Goal: Transaction & Acquisition: Purchase product/service

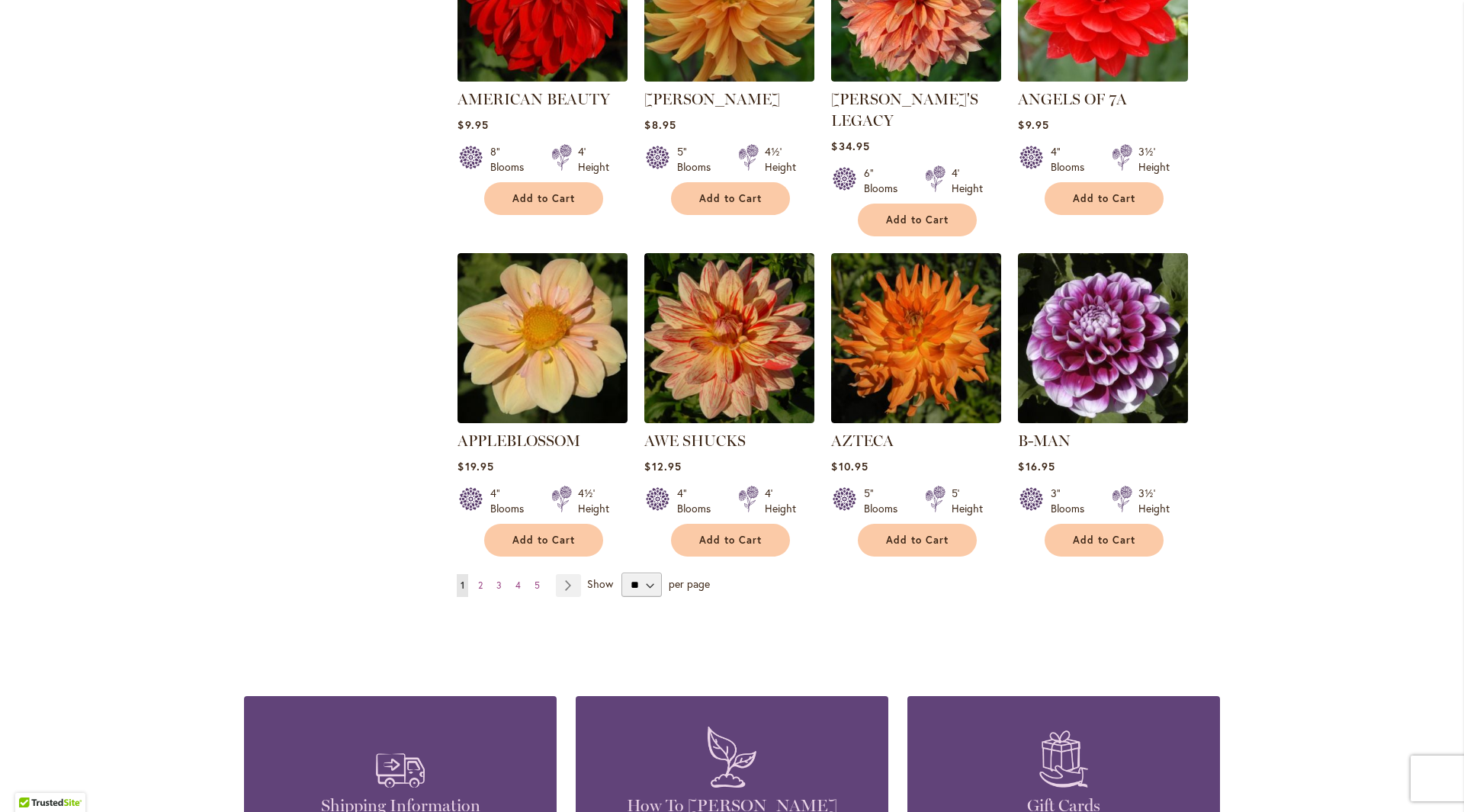
scroll to position [1144, 0]
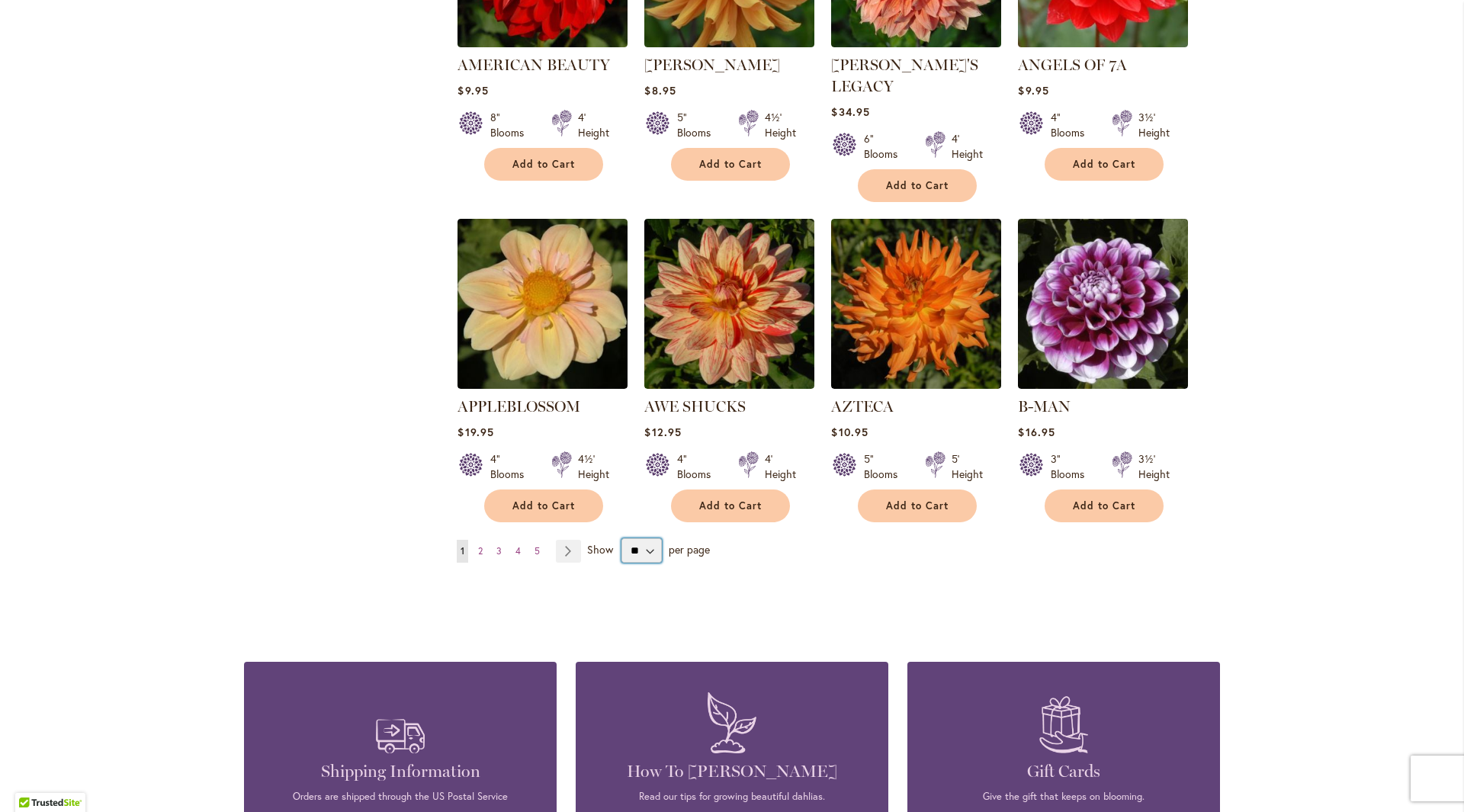
click at [642, 538] on select "** ** ** **" at bounding box center [642, 551] width 41 height 25
select select "**"
click at [622, 538] on select "** ** ** **" at bounding box center [642, 551] width 41 height 25
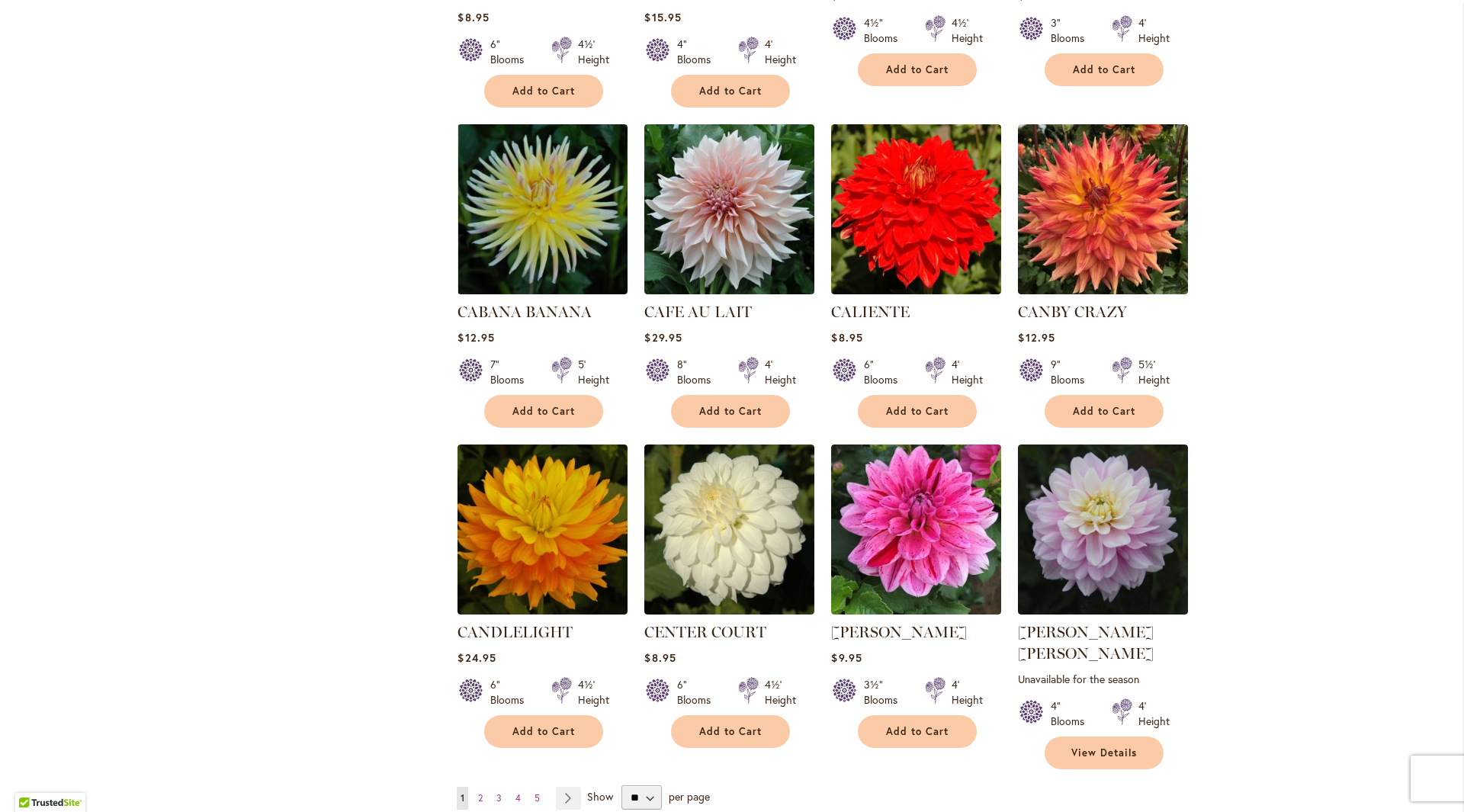
scroll to position [4880, 0]
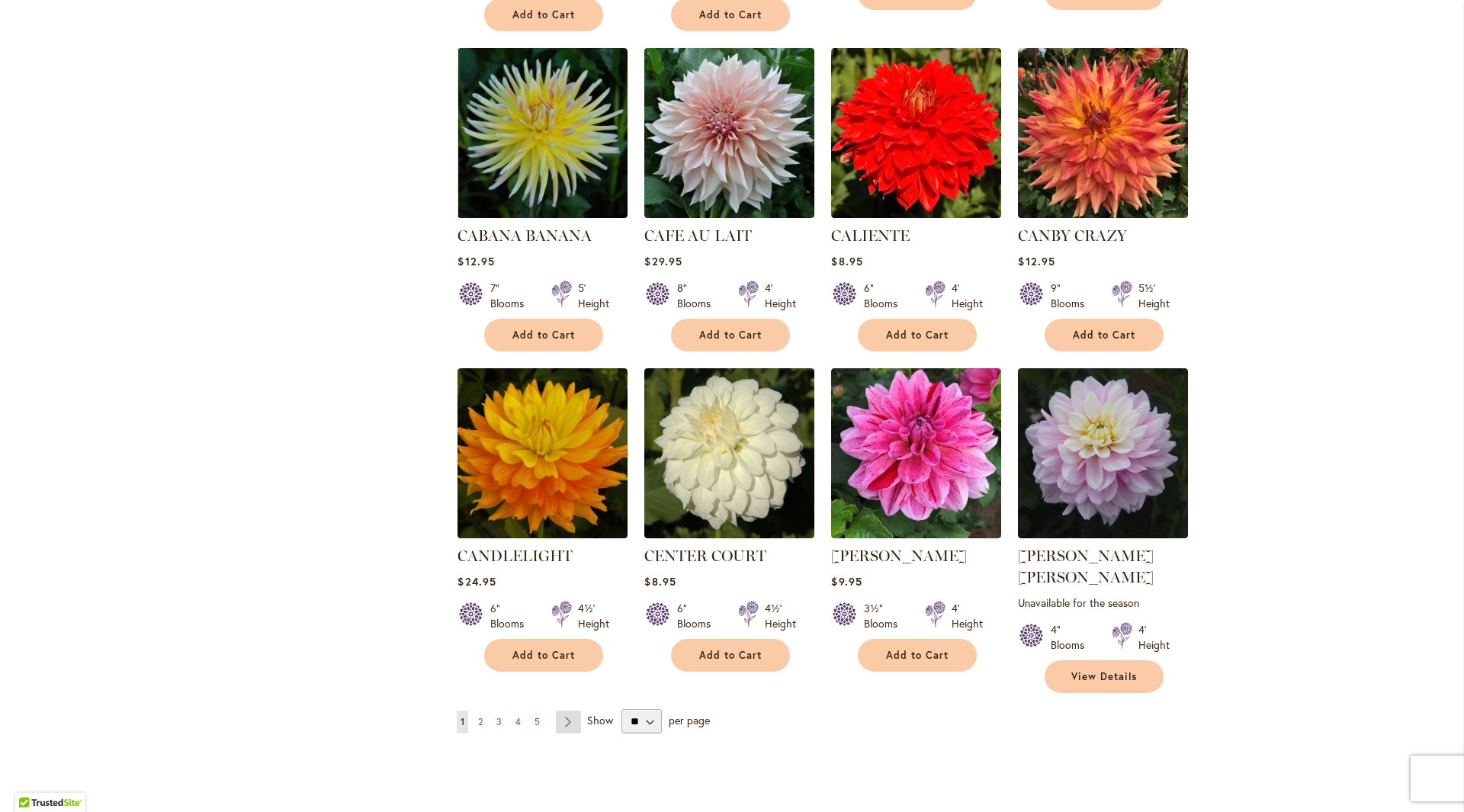
click at [563, 711] on link "Page Next" at bounding box center [569, 723] width 25 height 23
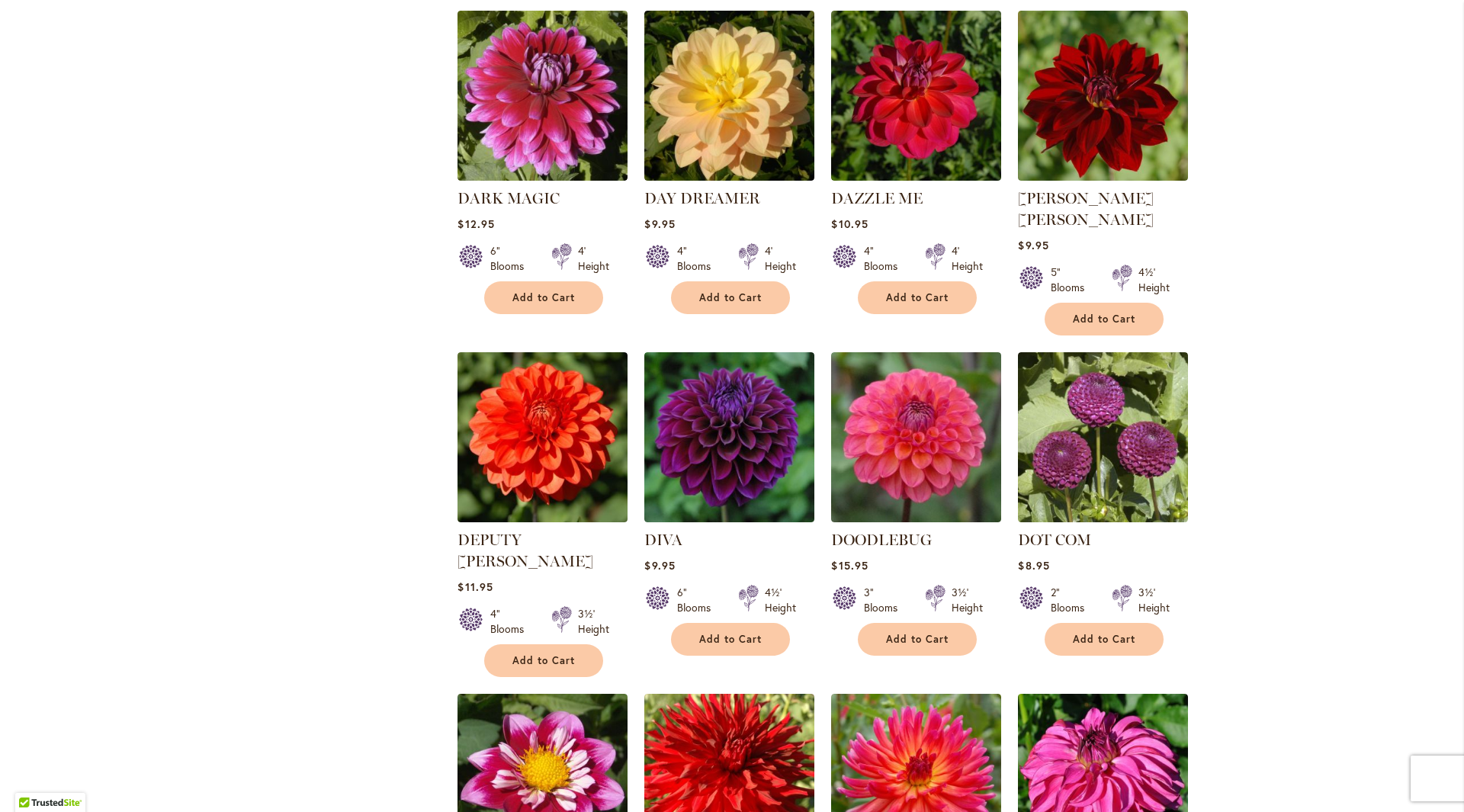
scroll to position [3067, 0]
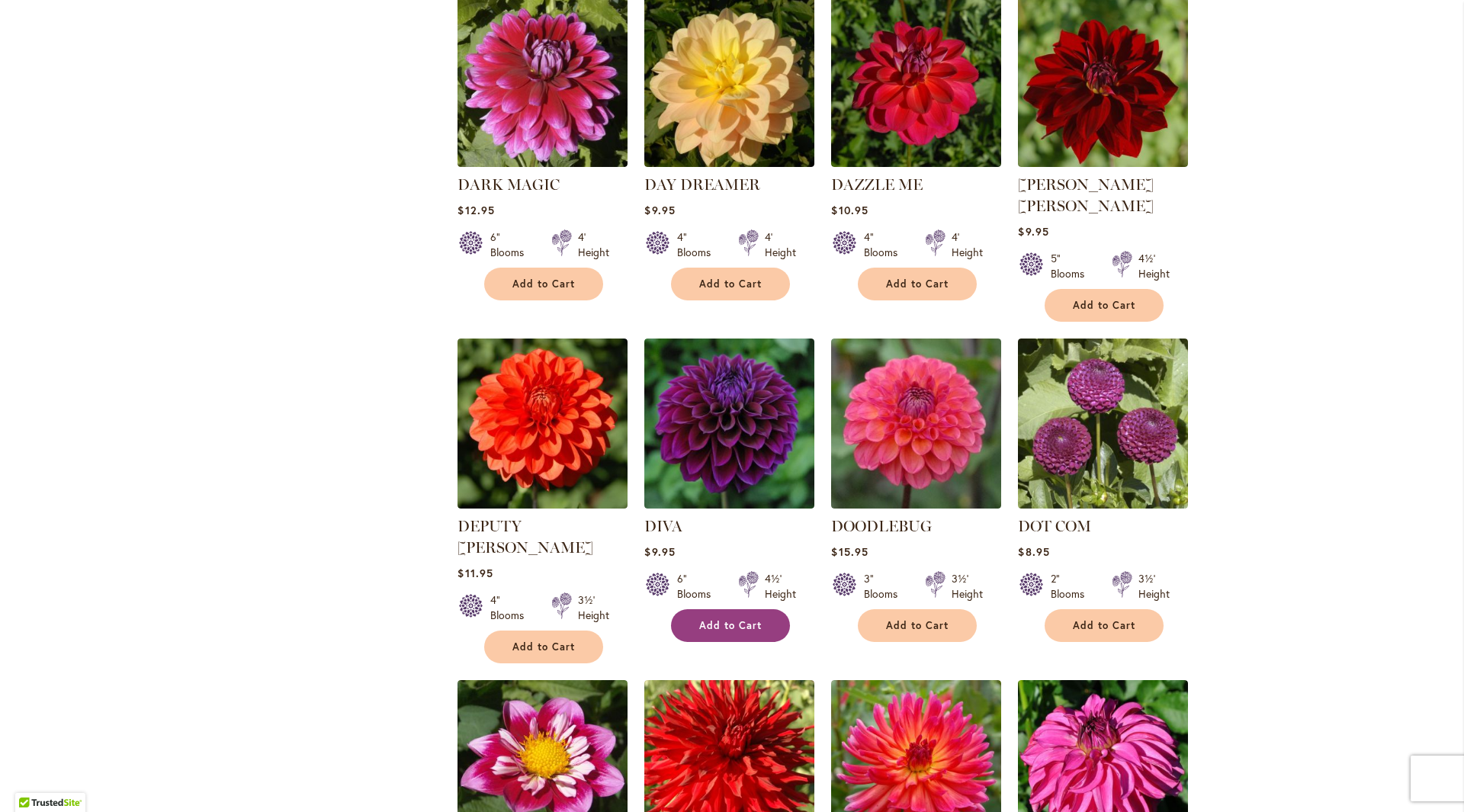
click at [747, 619] on span "Add to Cart" at bounding box center [731, 625] width 63 height 13
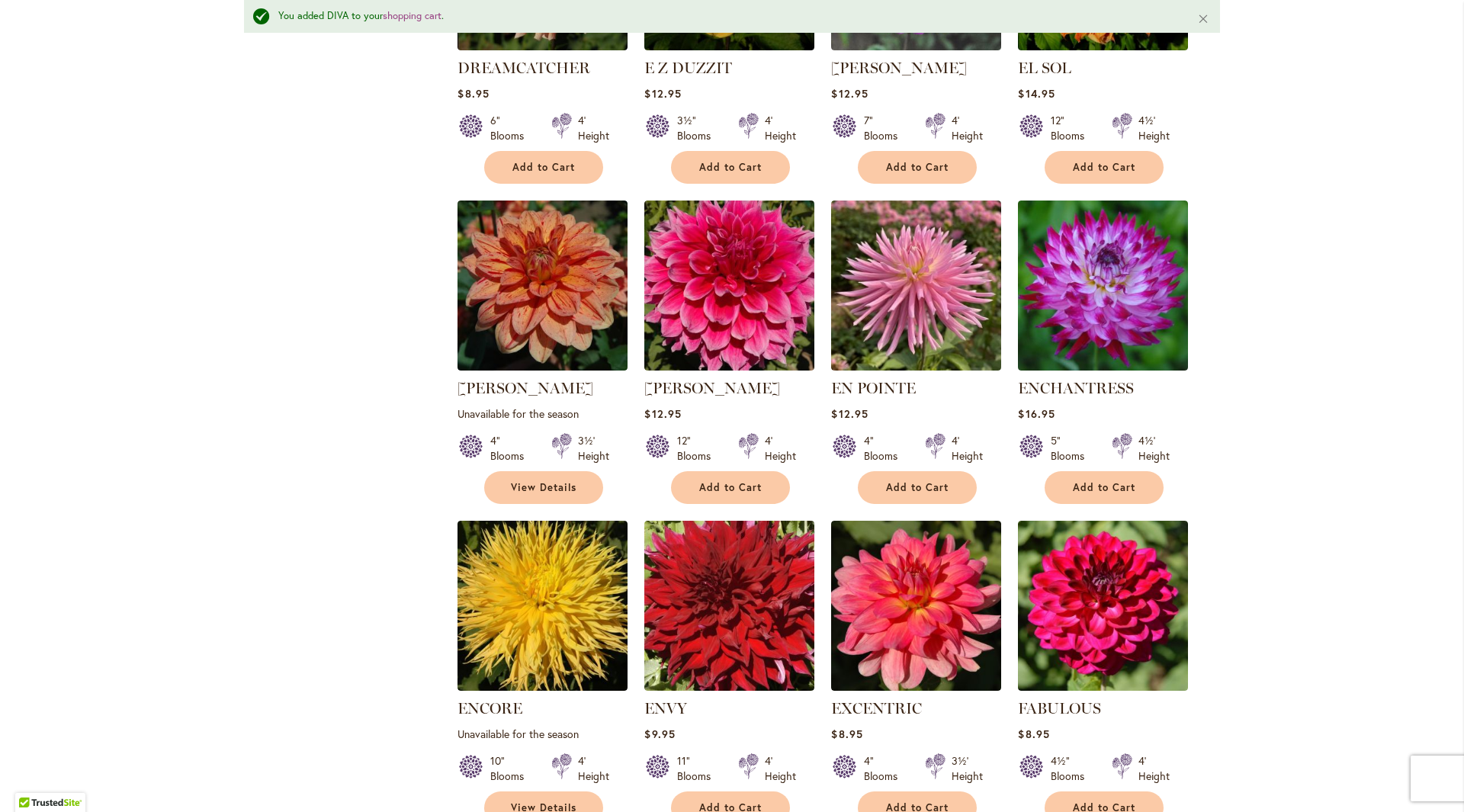
scroll to position [4481, 0]
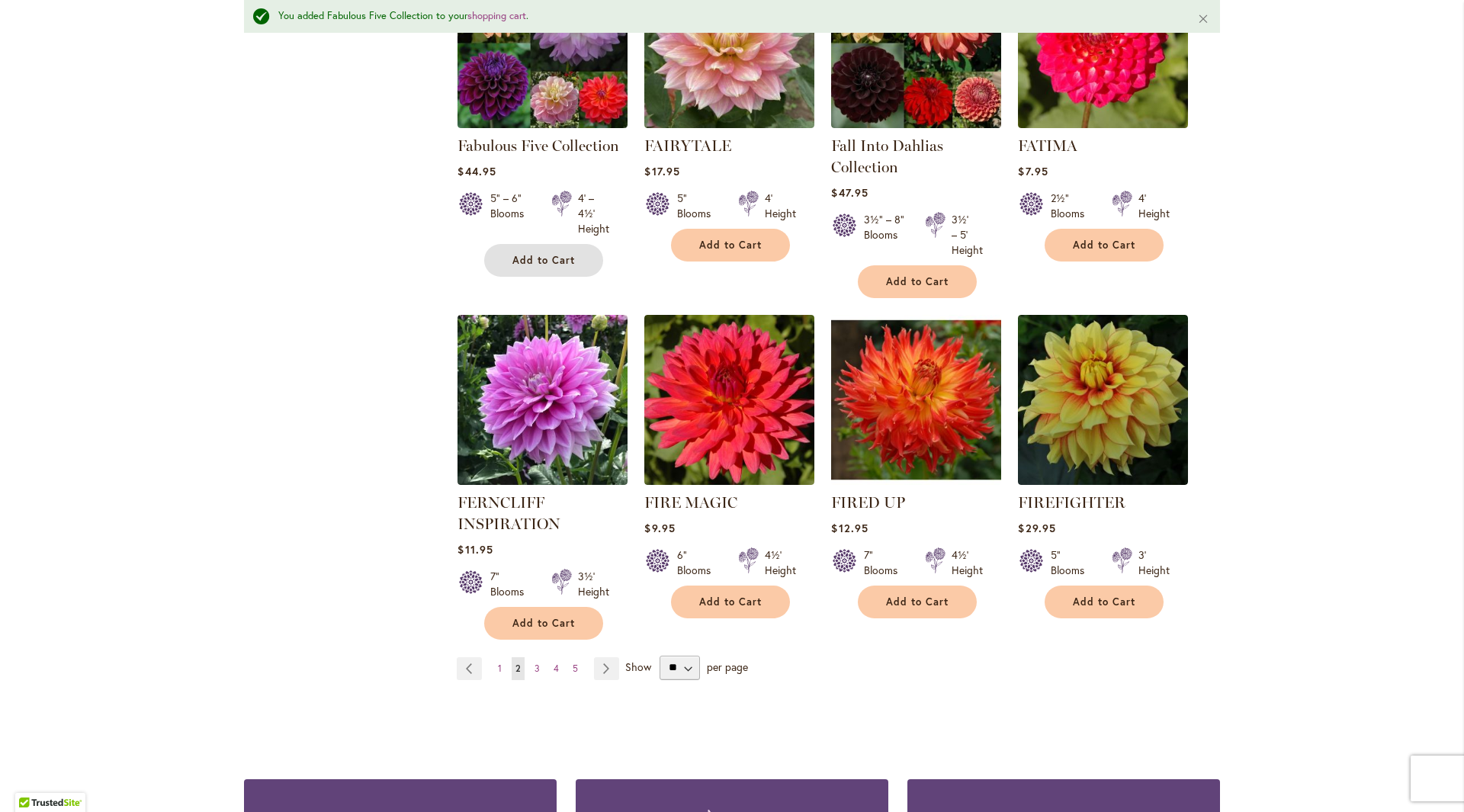
scroll to position [5243, 0]
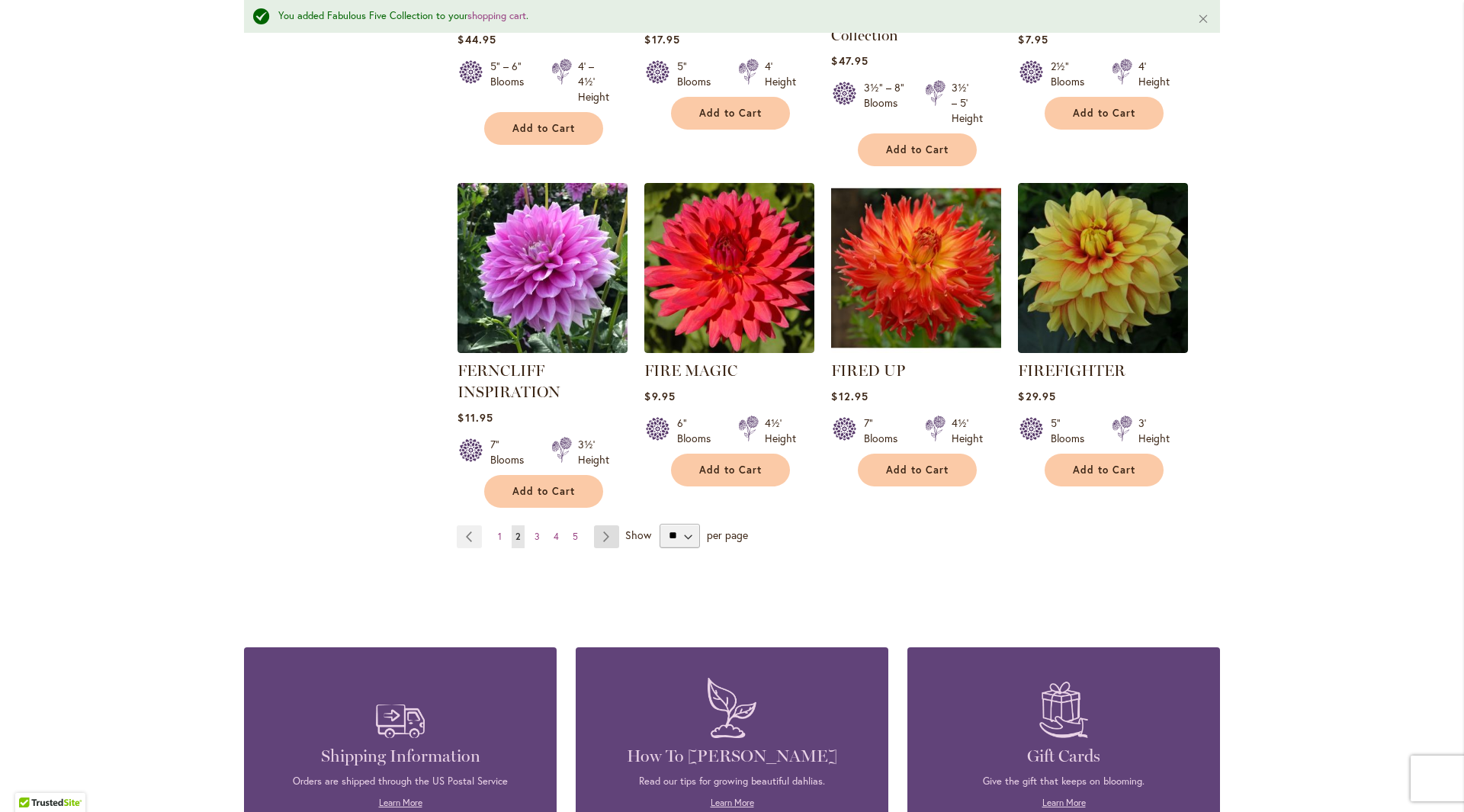
click at [605, 525] on link "Page Next" at bounding box center [607, 537] width 25 height 23
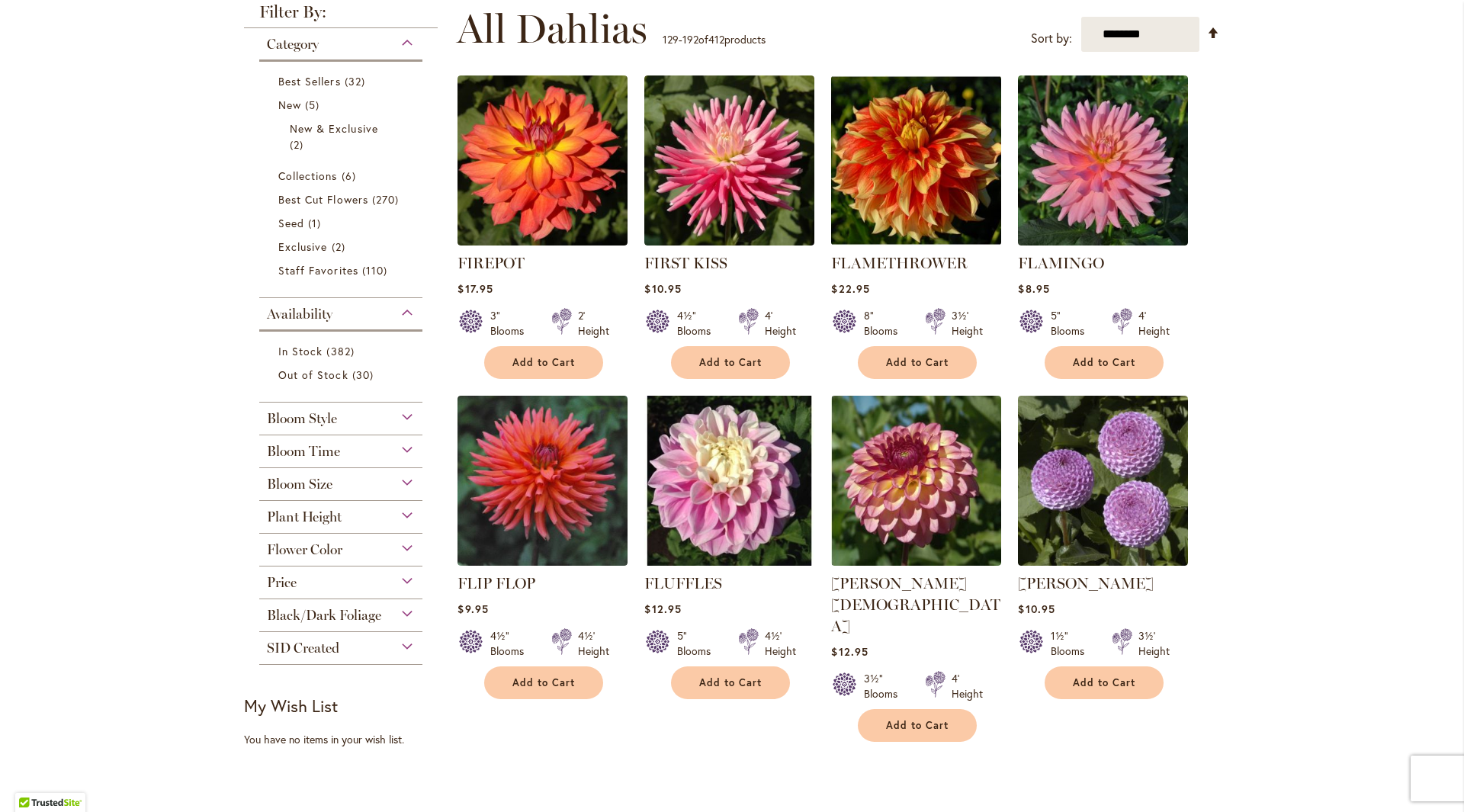
scroll to position [382, 0]
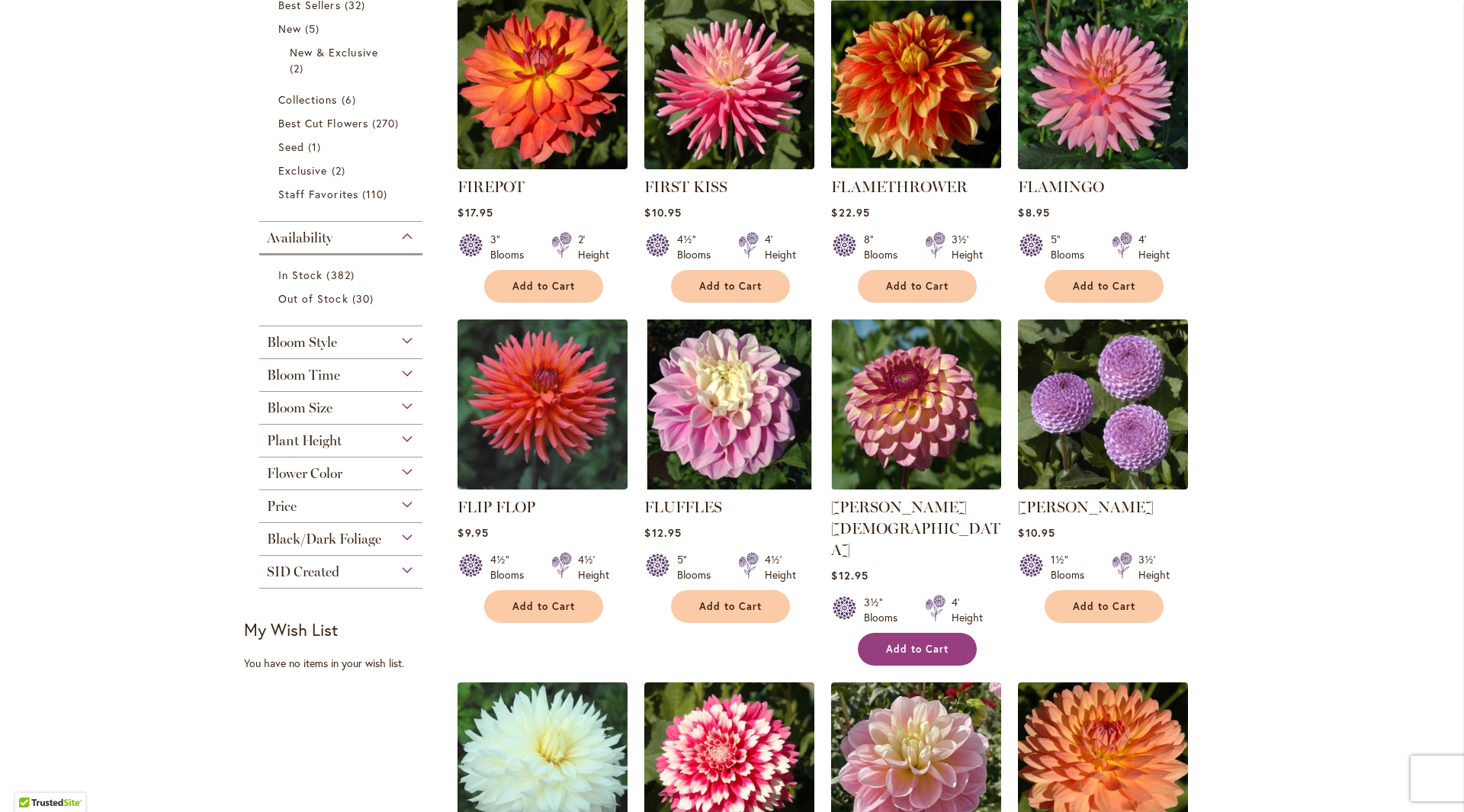
click at [909, 643] on span "Add to Cart" at bounding box center [918, 649] width 63 height 13
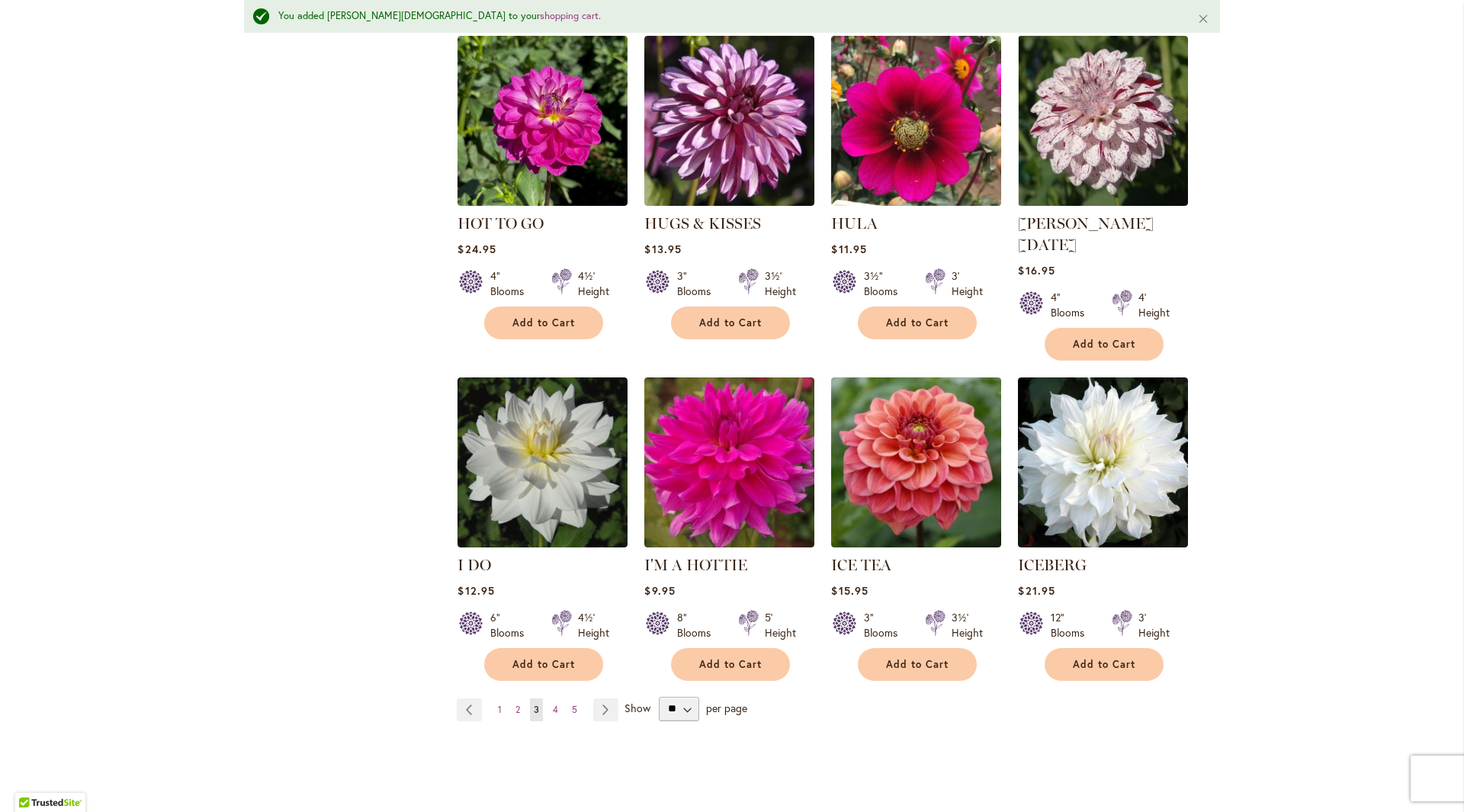
scroll to position [5073, 0]
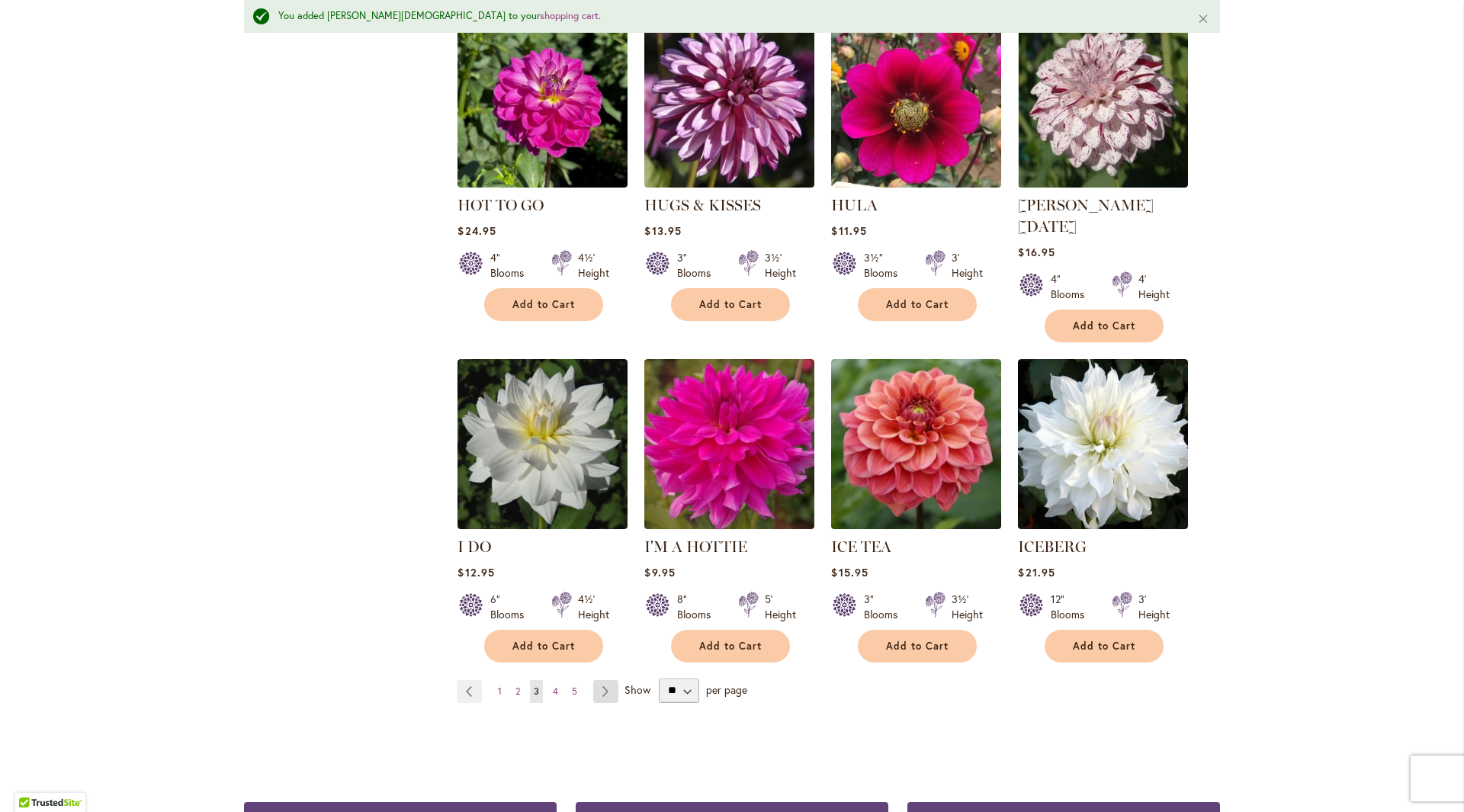
click at [600, 680] on link "Page Next" at bounding box center [606, 692] width 25 height 23
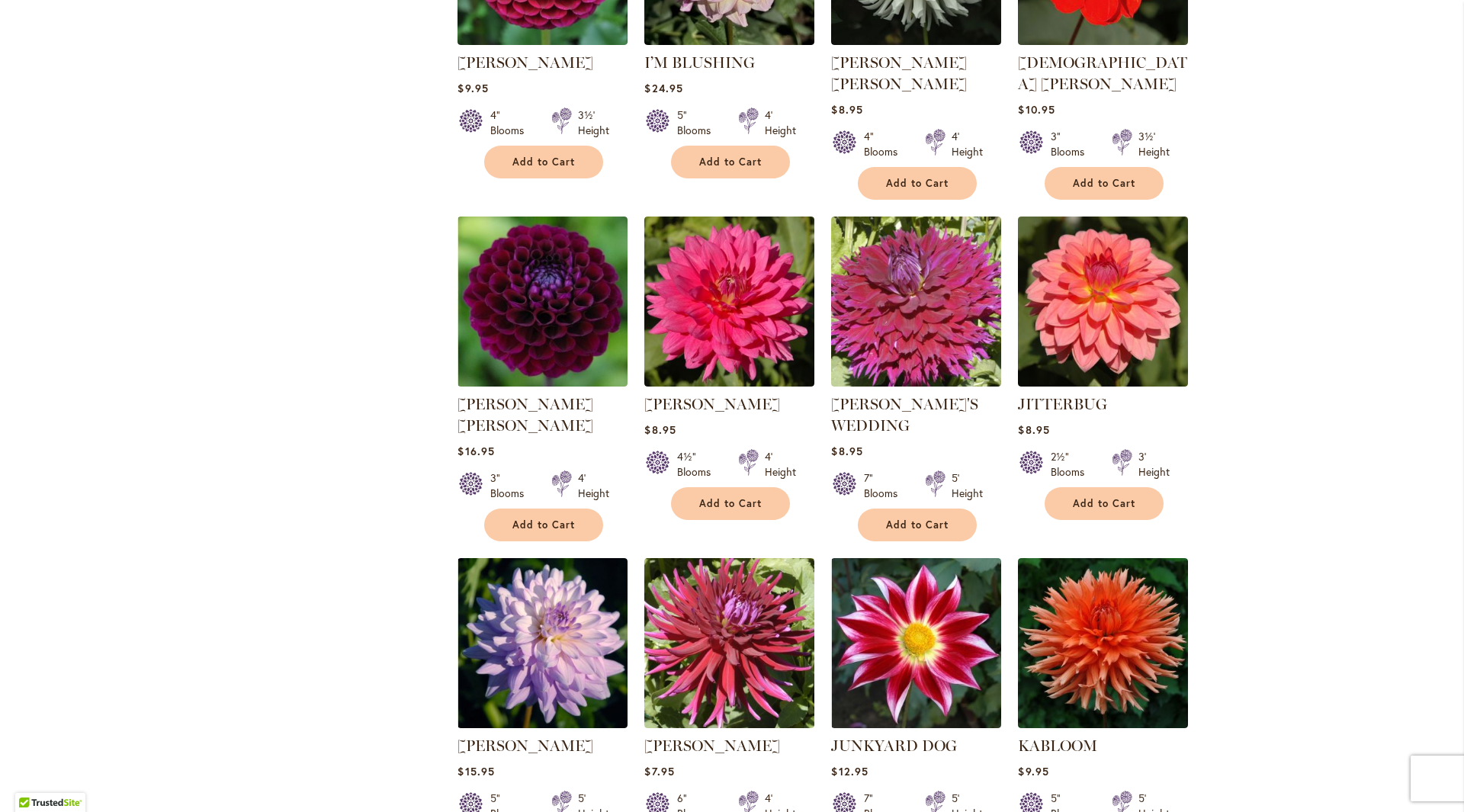
scroll to position [1238, 0]
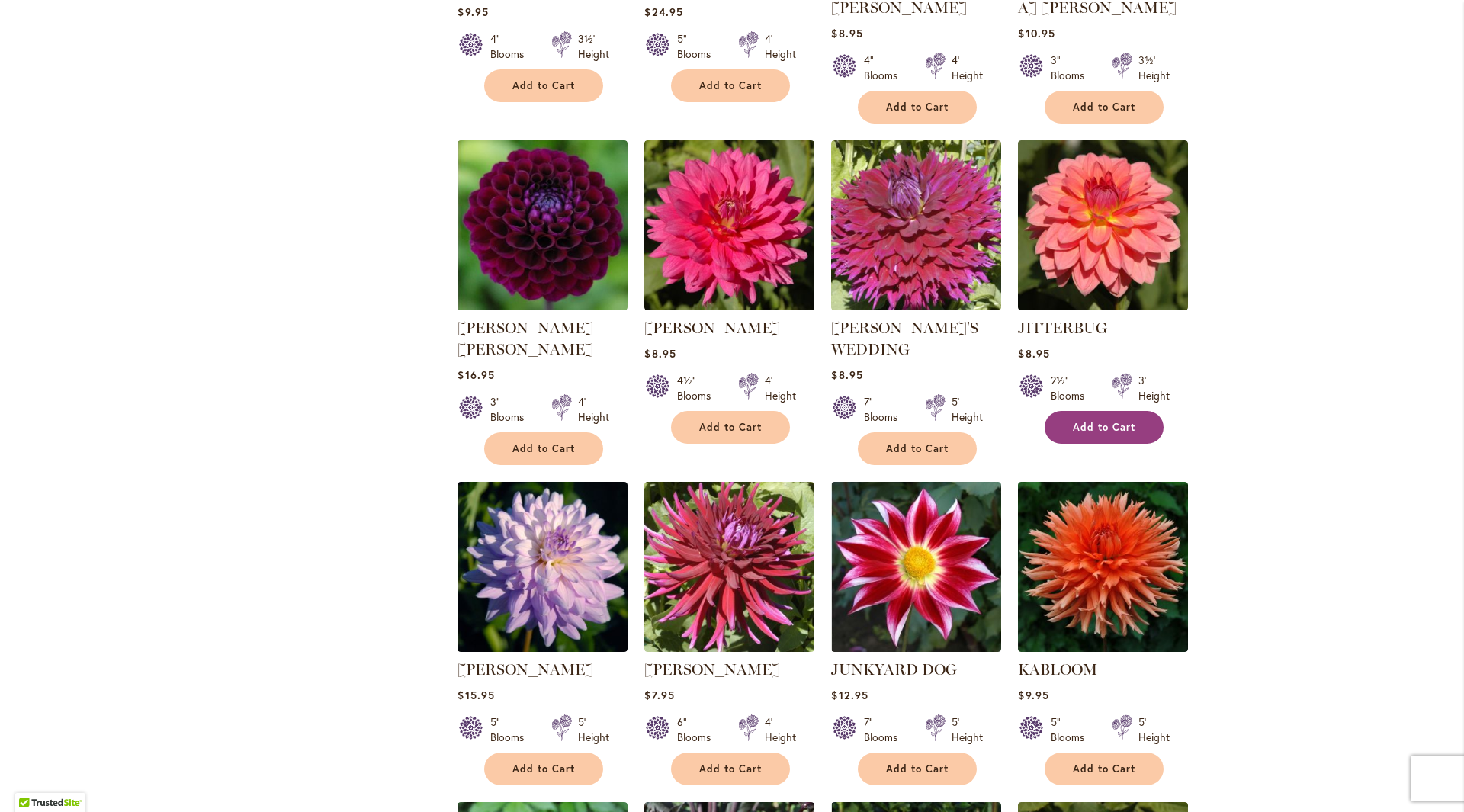
click at [1110, 421] on span "Add to Cart" at bounding box center [1104, 427] width 63 height 13
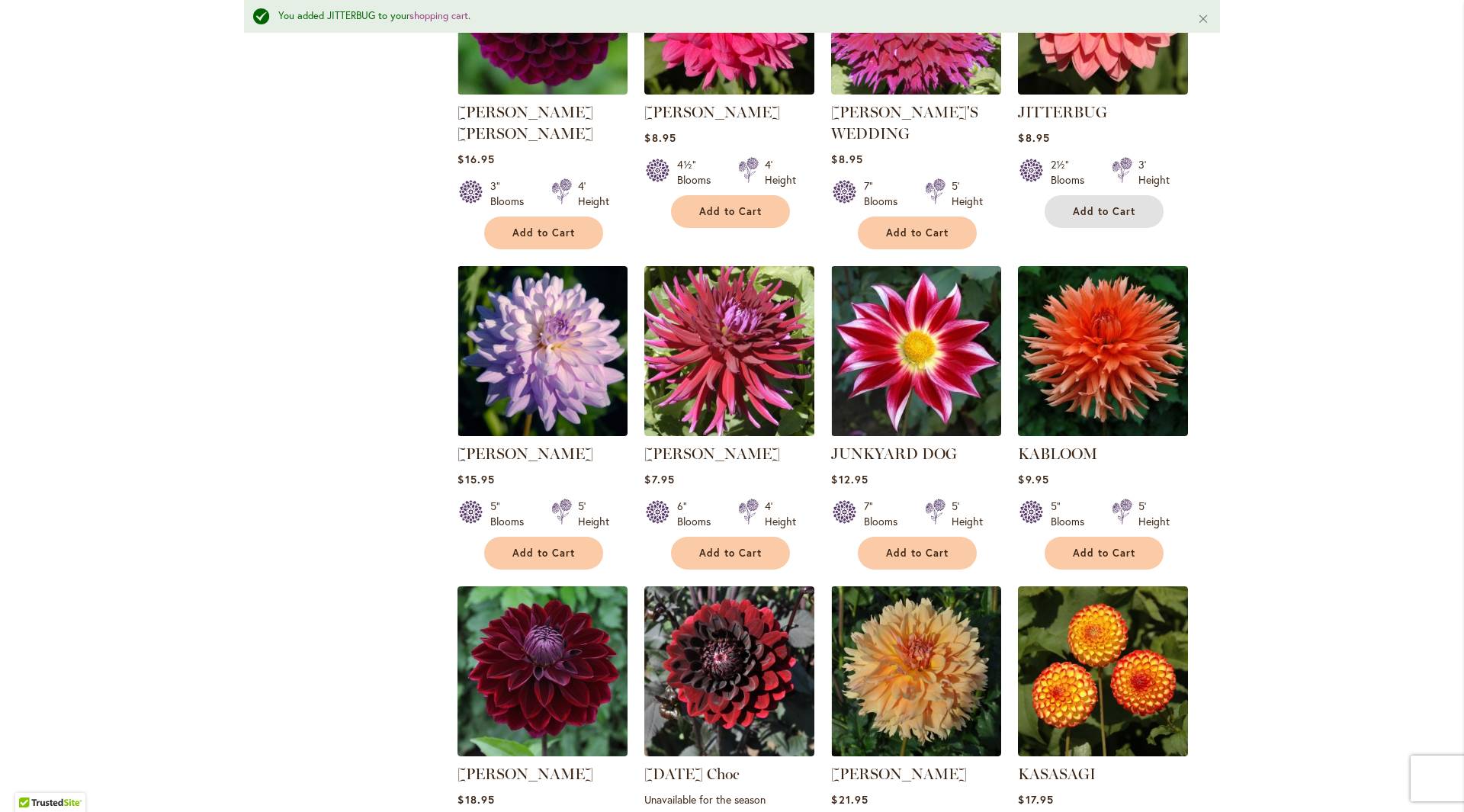
scroll to position [1583, 0]
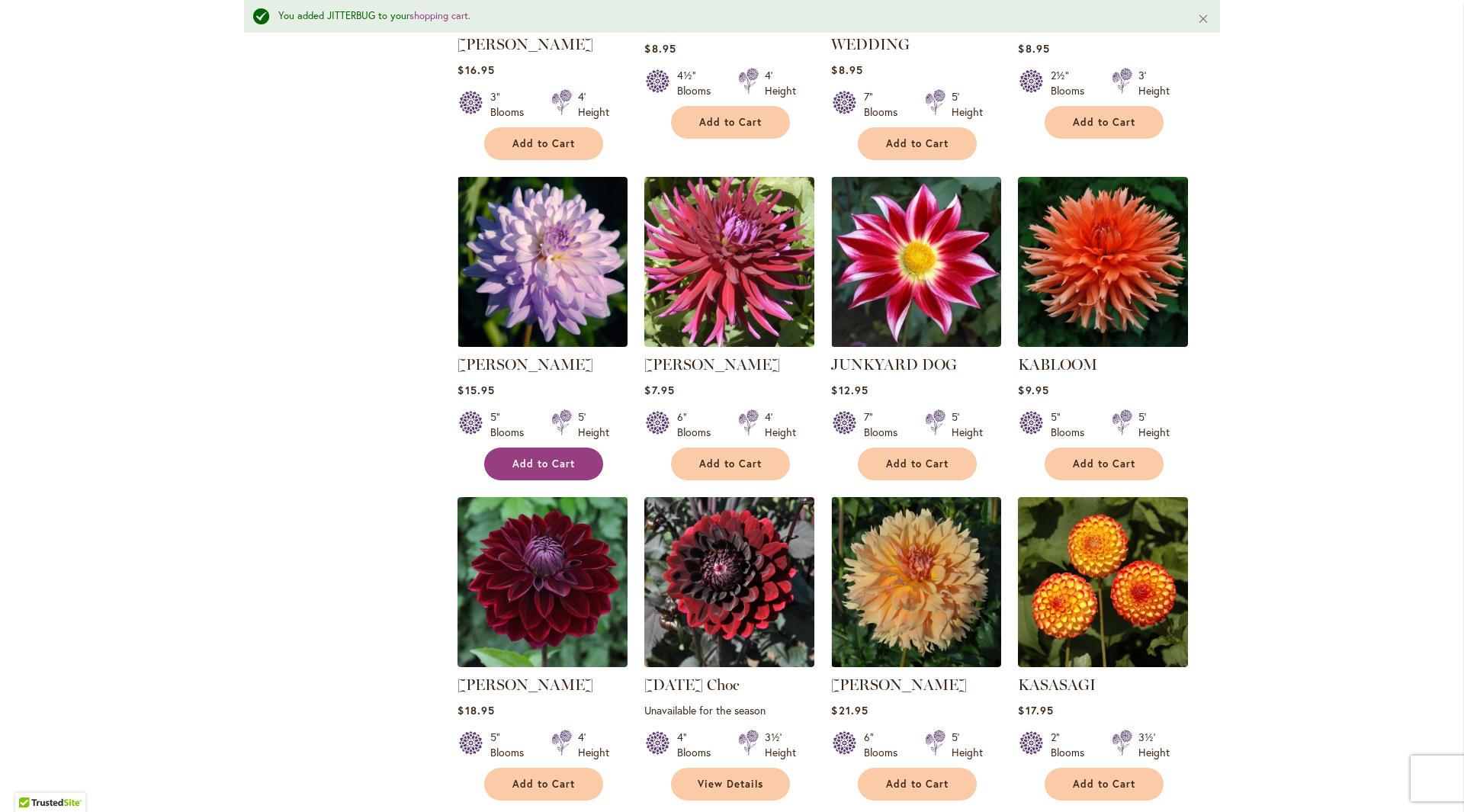
click at [559, 458] on span "Add to Cart" at bounding box center [544, 464] width 63 height 13
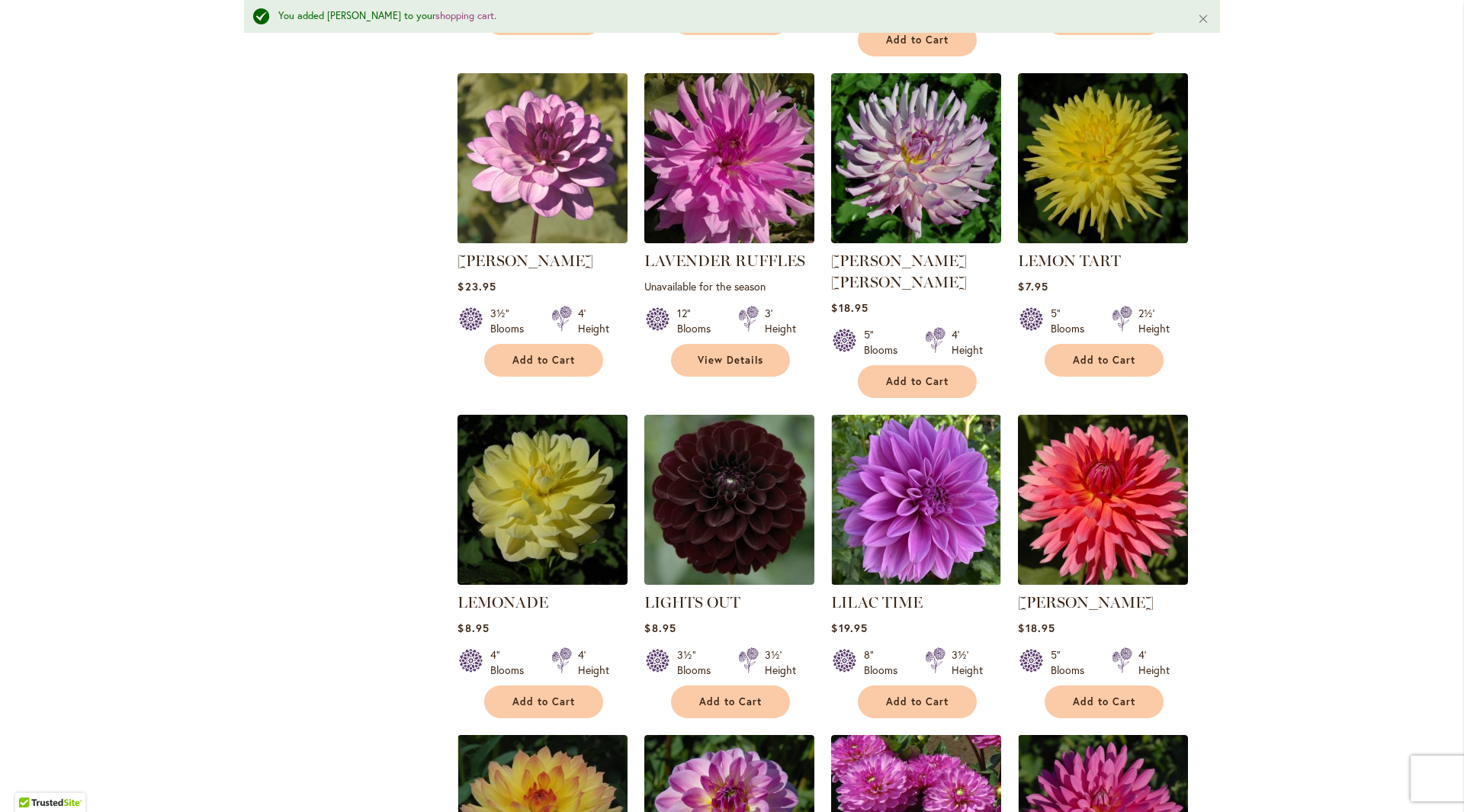
scroll to position [3032, 0]
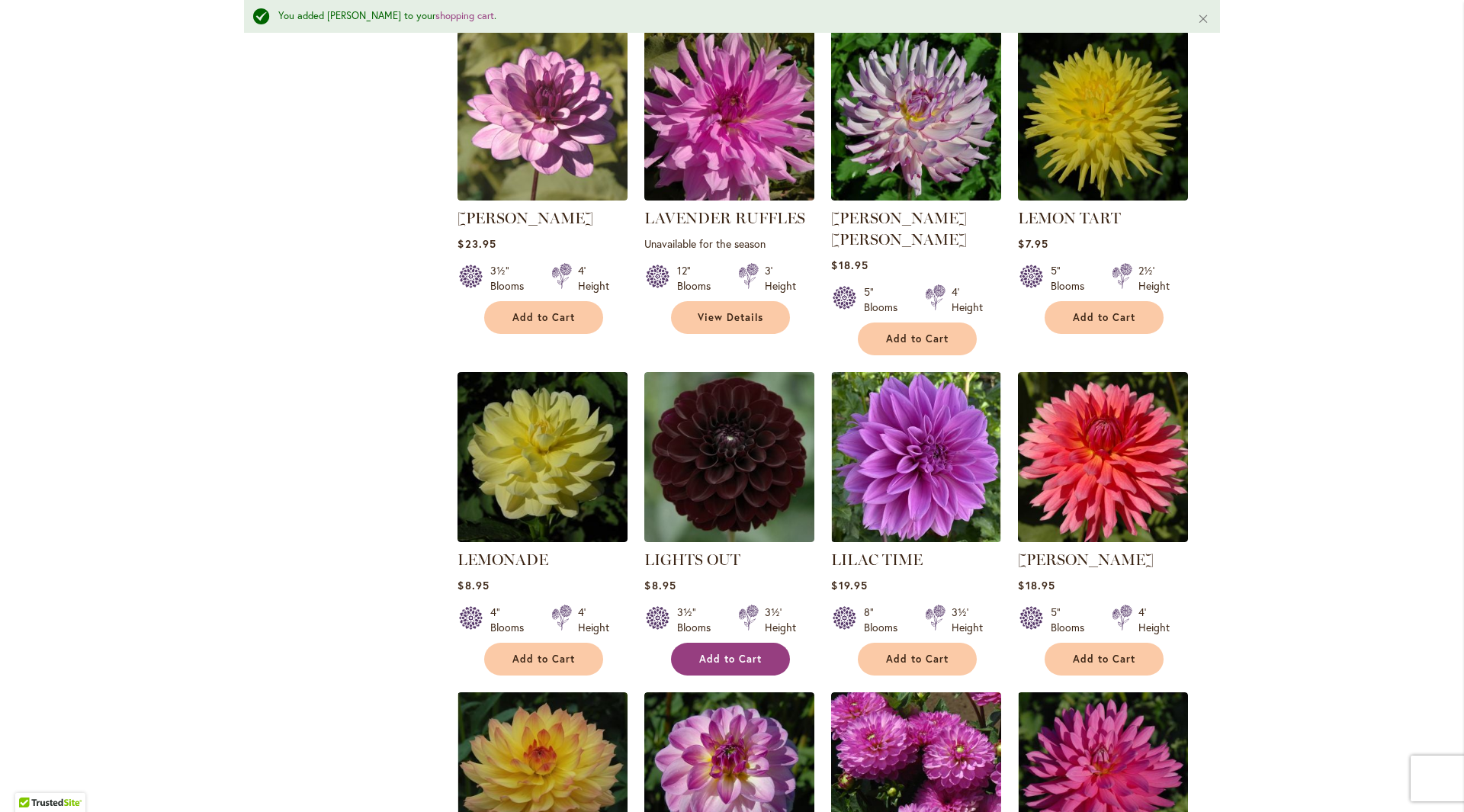
click at [712, 653] on span "Add to Cart" at bounding box center [731, 659] width 63 height 13
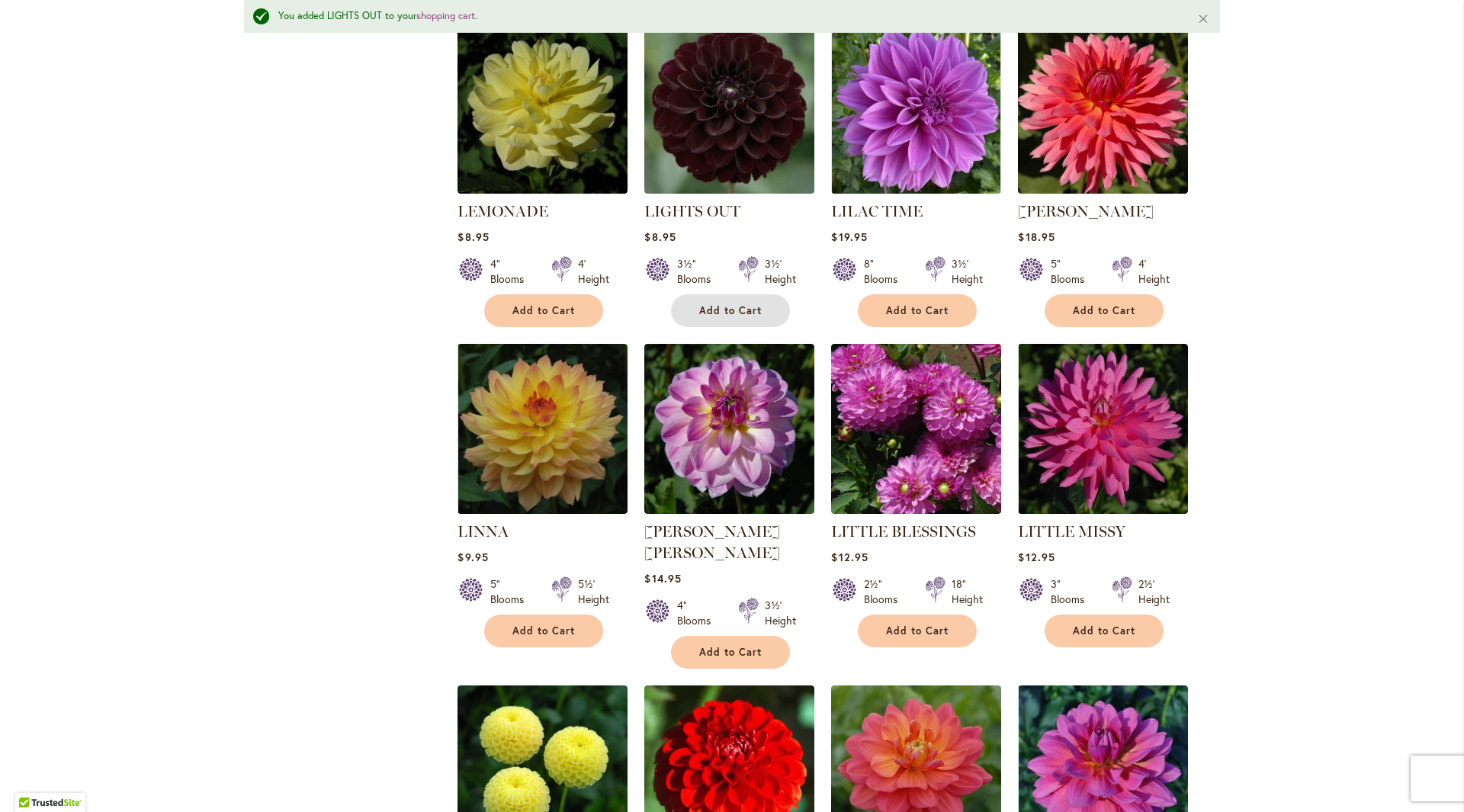
scroll to position [3489, 0]
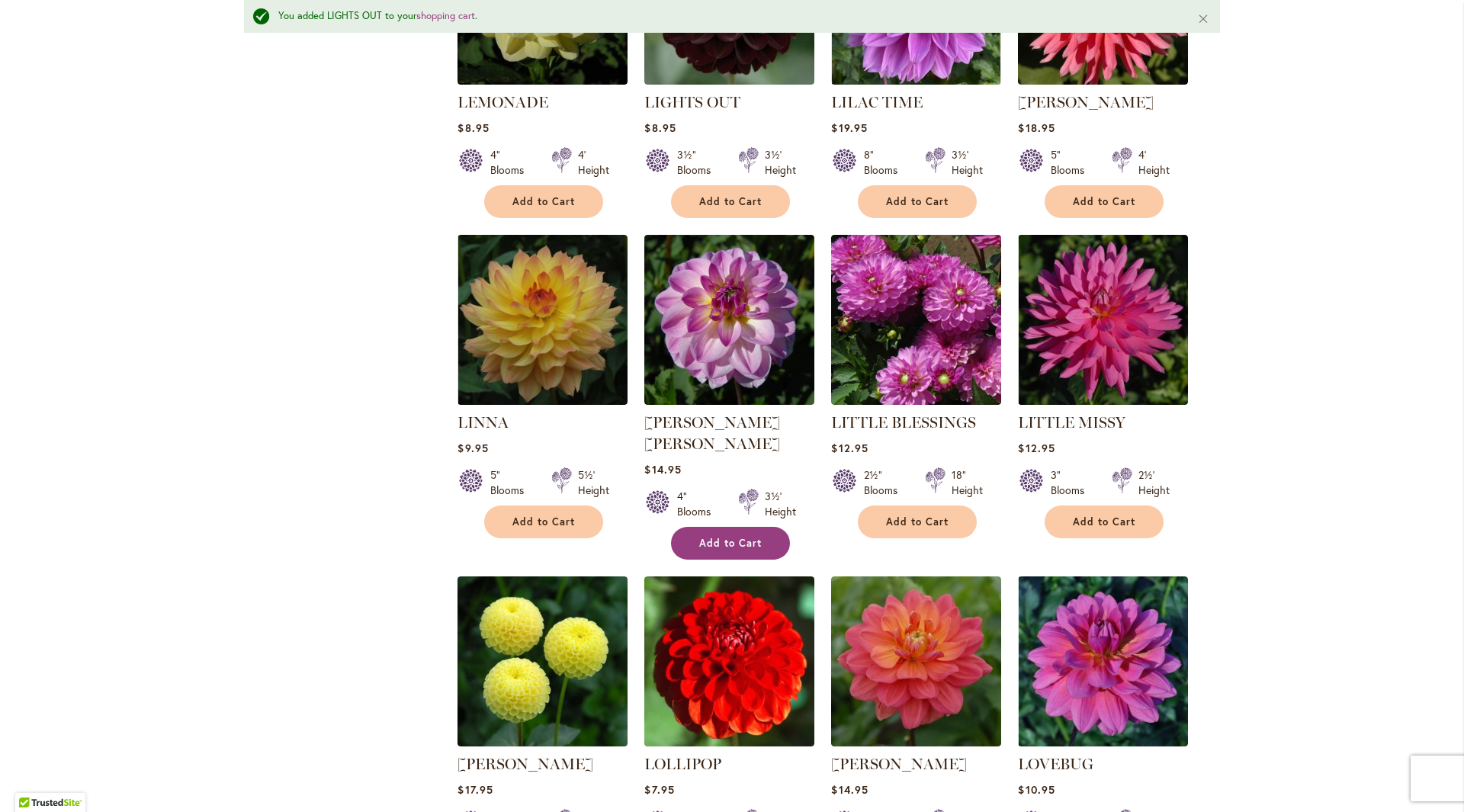
click at [740, 537] on span "Add to Cart" at bounding box center [731, 543] width 63 height 13
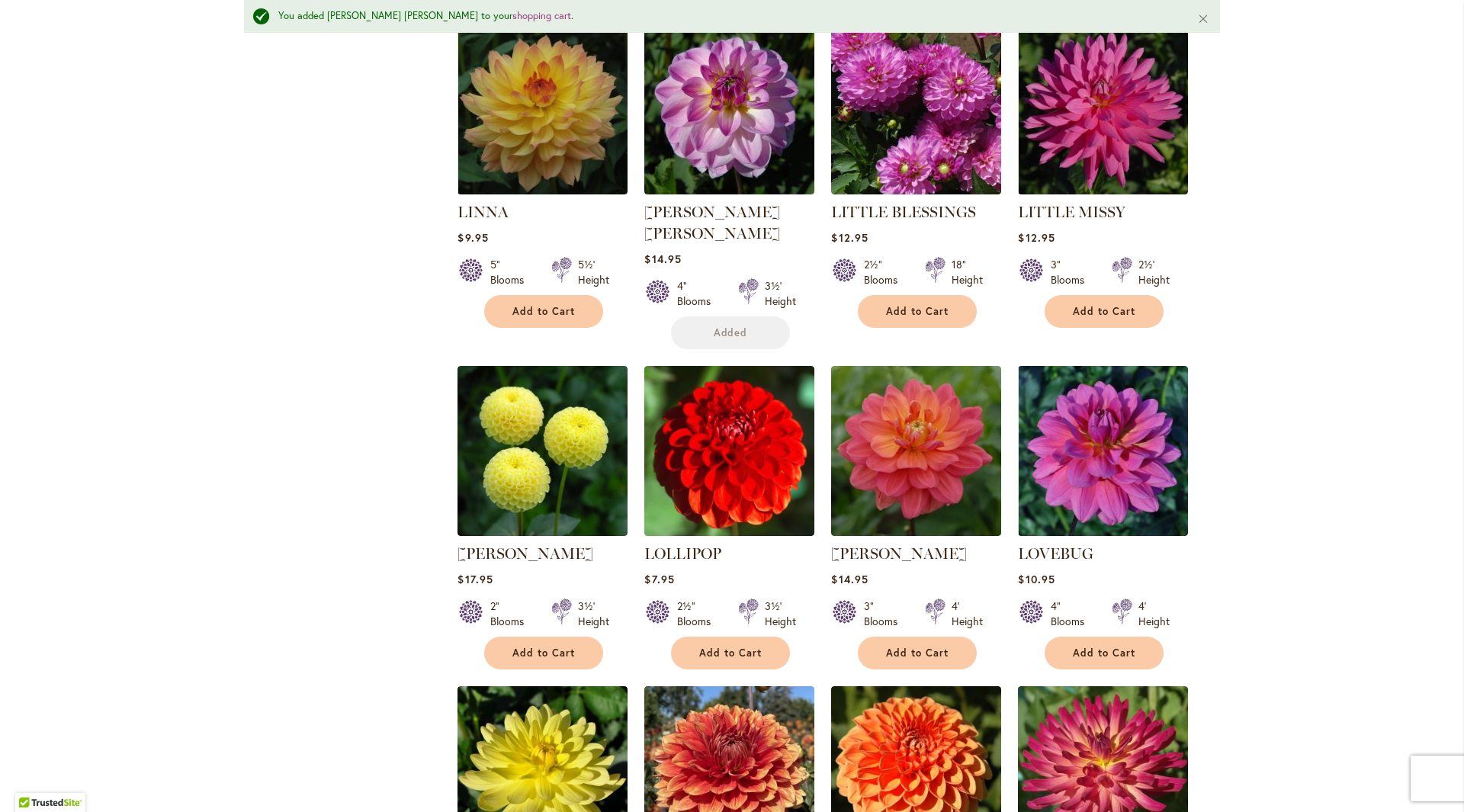
scroll to position [3718, 0]
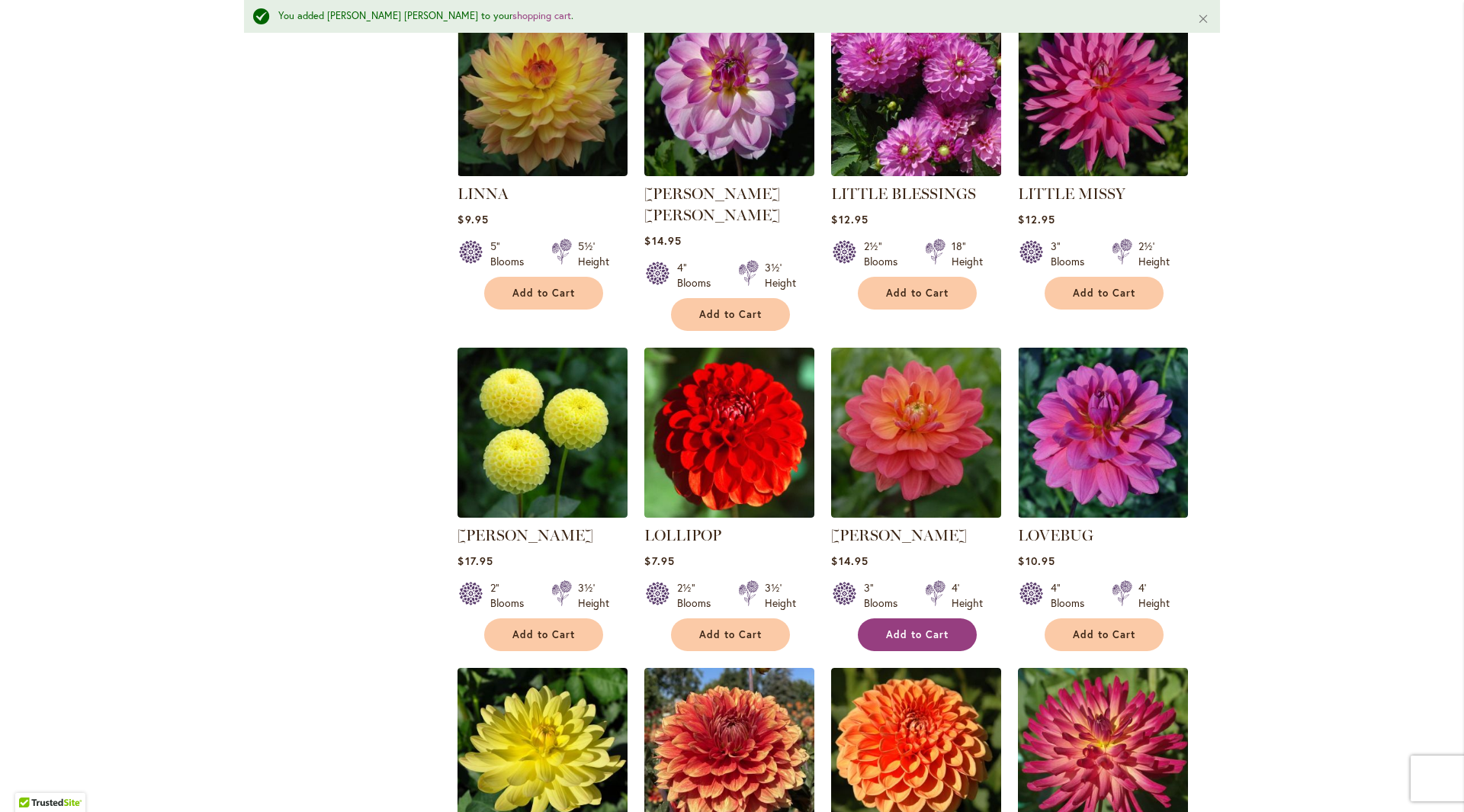
click at [936, 629] on span "Add to Cart" at bounding box center [918, 635] width 63 height 13
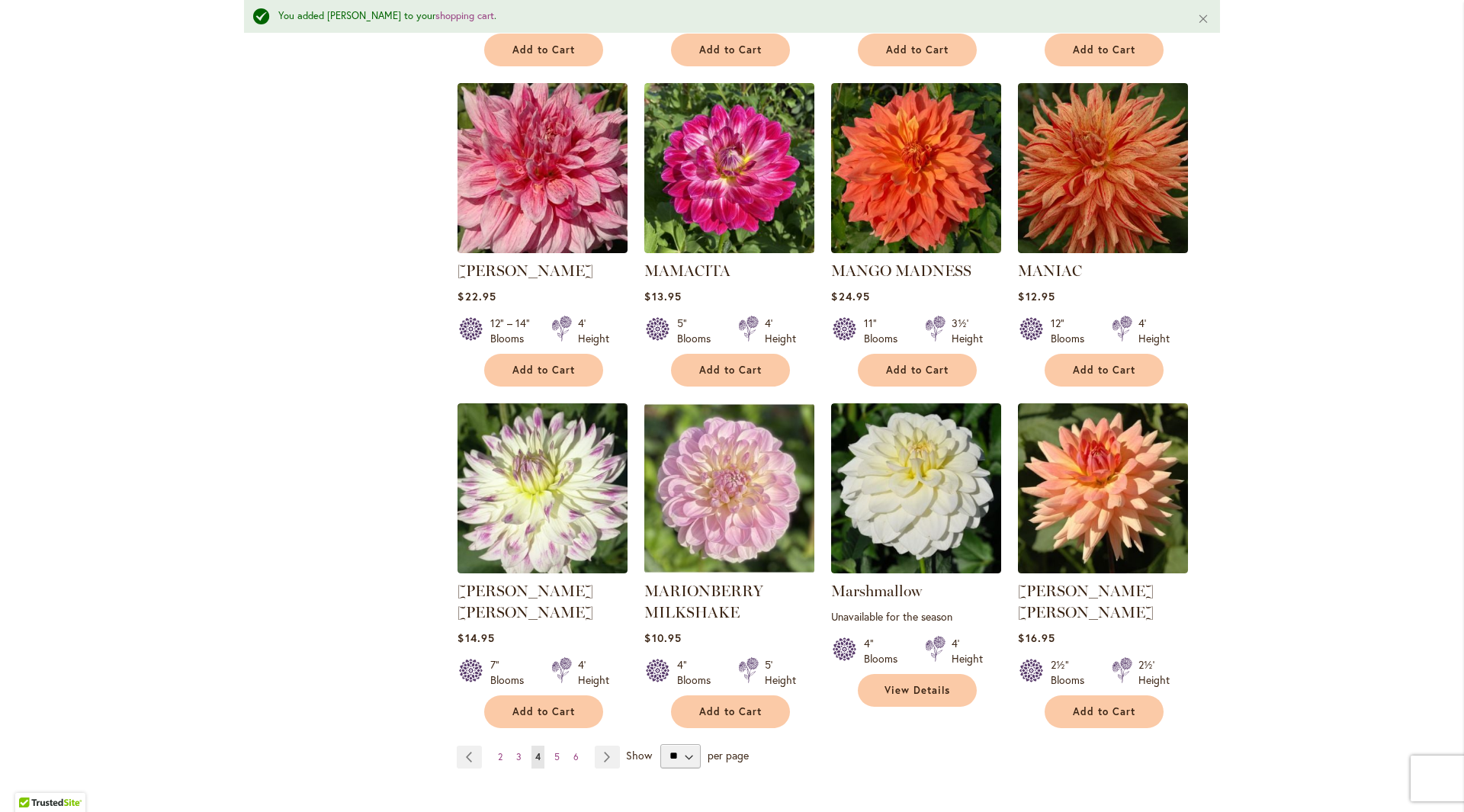
scroll to position [5015, 0]
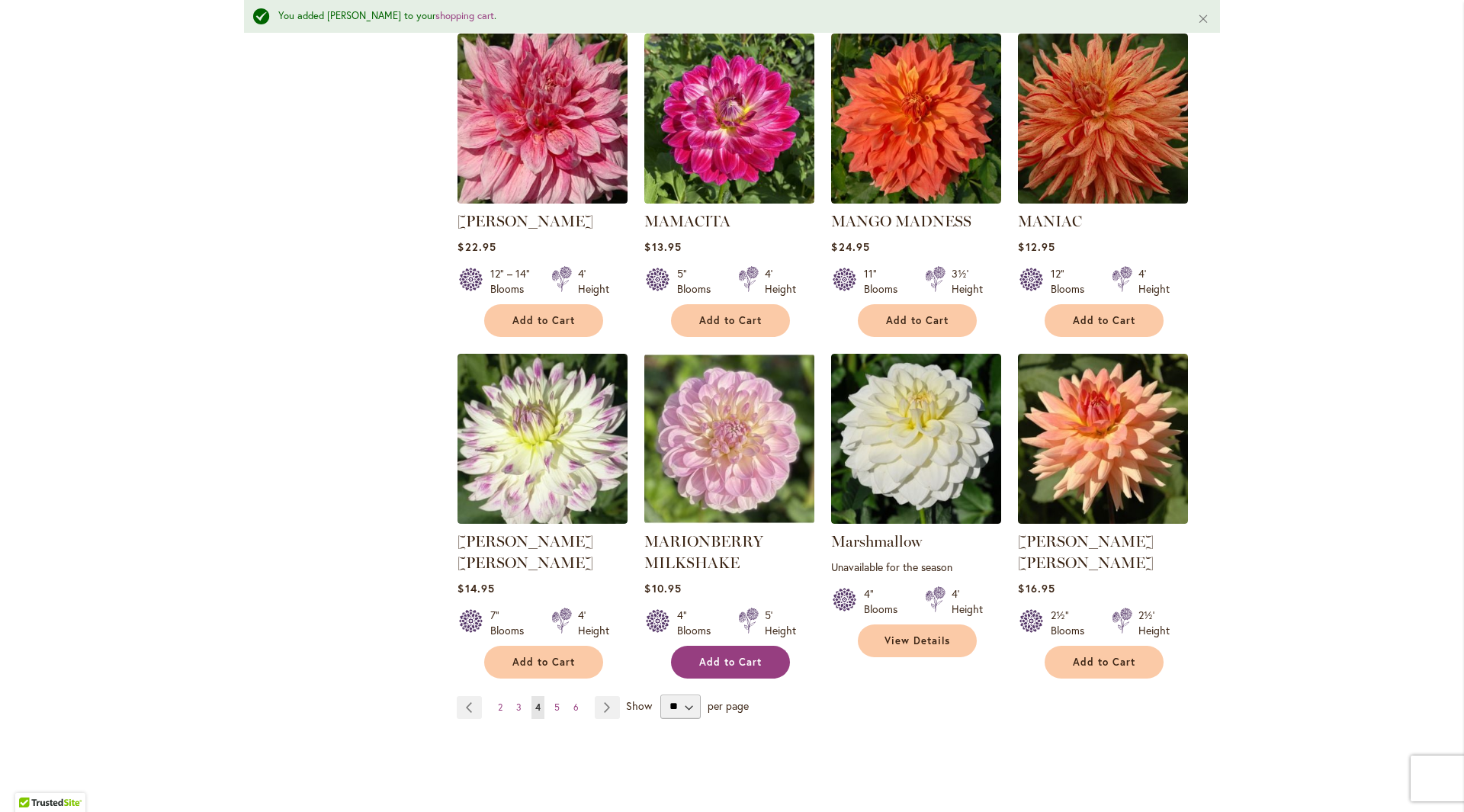
click at [750, 656] on span "Add to Cart" at bounding box center [731, 662] width 63 height 13
click at [603, 696] on link "Page Next" at bounding box center [608, 708] width 25 height 23
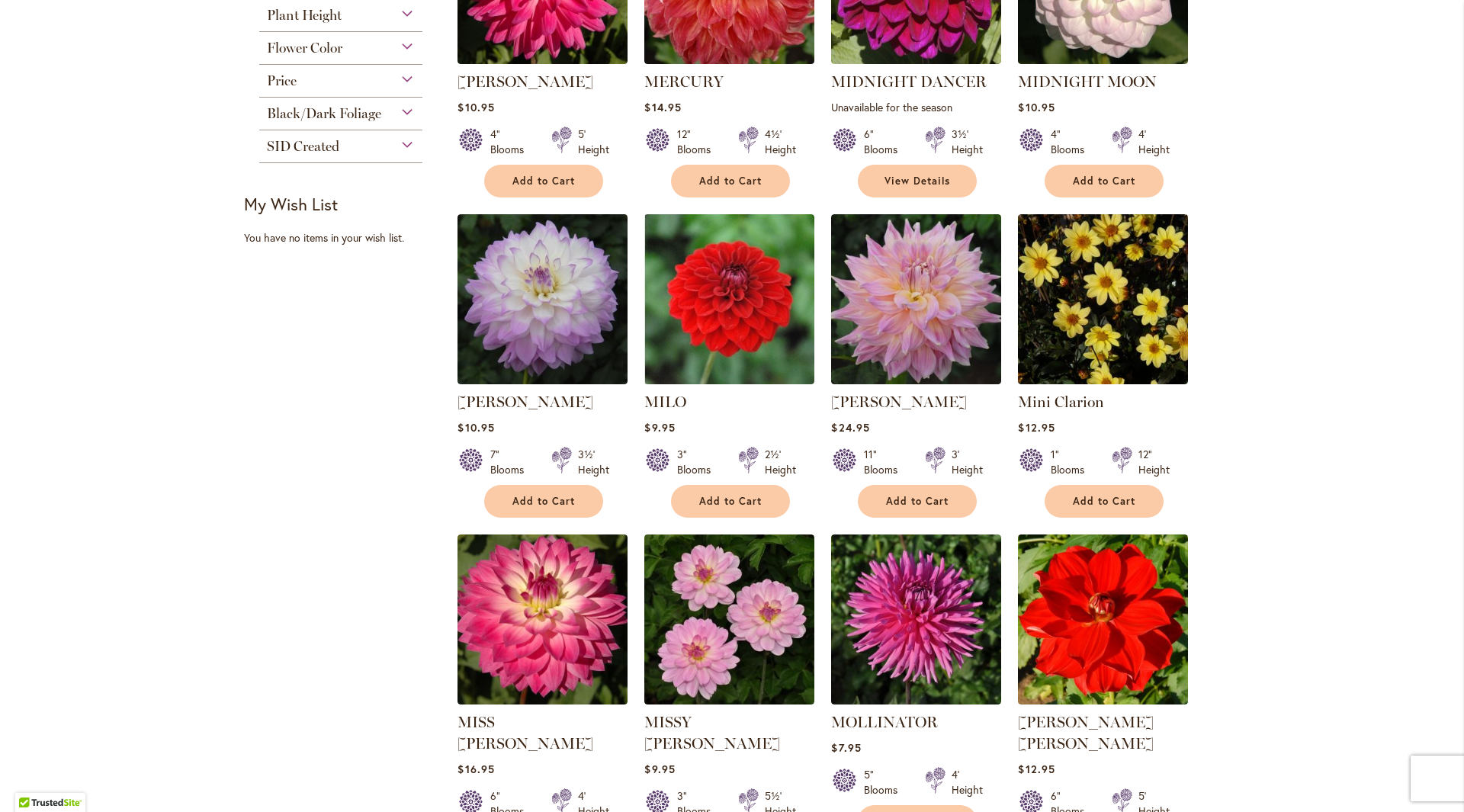
scroll to position [856, 0]
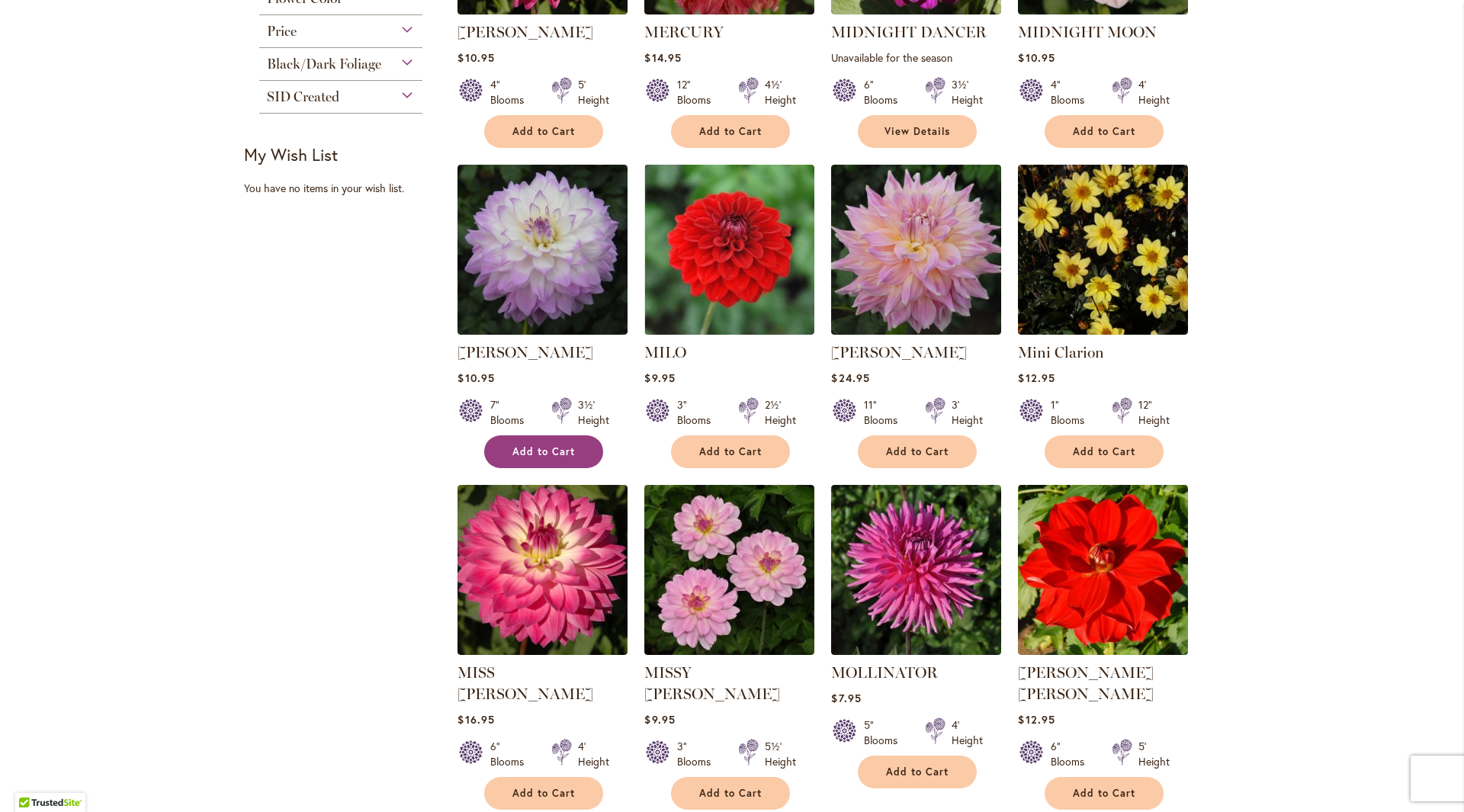
click at [575, 447] on button "Add to Cart" at bounding box center [544, 452] width 119 height 33
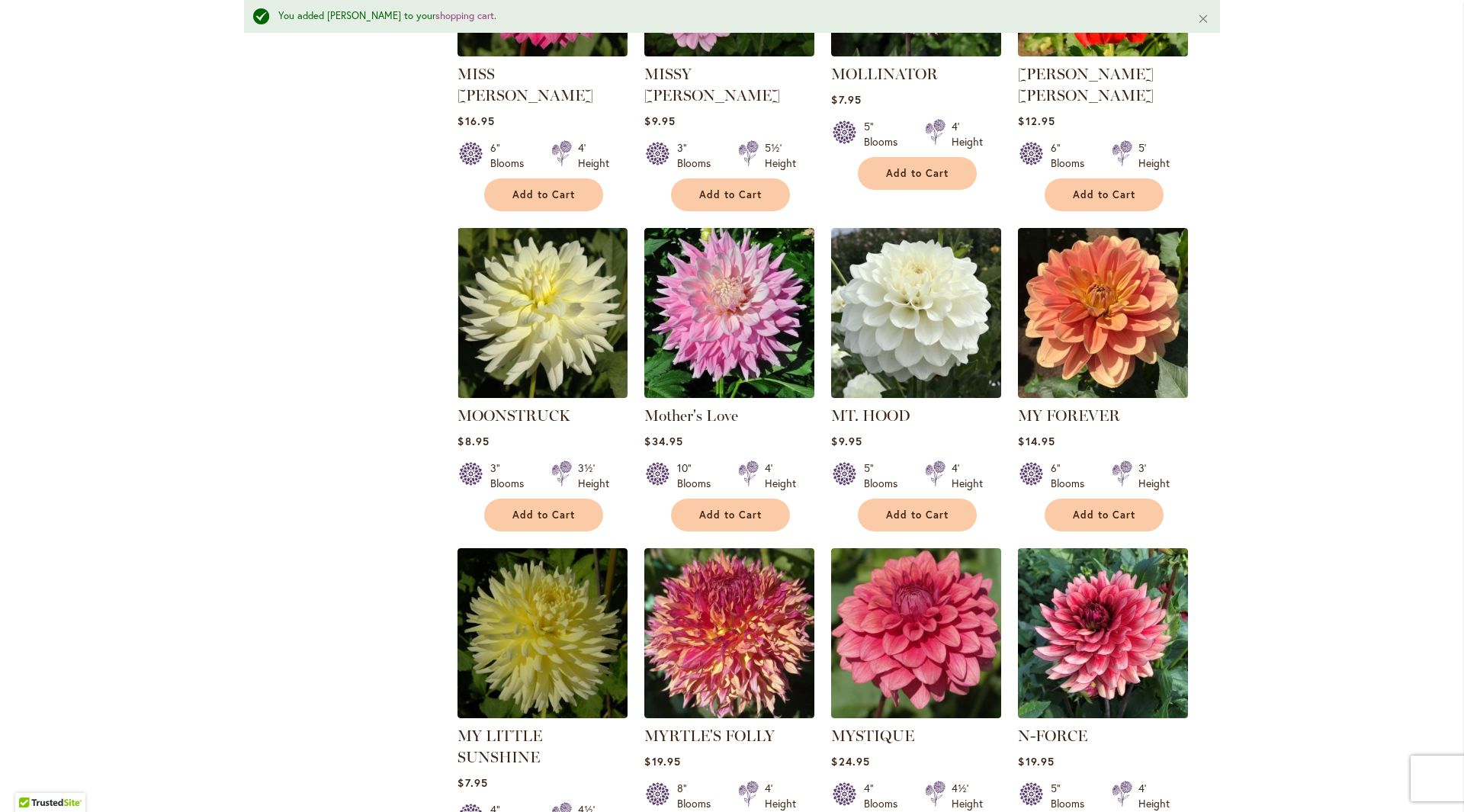
scroll to position [1507, 0]
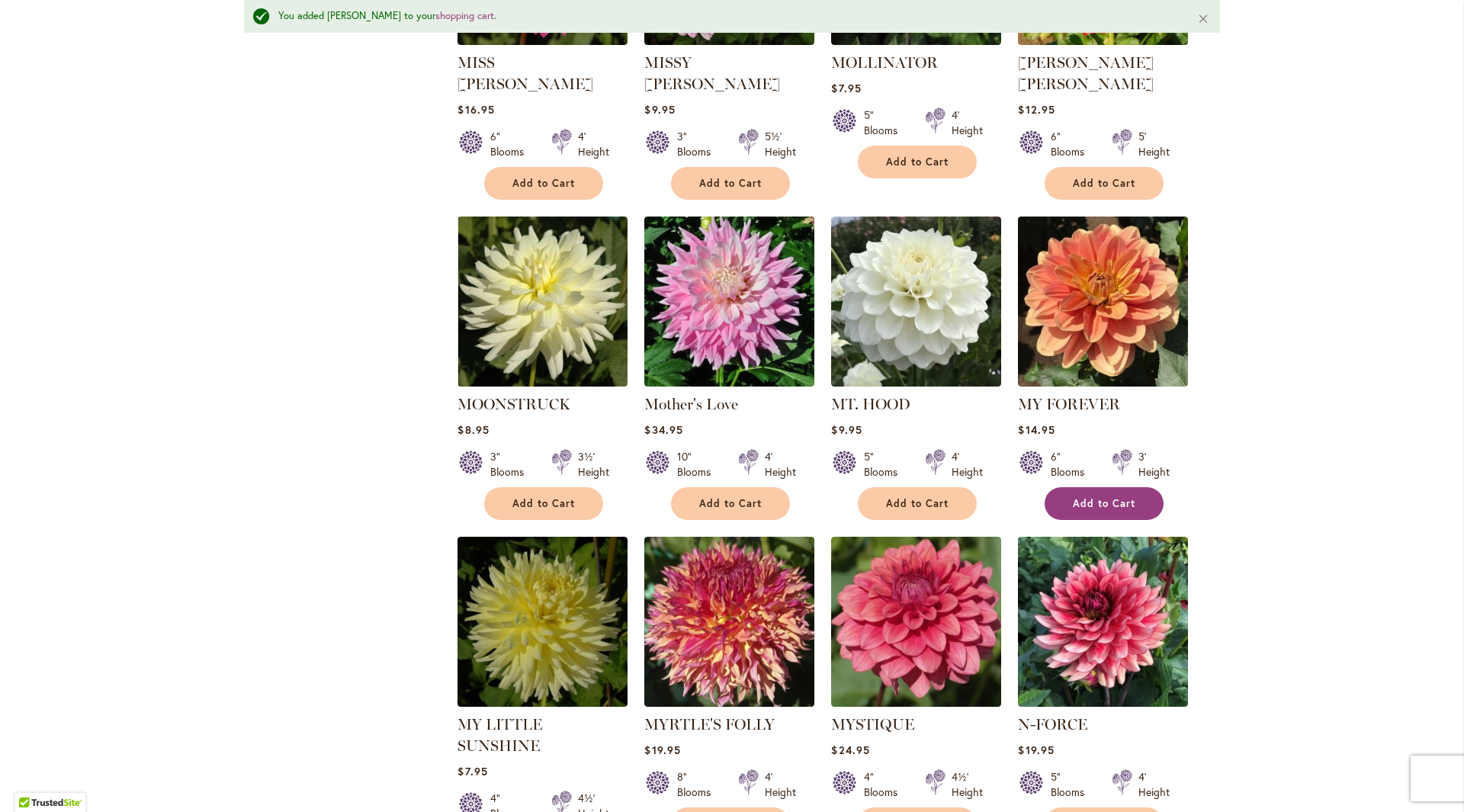
click at [1100, 497] on span "Add to Cart" at bounding box center [1104, 503] width 63 height 13
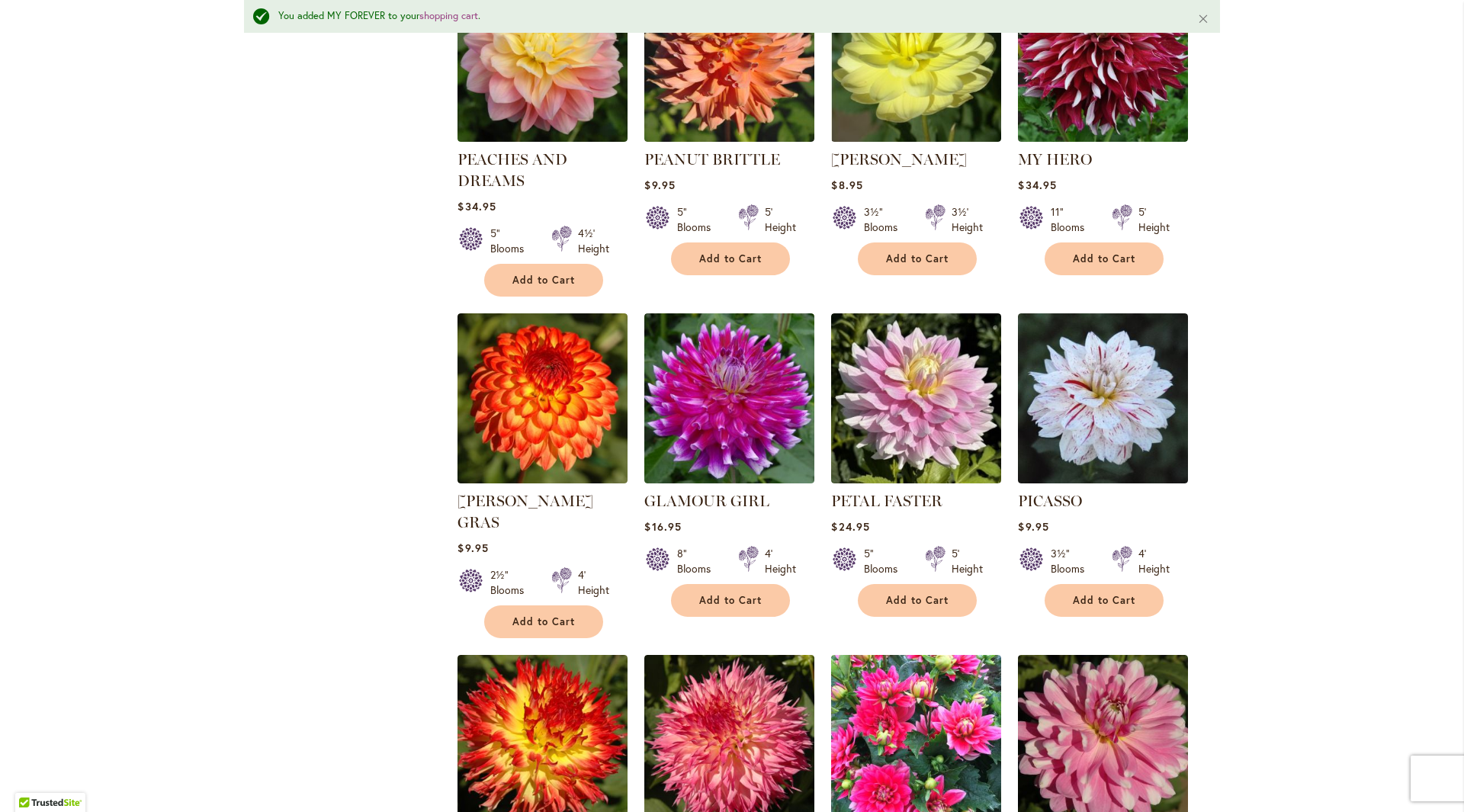
scroll to position [4404, 0]
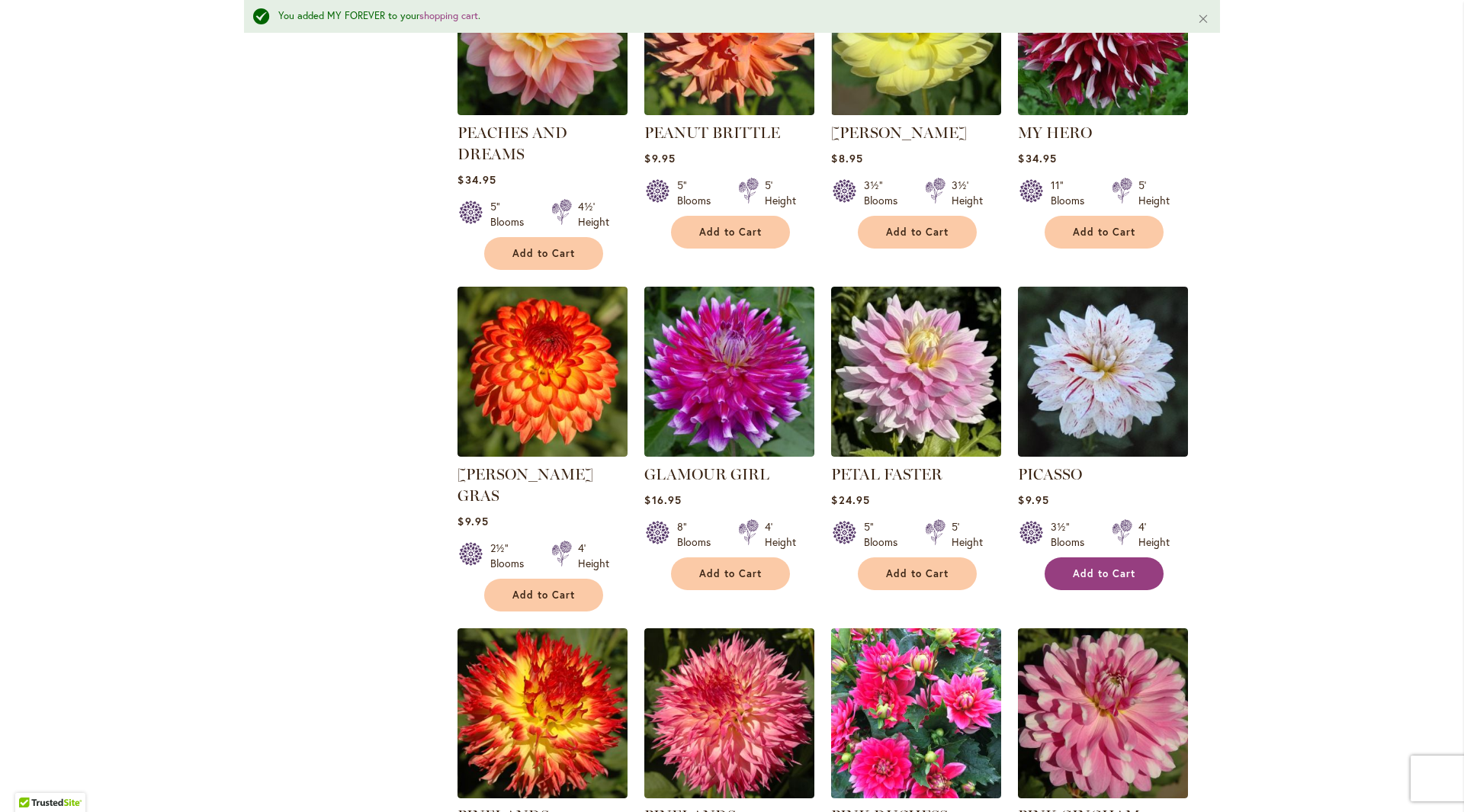
click at [1119, 568] on span "Add to Cart" at bounding box center [1104, 574] width 63 height 13
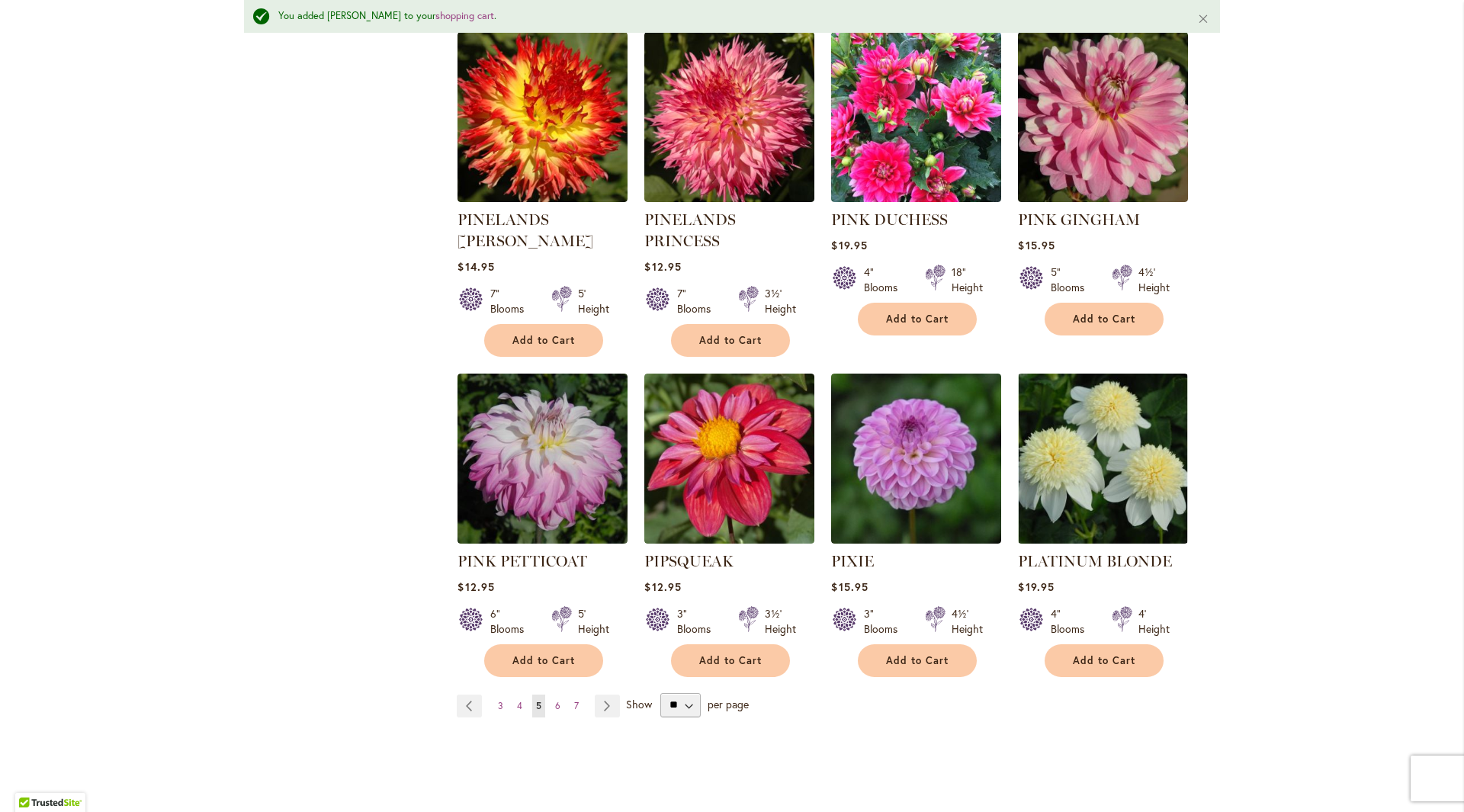
scroll to position [5091, 0]
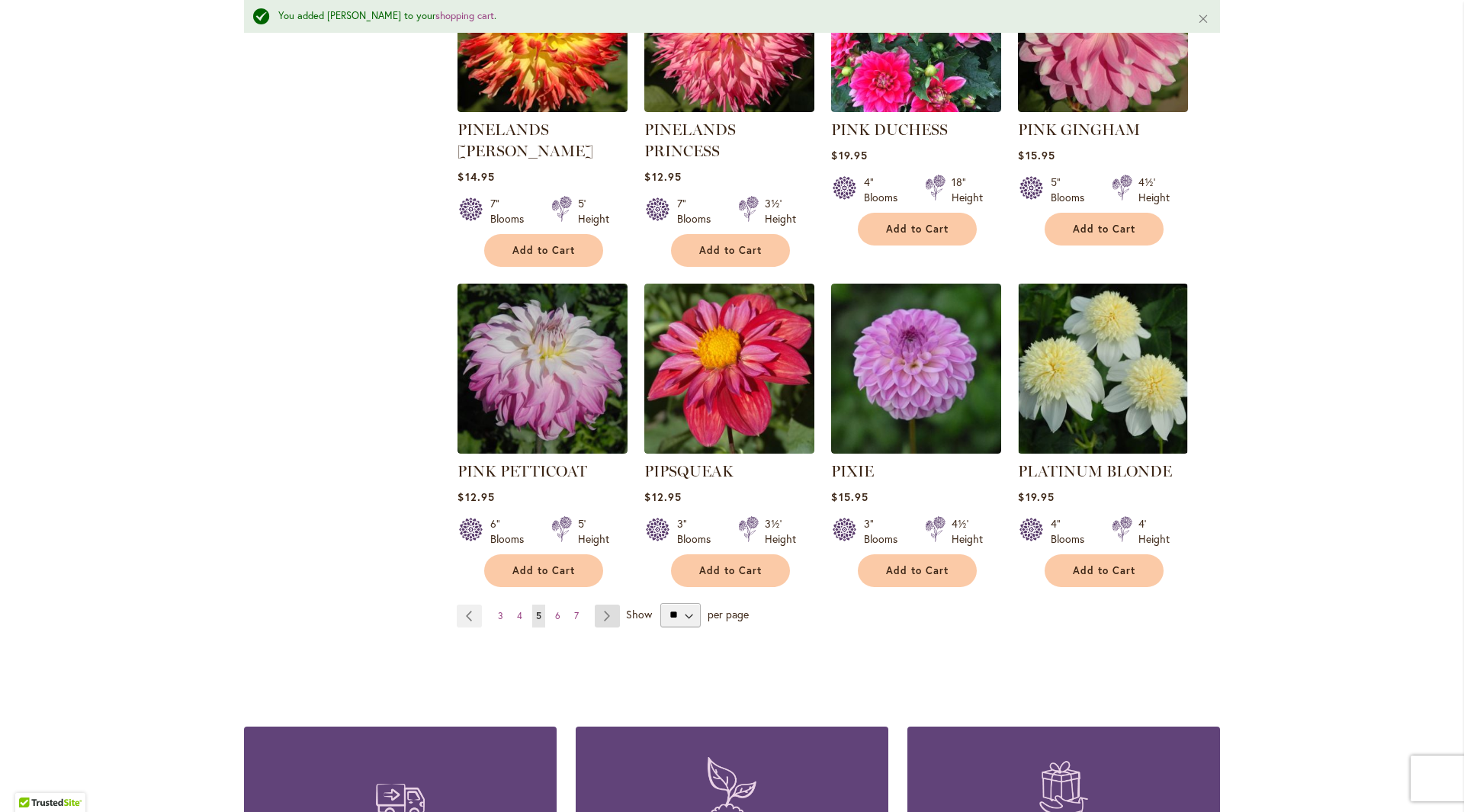
click at [601, 605] on link "Page Next" at bounding box center [608, 616] width 25 height 23
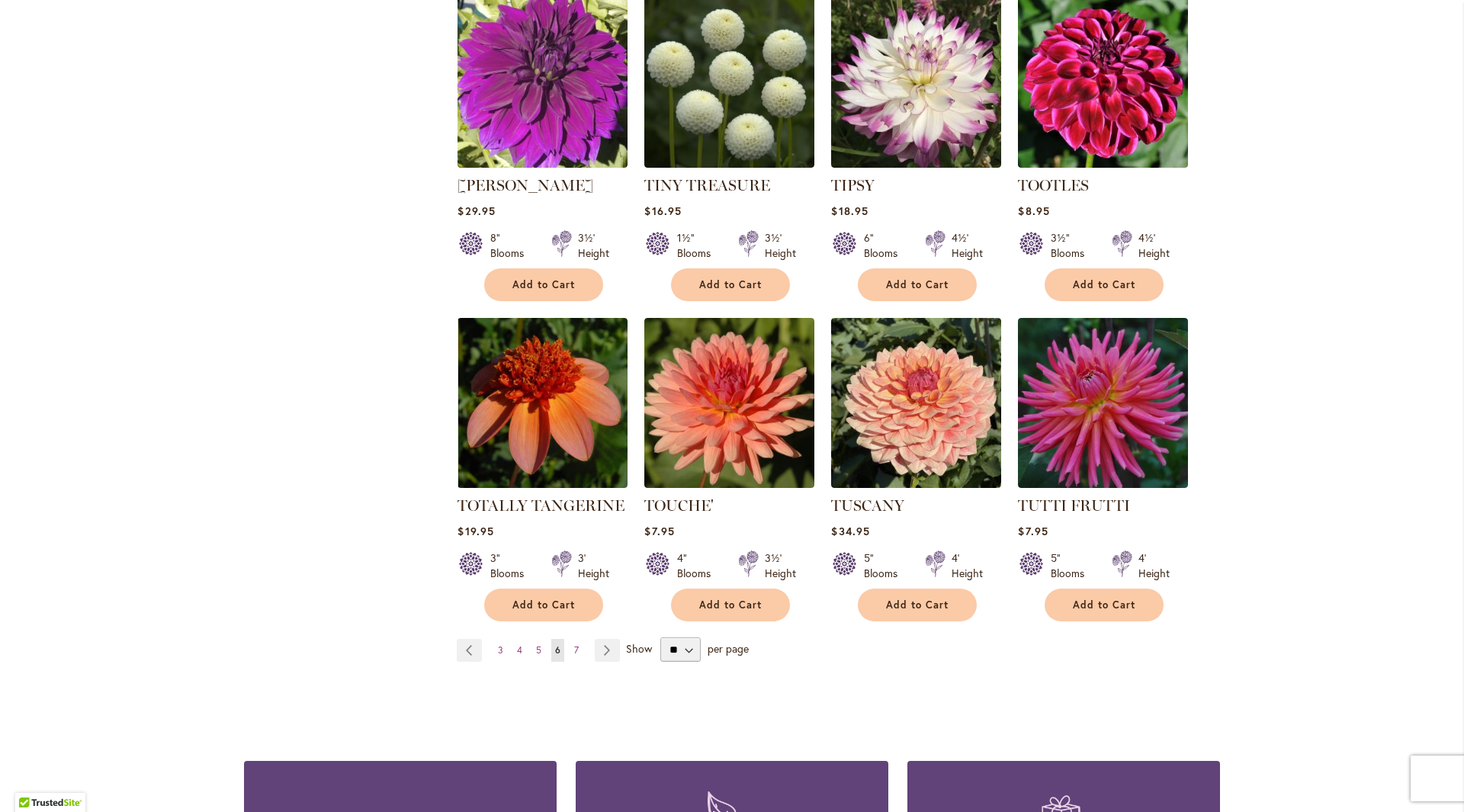
scroll to position [4974, 0]
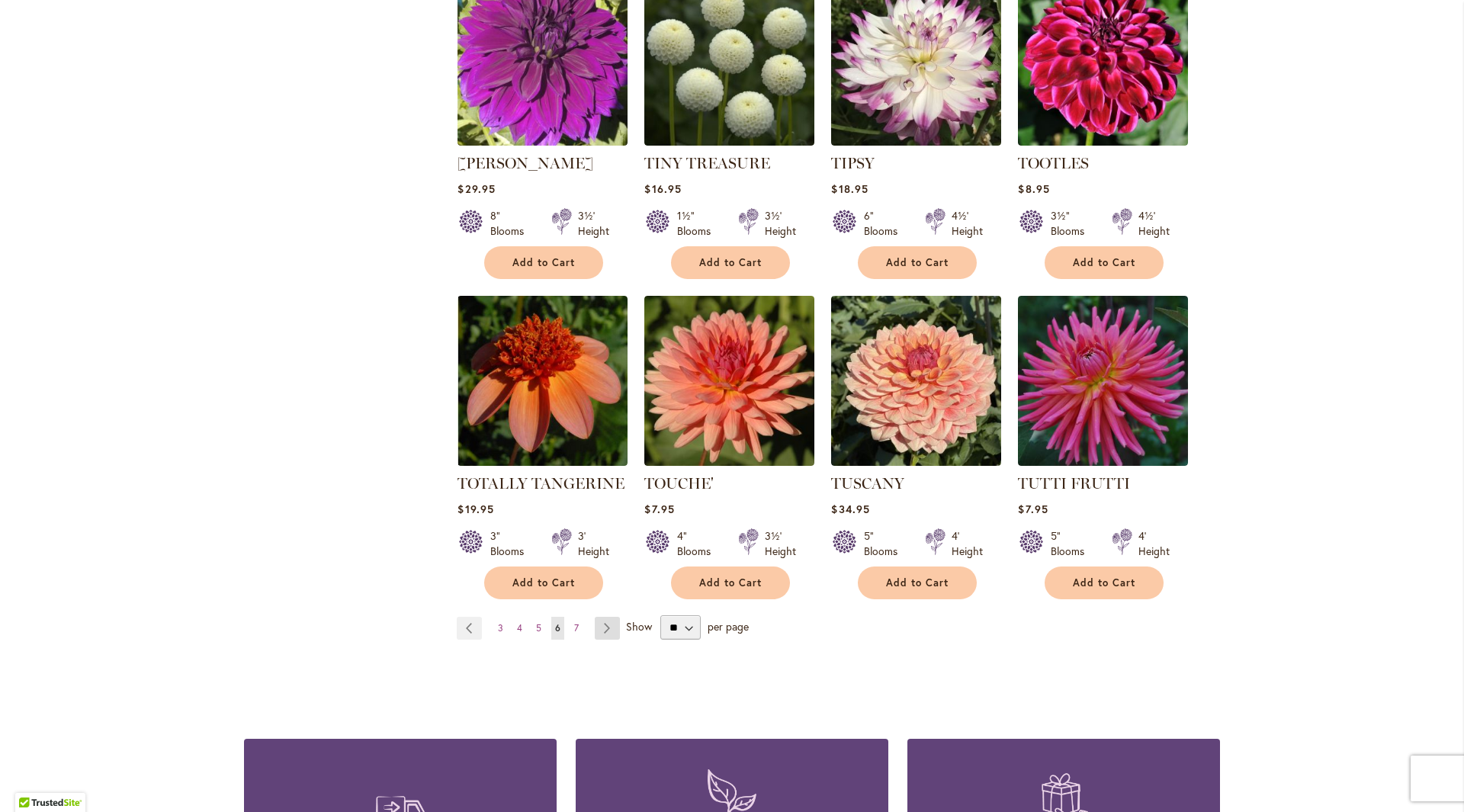
click at [607, 617] on link "Page Next" at bounding box center [608, 629] width 25 height 23
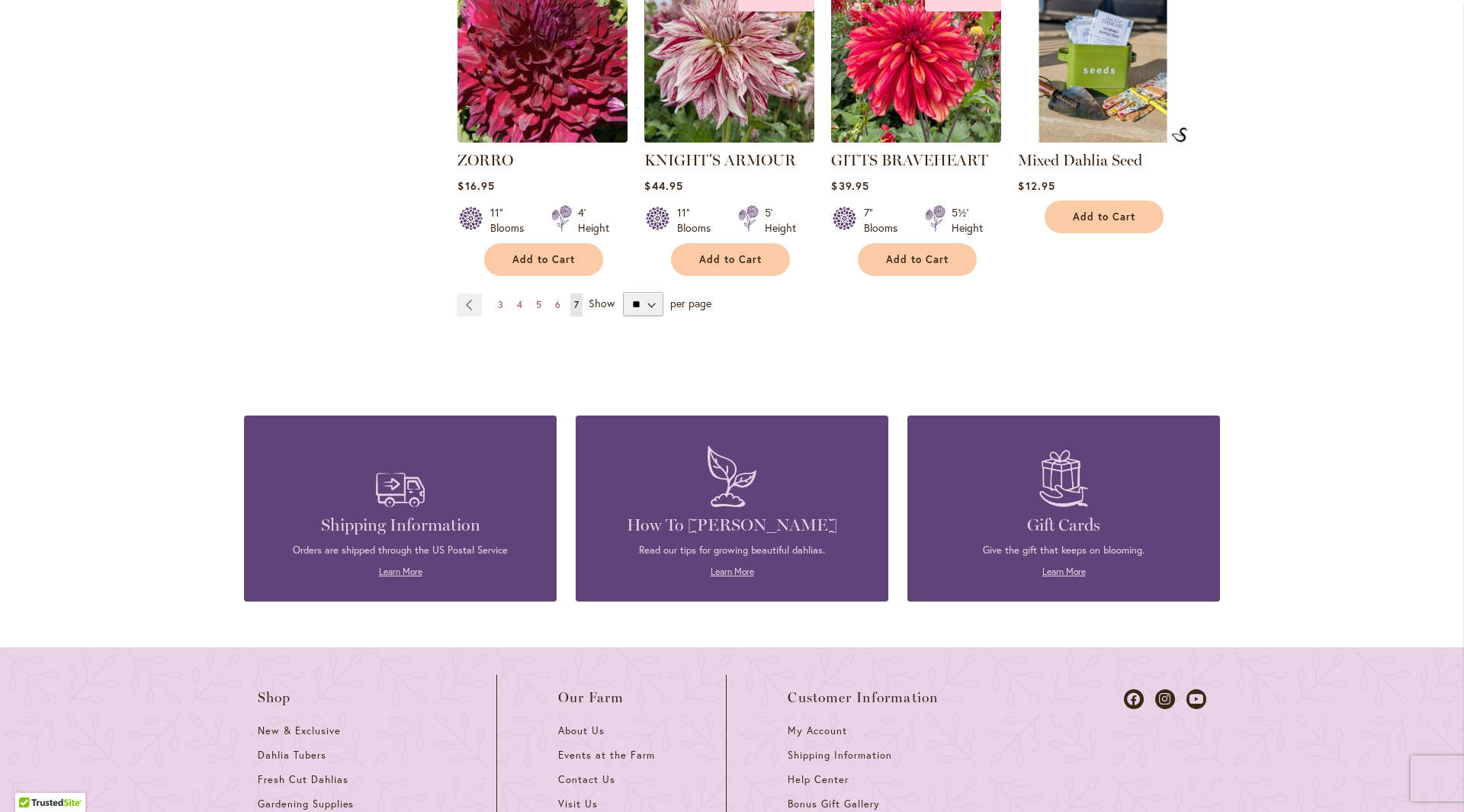
scroll to position [2381, 0]
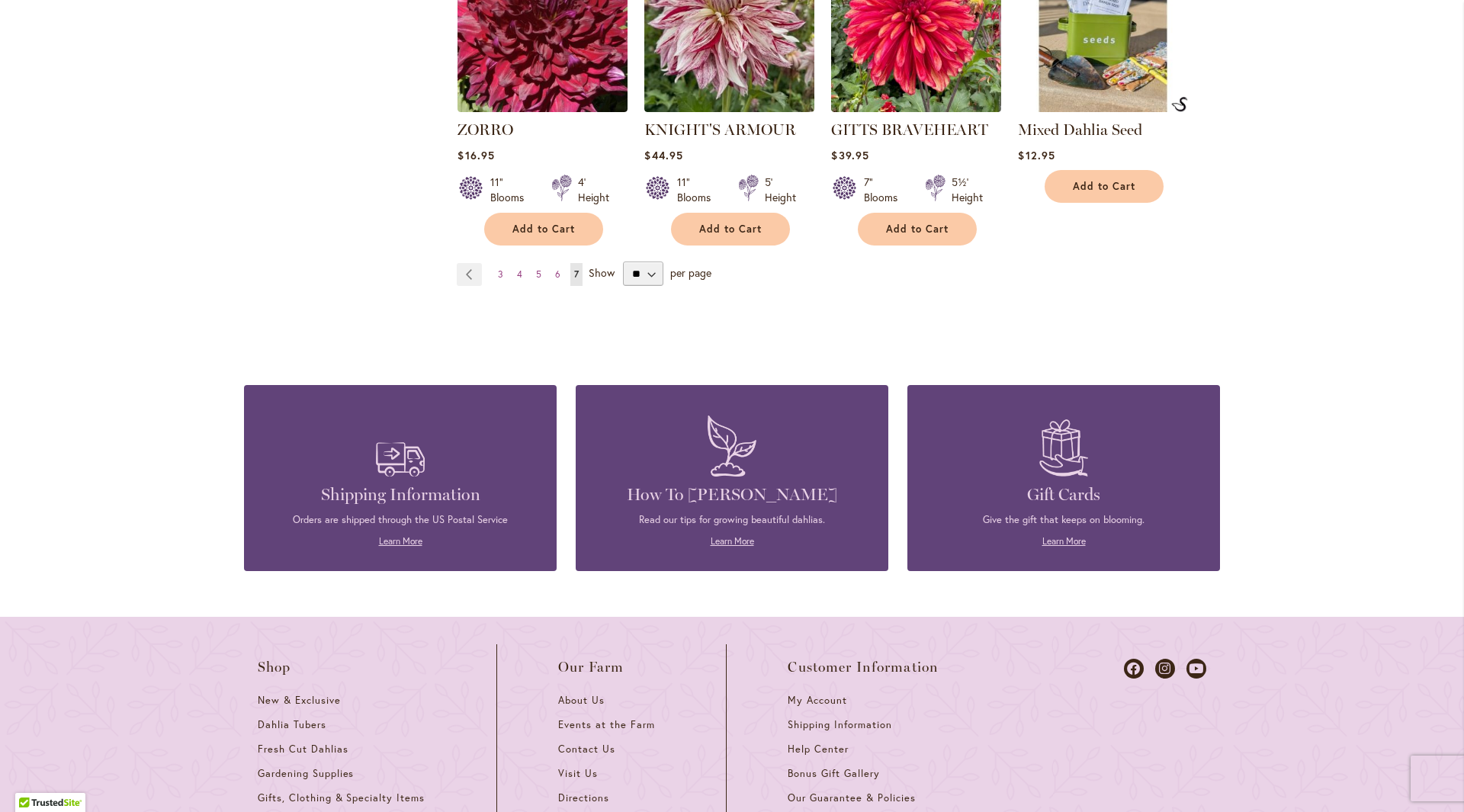
click at [816, 535] on p "Learn More" at bounding box center [732, 542] width 267 height 14
click at [725, 536] on link "Learn More" at bounding box center [732, 541] width 43 height 12
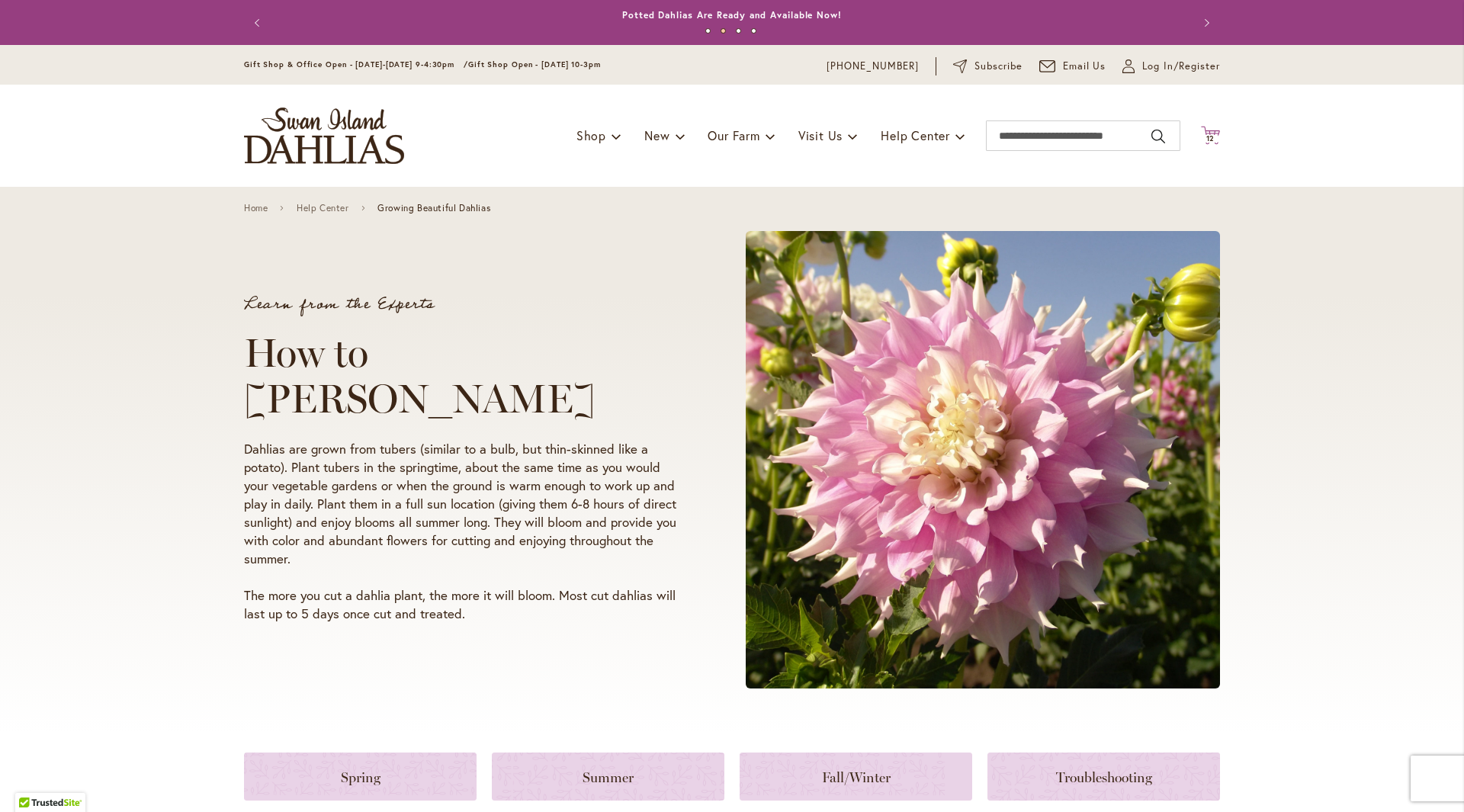
click at [1201, 133] on icon at bounding box center [1211, 135] width 19 height 19
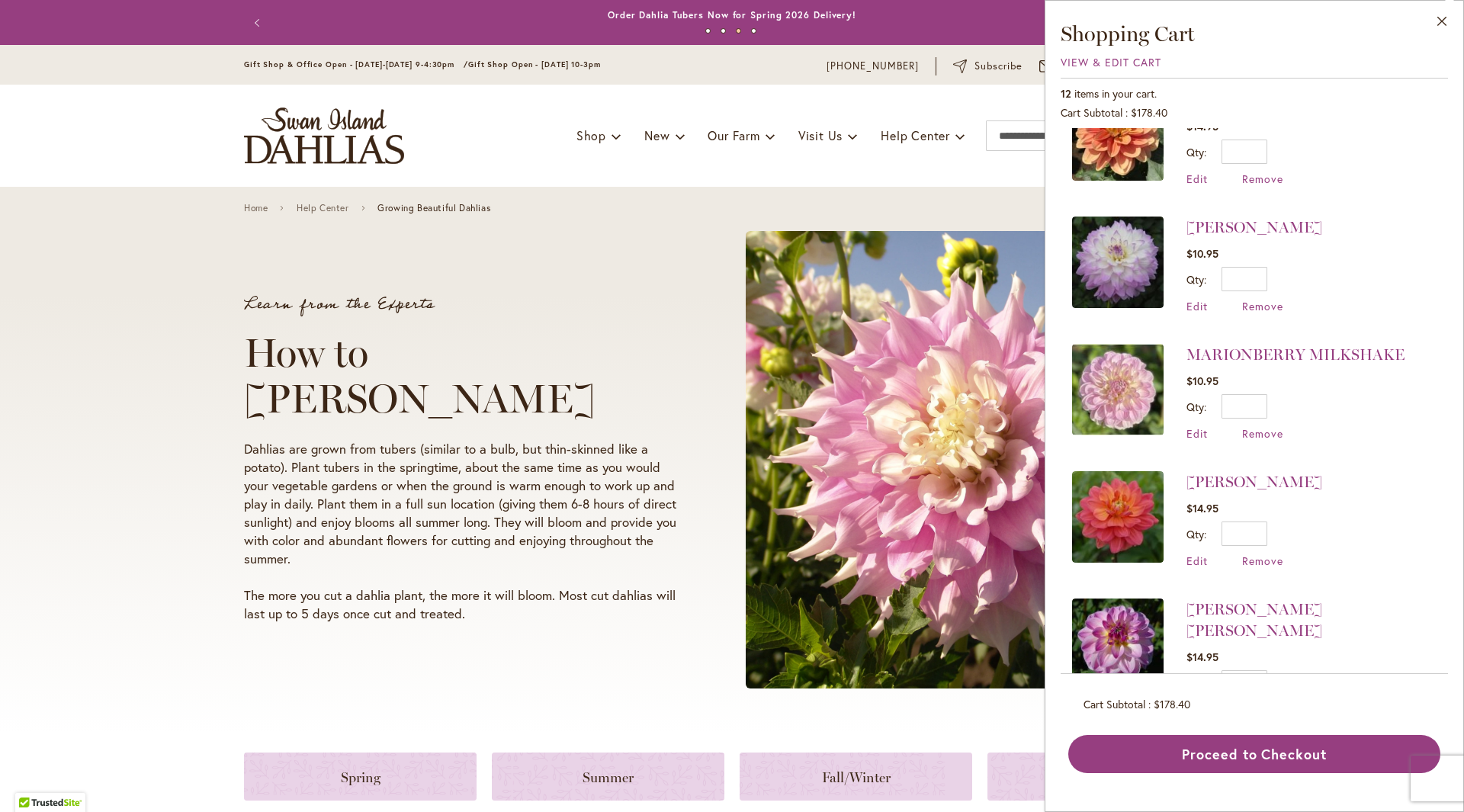
scroll to position [151, 0]
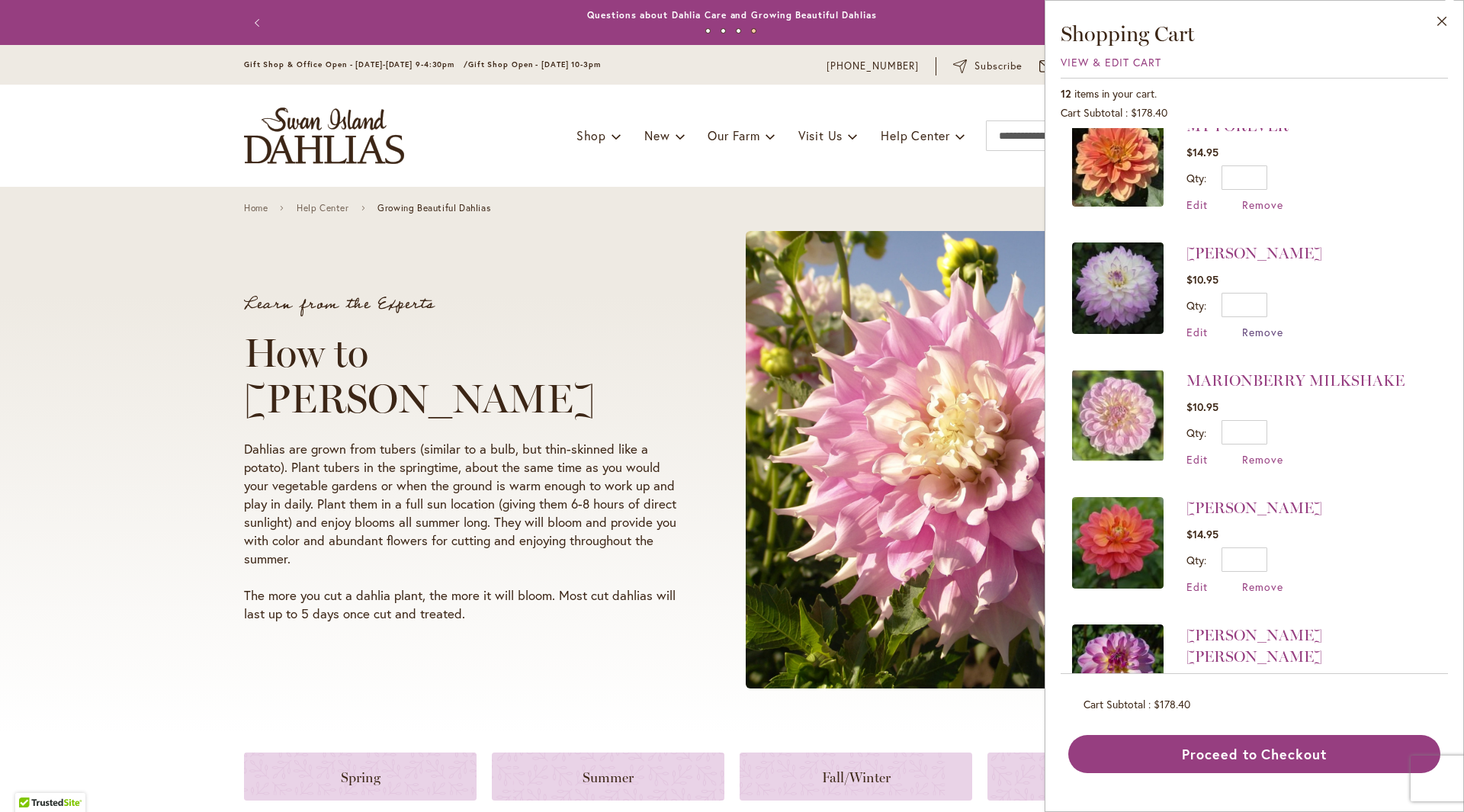
click at [1272, 328] on span "Remove" at bounding box center [1263, 332] width 42 height 14
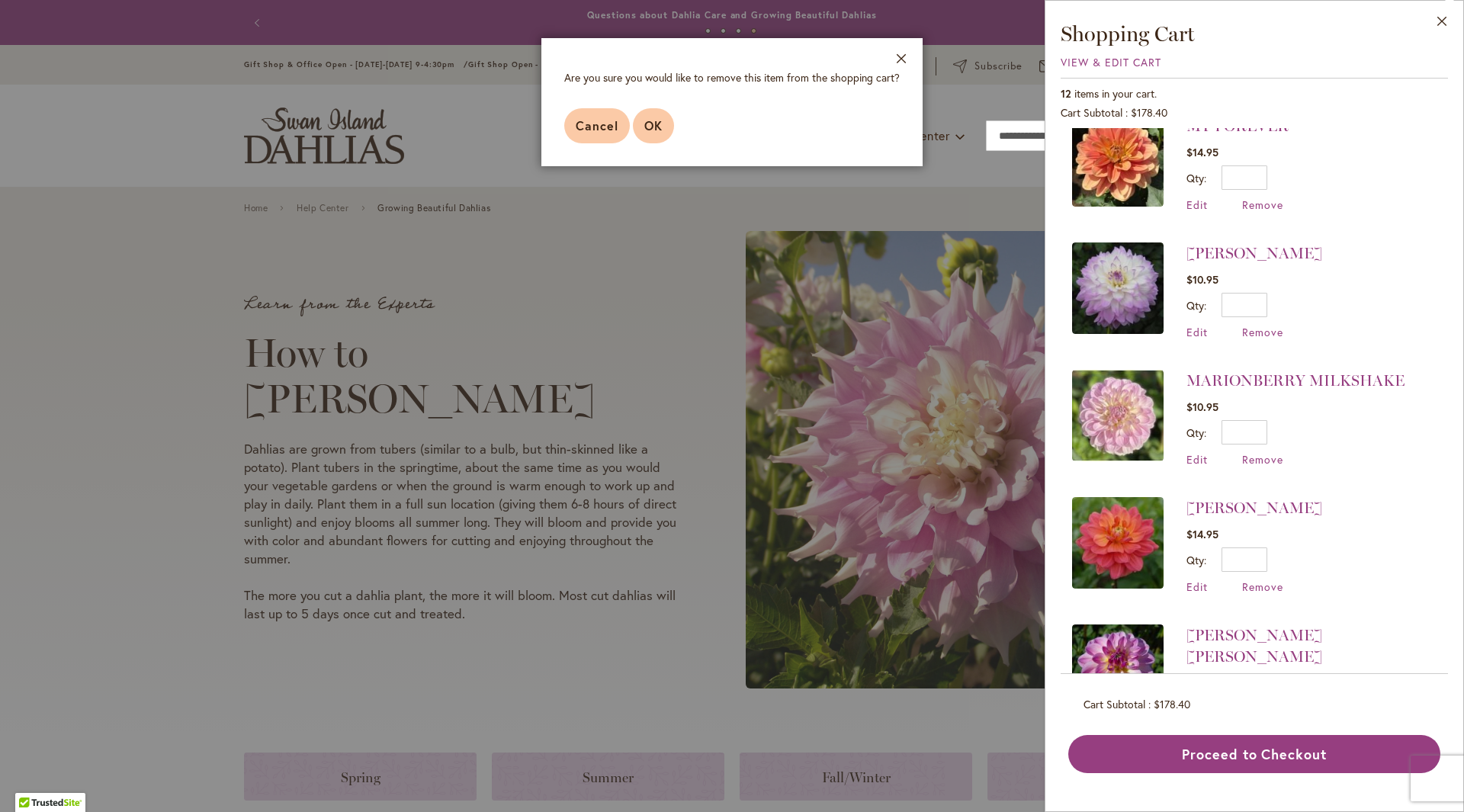
click at [647, 118] on span "OK" at bounding box center [654, 126] width 19 height 16
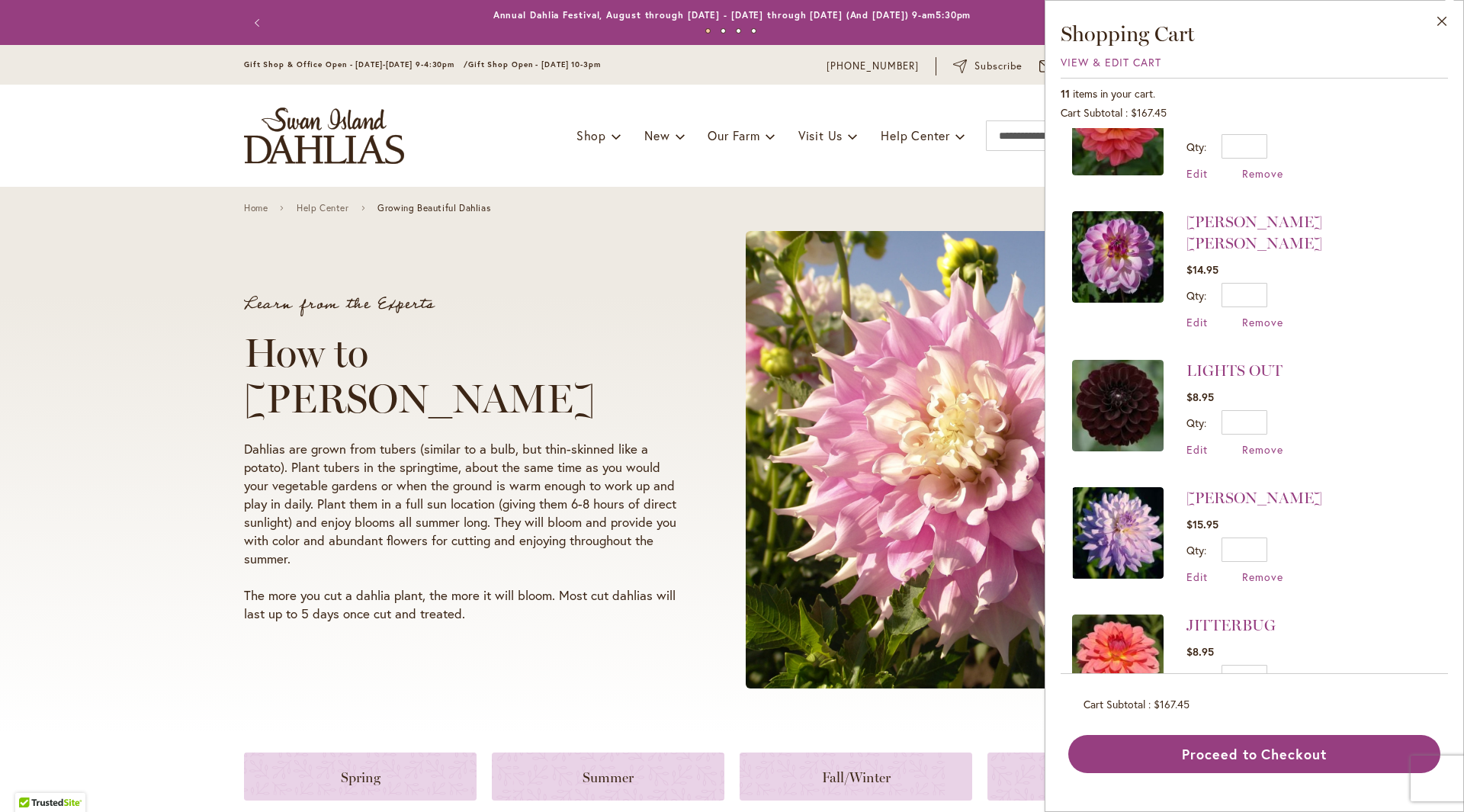
scroll to position [458, 0]
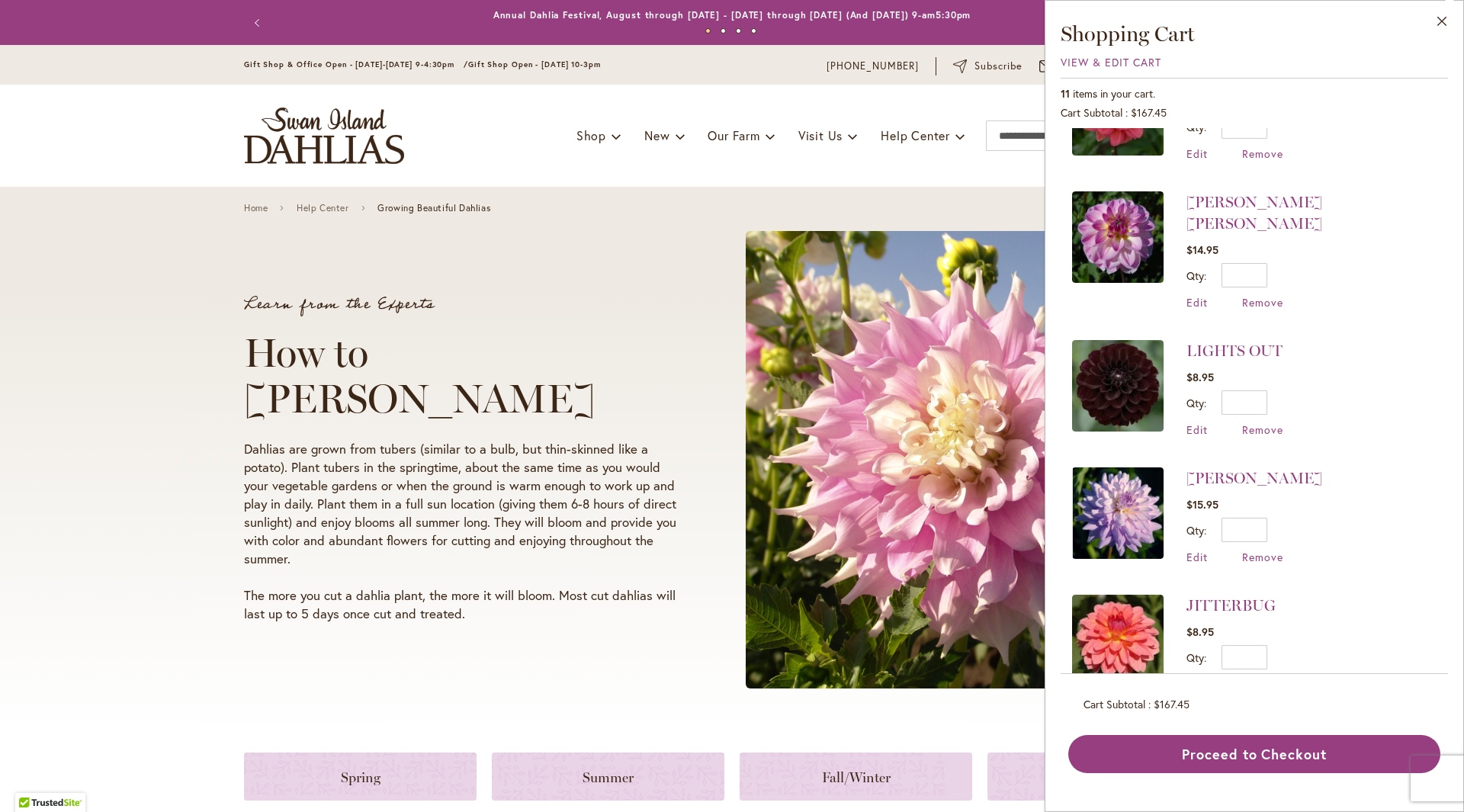
click at [1269, 398] on div "LIGHTS OUT $8.95 Qty * Update Edit Remove" at bounding box center [1235, 388] width 97 height 97
click at [1266, 422] on span "Remove" at bounding box center [1263, 429] width 42 height 14
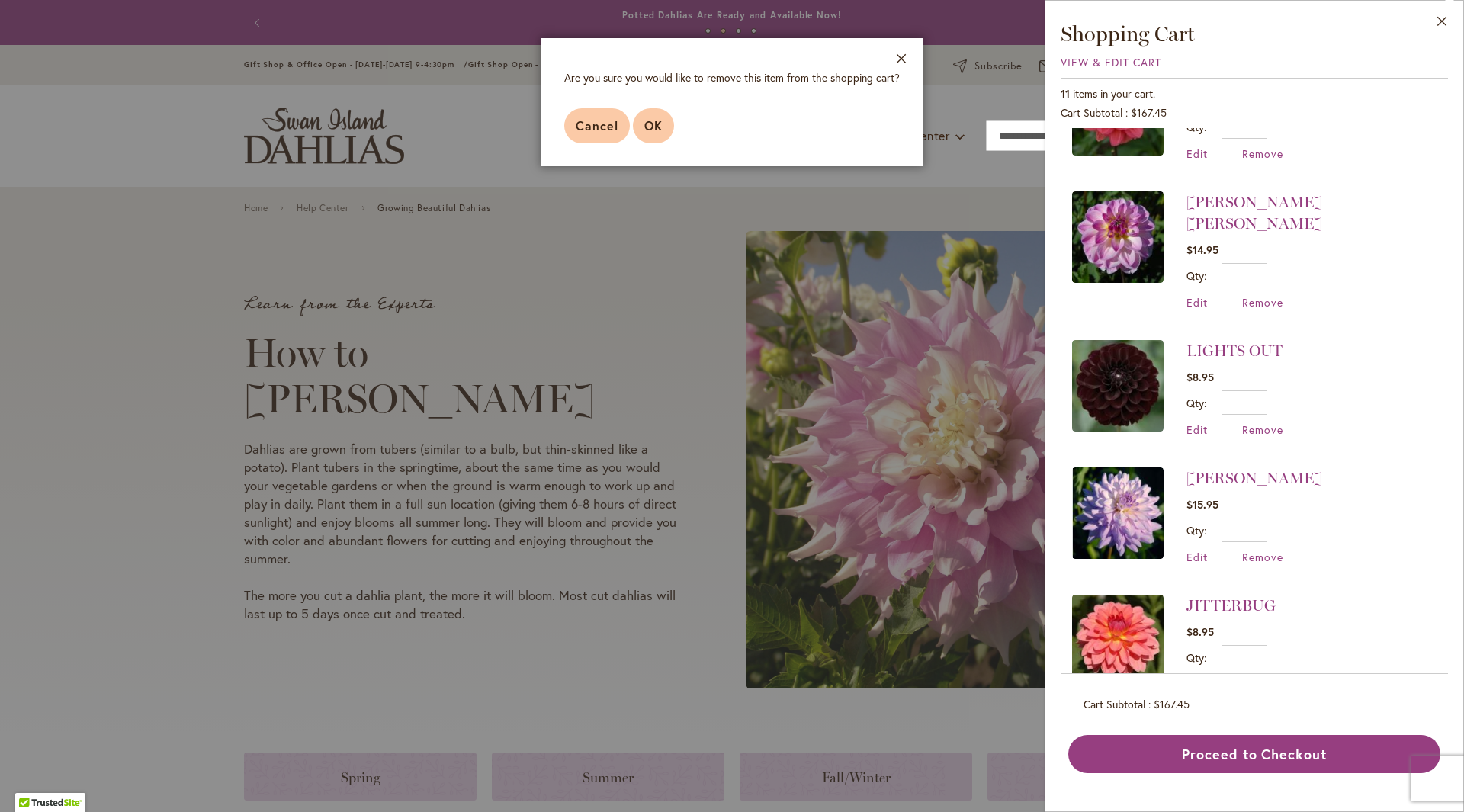
click at [655, 118] on span "OK" at bounding box center [654, 126] width 19 height 16
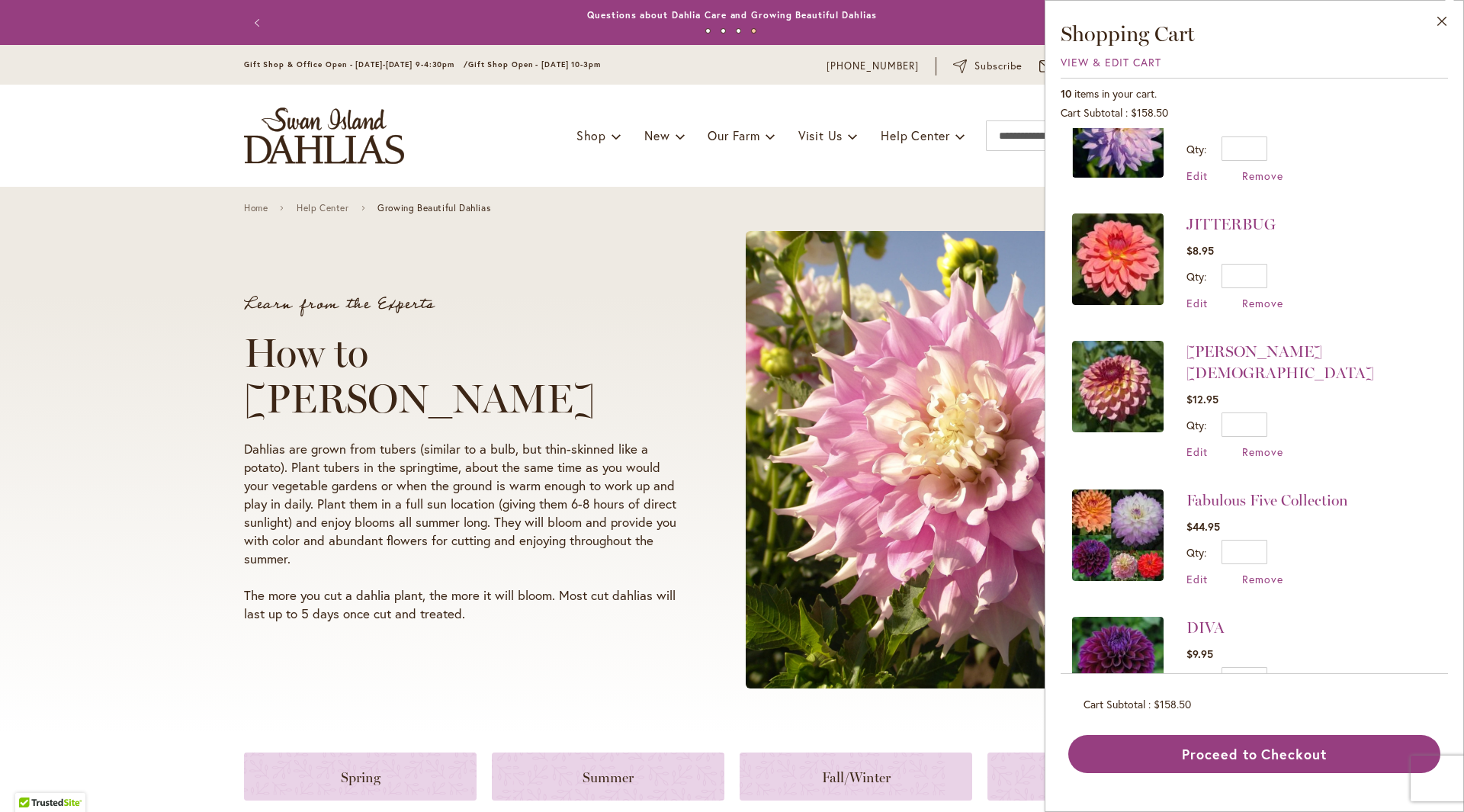
scroll to position [736, 0]
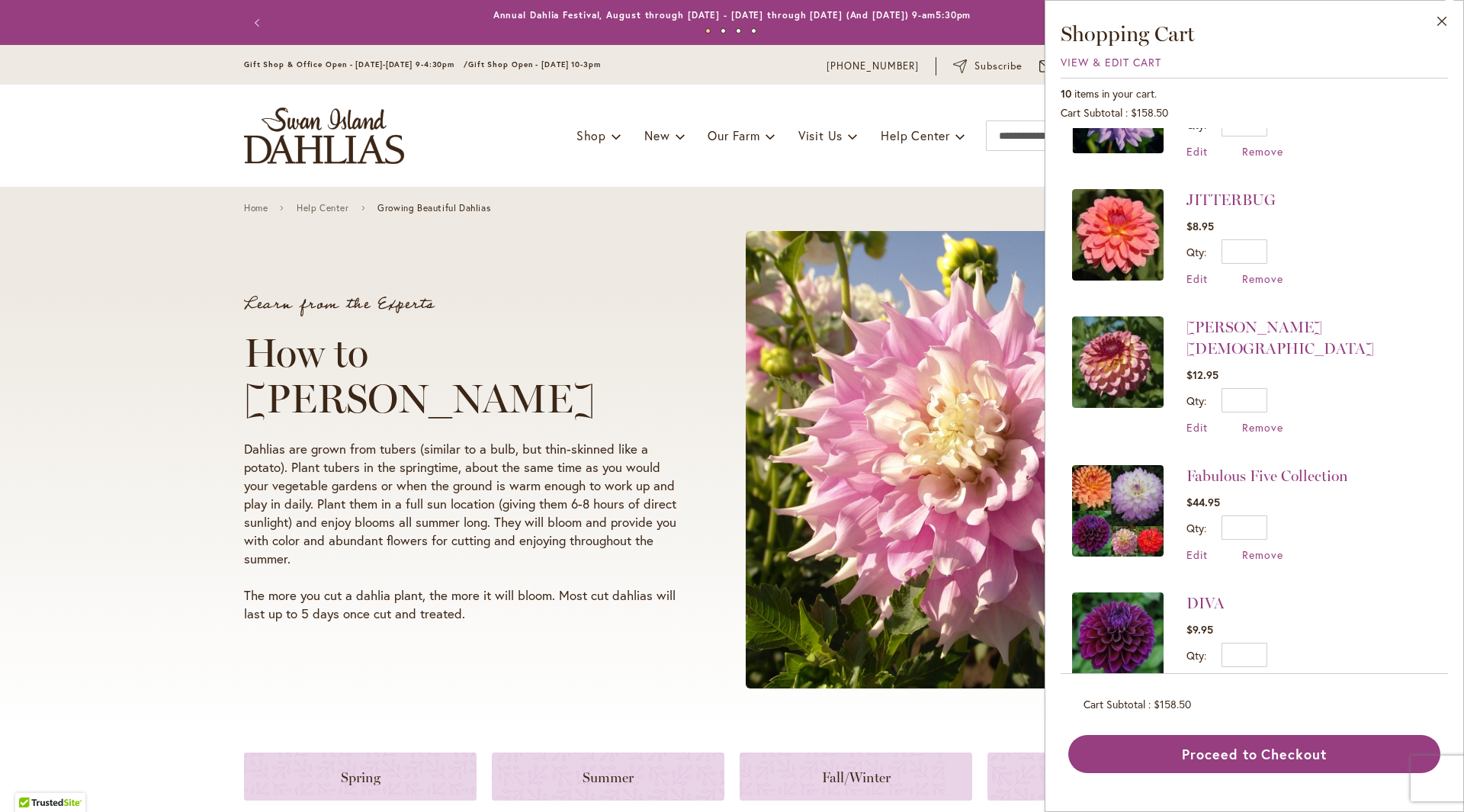
click at [1271, 675] on span "Remove" at bounding box center [1263, 682] width 42 height 14
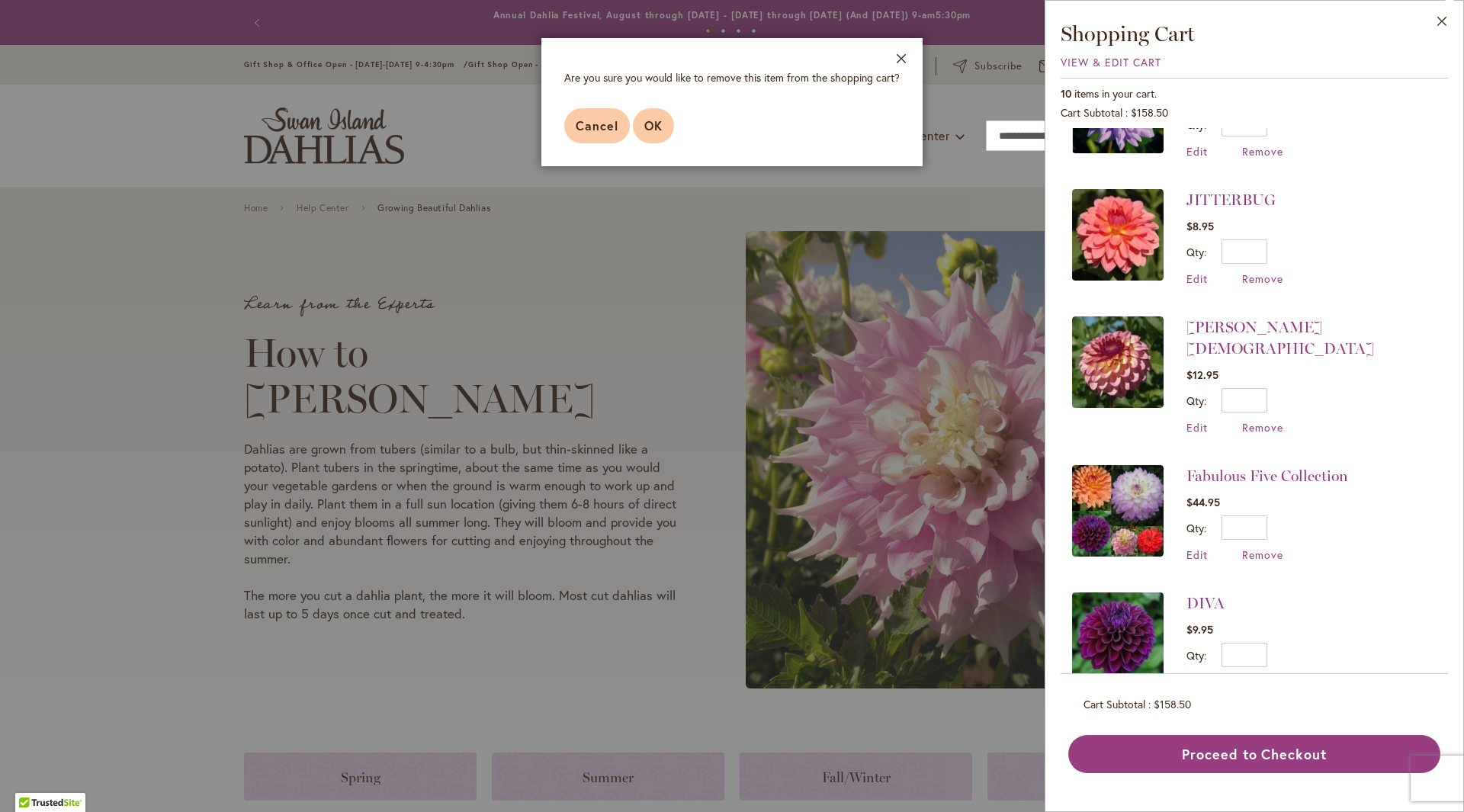
click at [656, 115] on button "OK" at bounding box center [654, 126] width 42 height 35
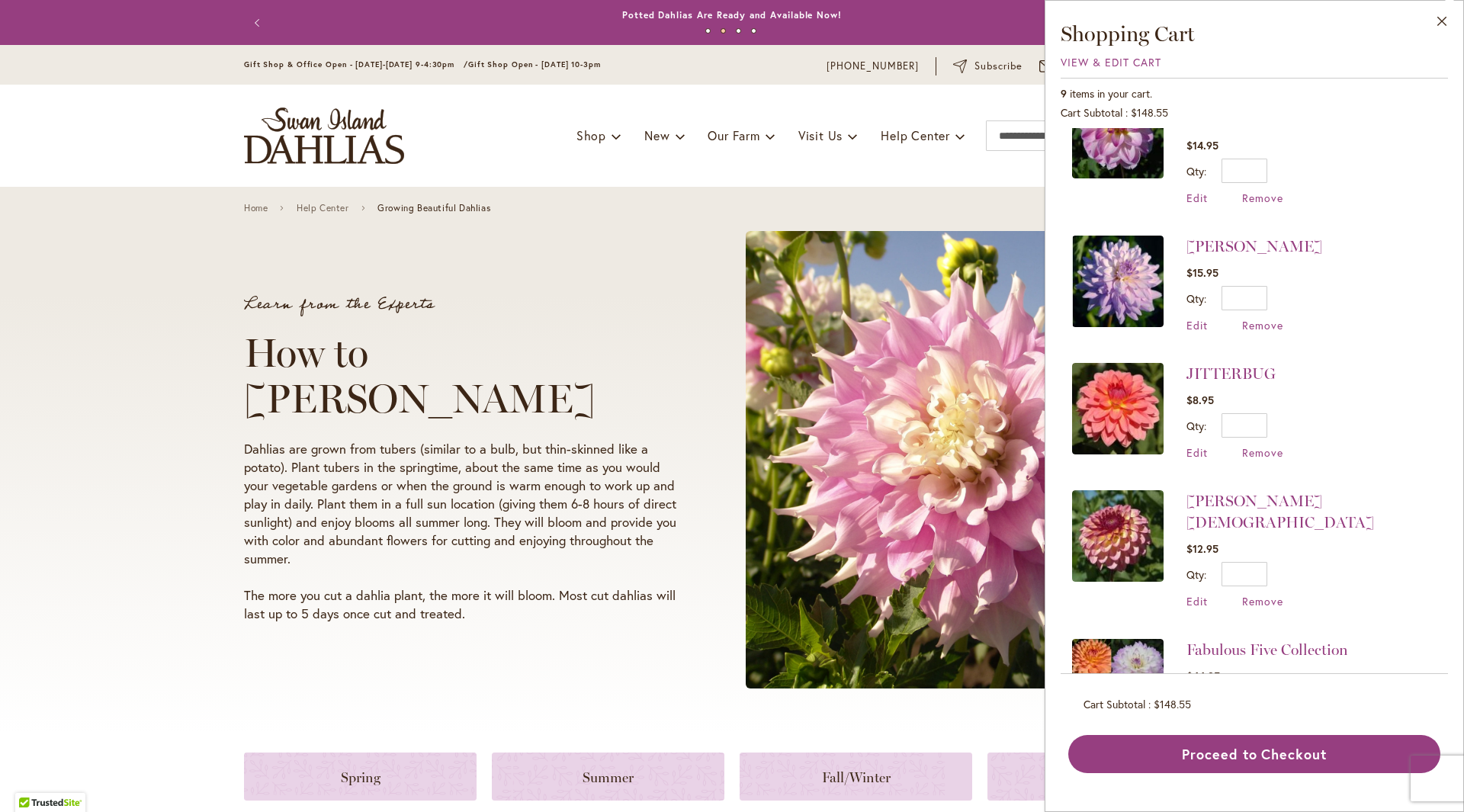
scroll to position [608, 0]
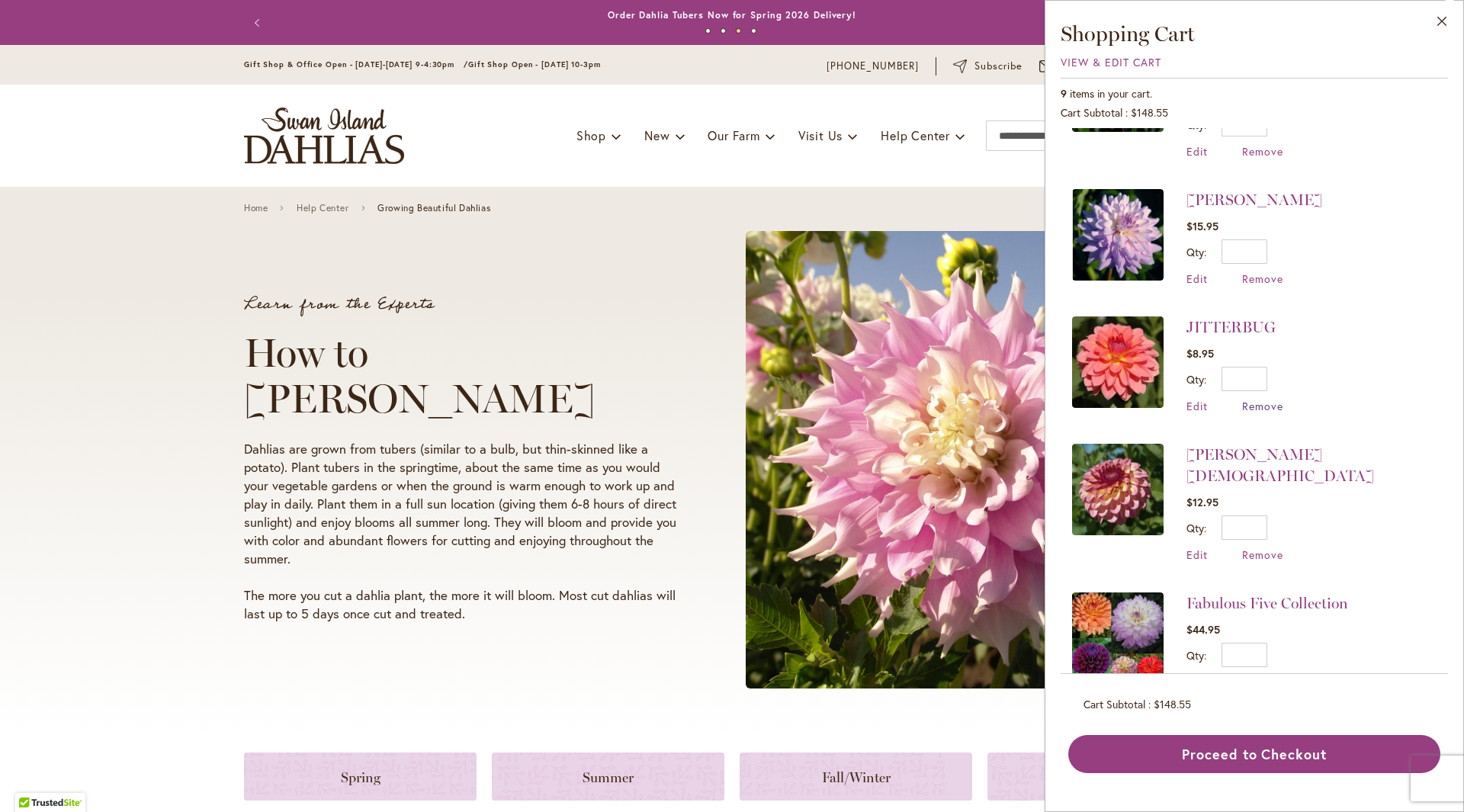
click at [1264, 398] on span "Remove" at bounding box center [1263, 406] width 42 height 14
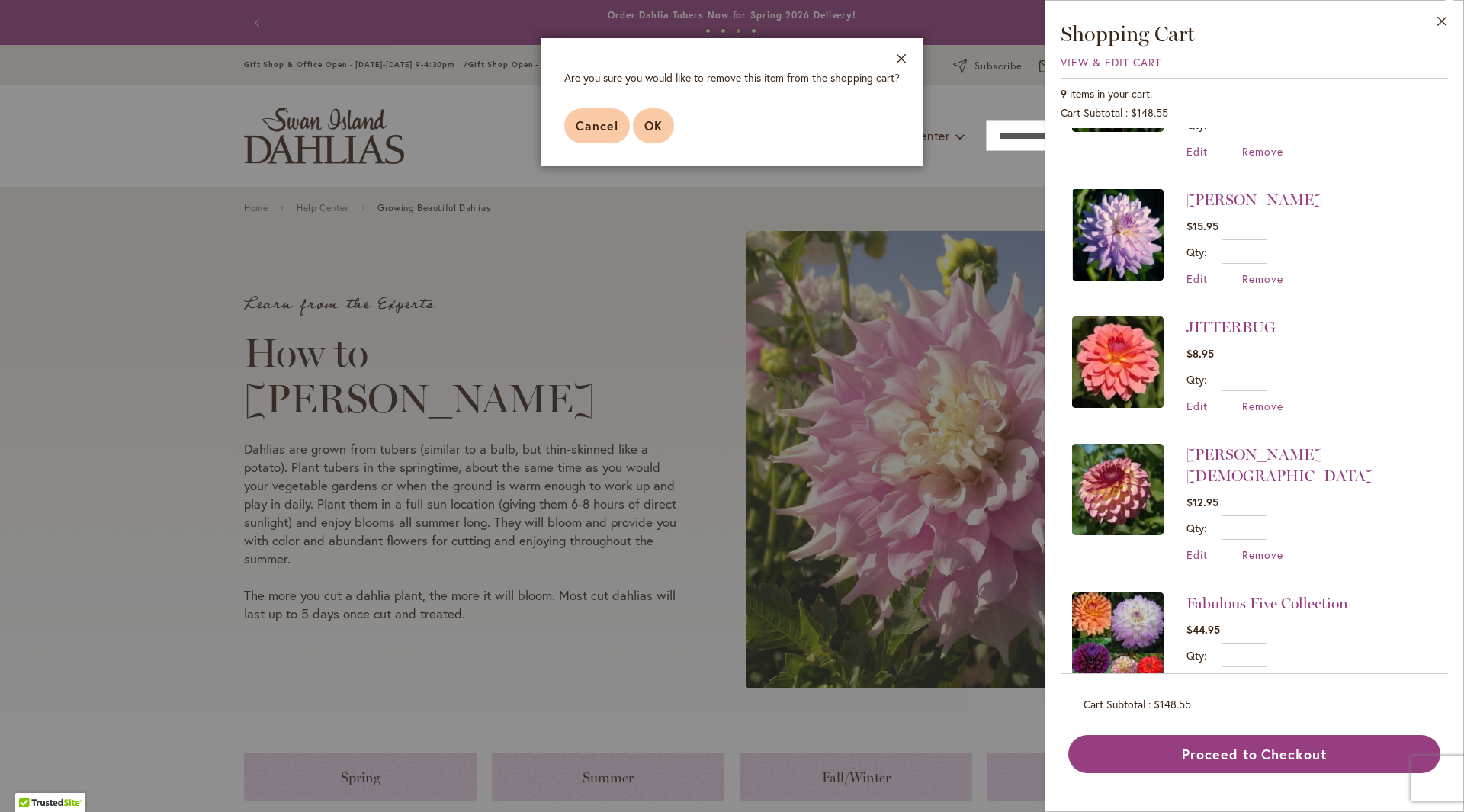
click at [654, 125] on span "OK" at bounding box center [654, 126] width 19 height 16
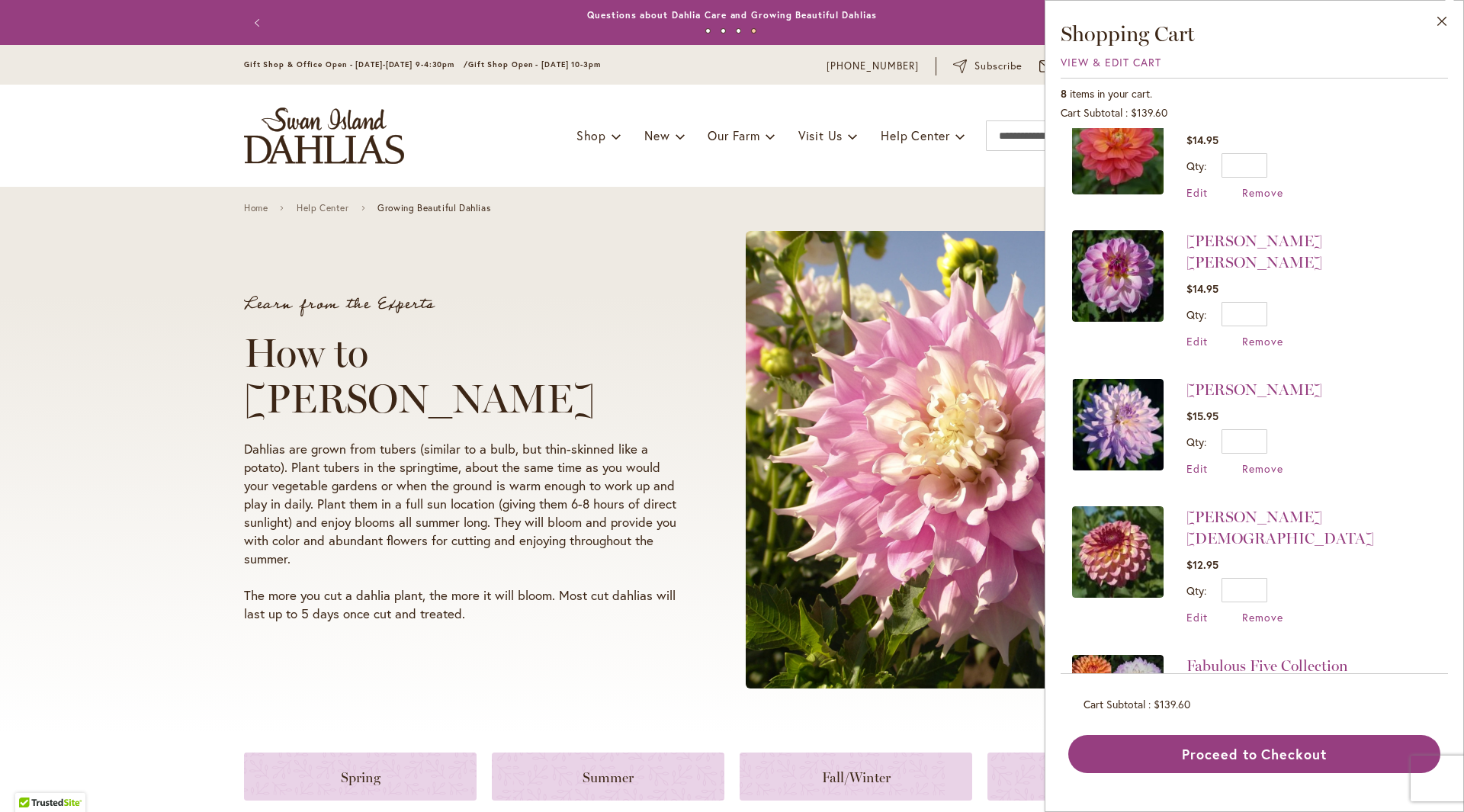
scroll to position [0, 0]
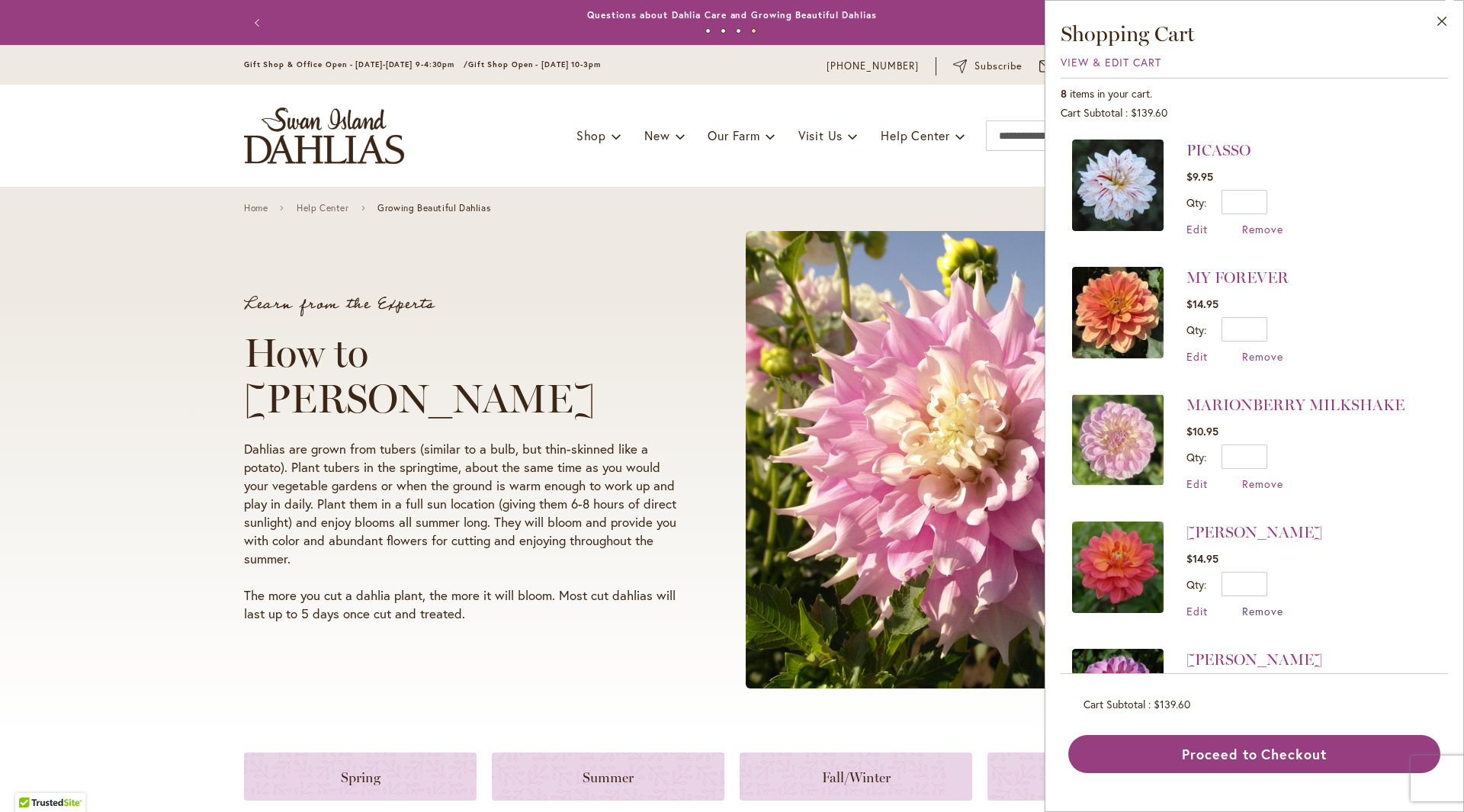
click at [1265, 607] on span "Remove" at bounding box center [1263, 611] width 42 height 14
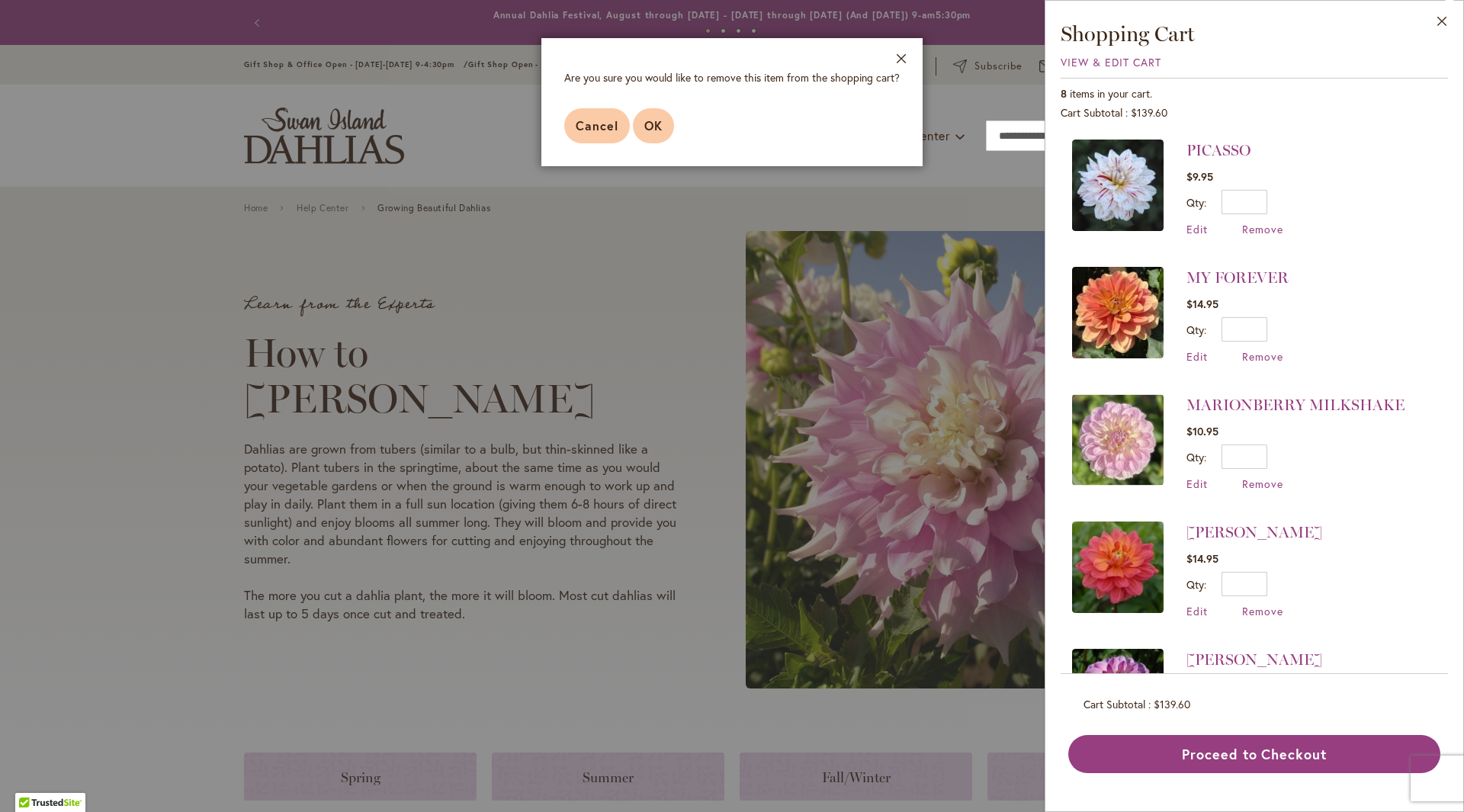
click at [663, 119] on button "OK" at bounding box center [654, 126] width 42 height 35
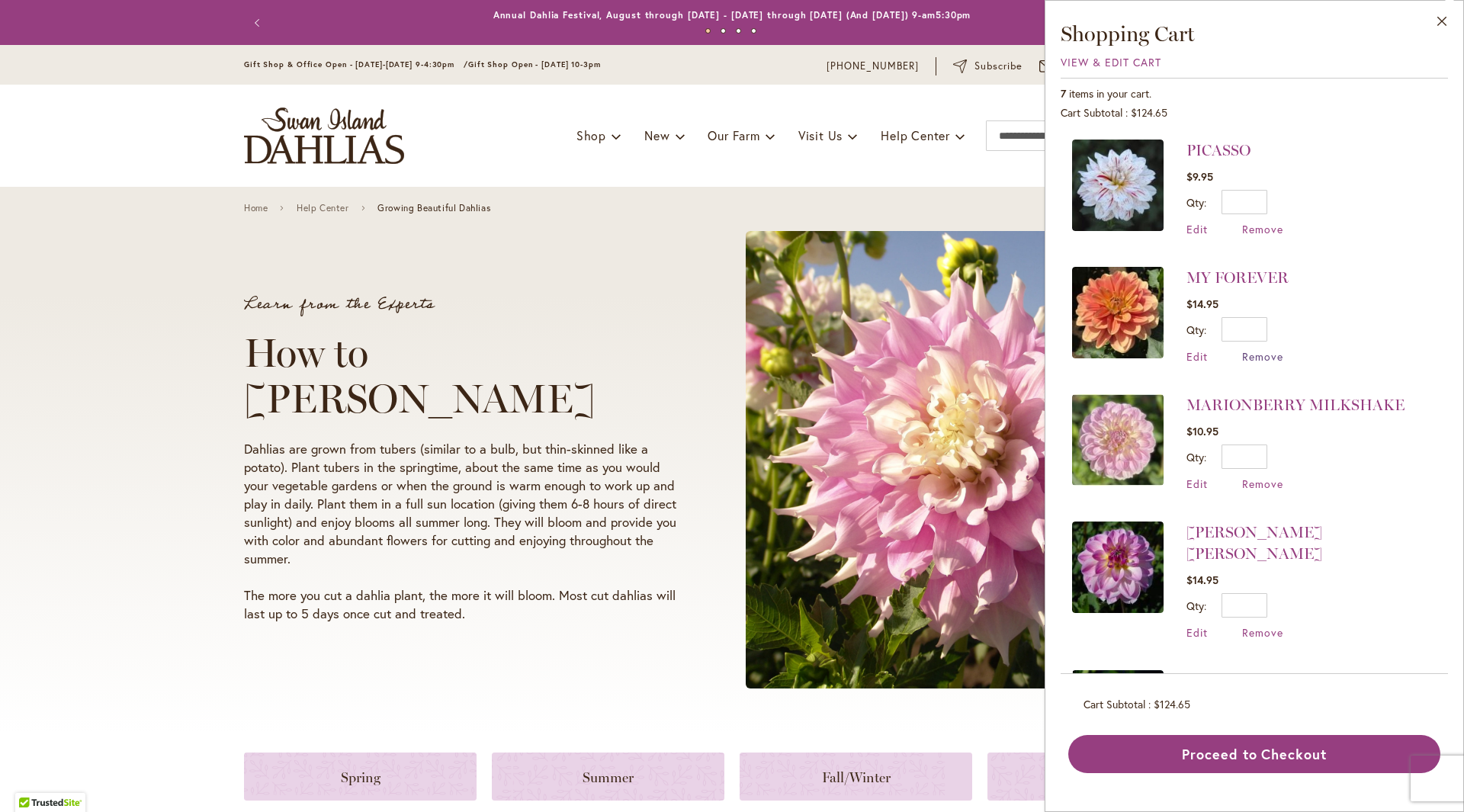
drag, startPoint x: 1255, startPoint y: 367, endPoint x: 1264, endPoint y: 355, distance: 15.0
click at [1264, 355] on span "Remove" at bounding box center [1263, 356] width 42 height 14
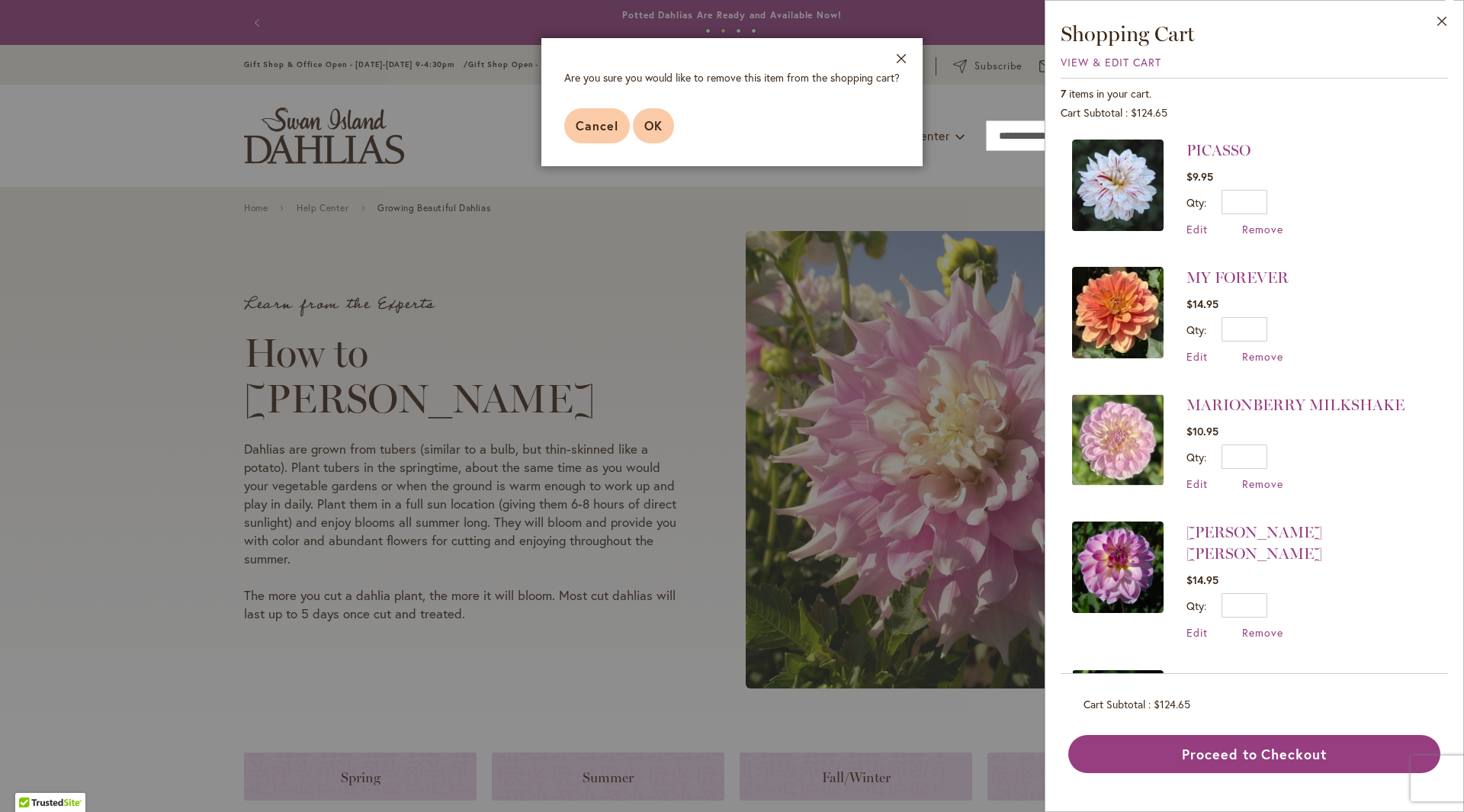
click at [646, 126] on span "OK" at bounding box center [654, 126] width 19 height 16
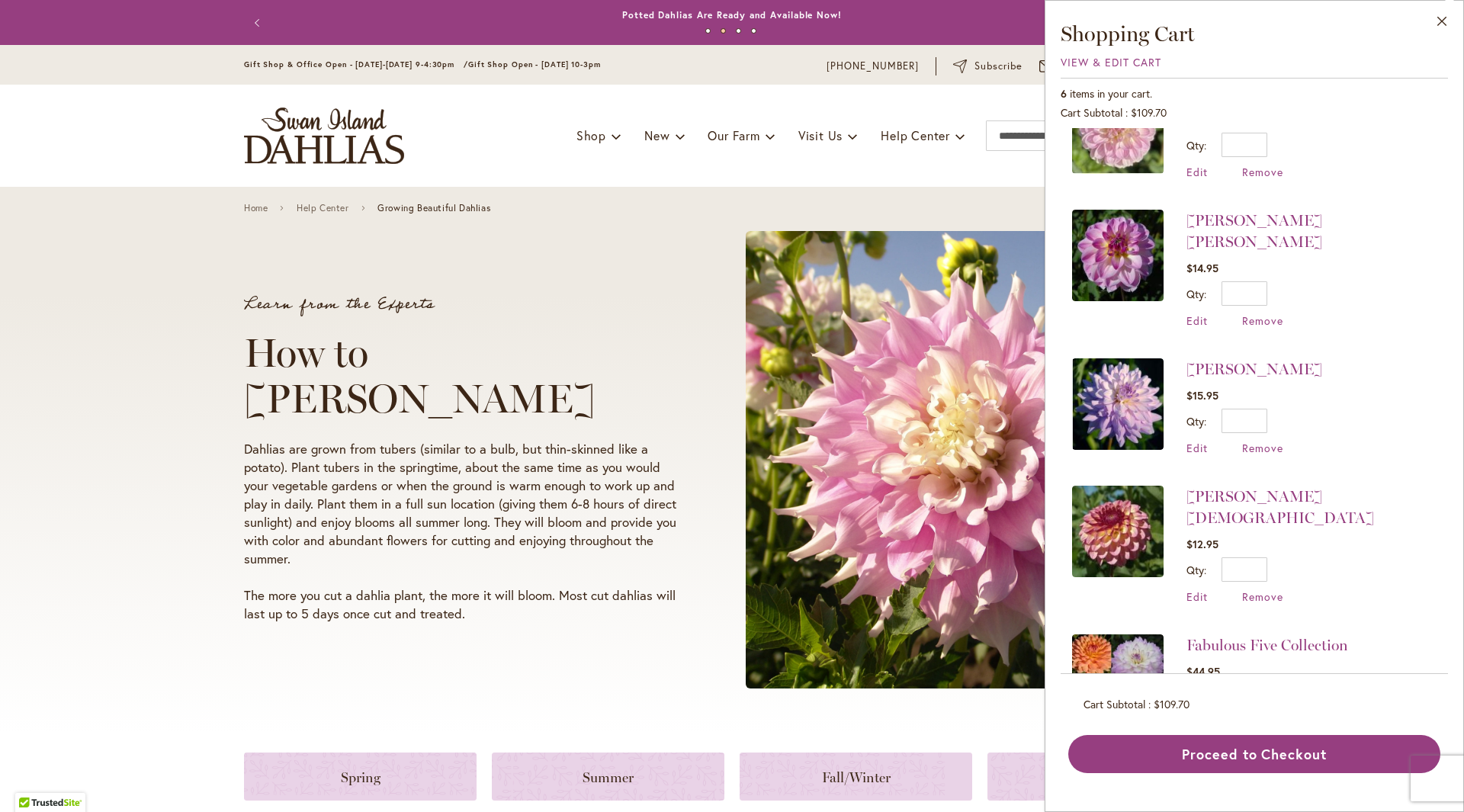
scroll to position [227, 0]
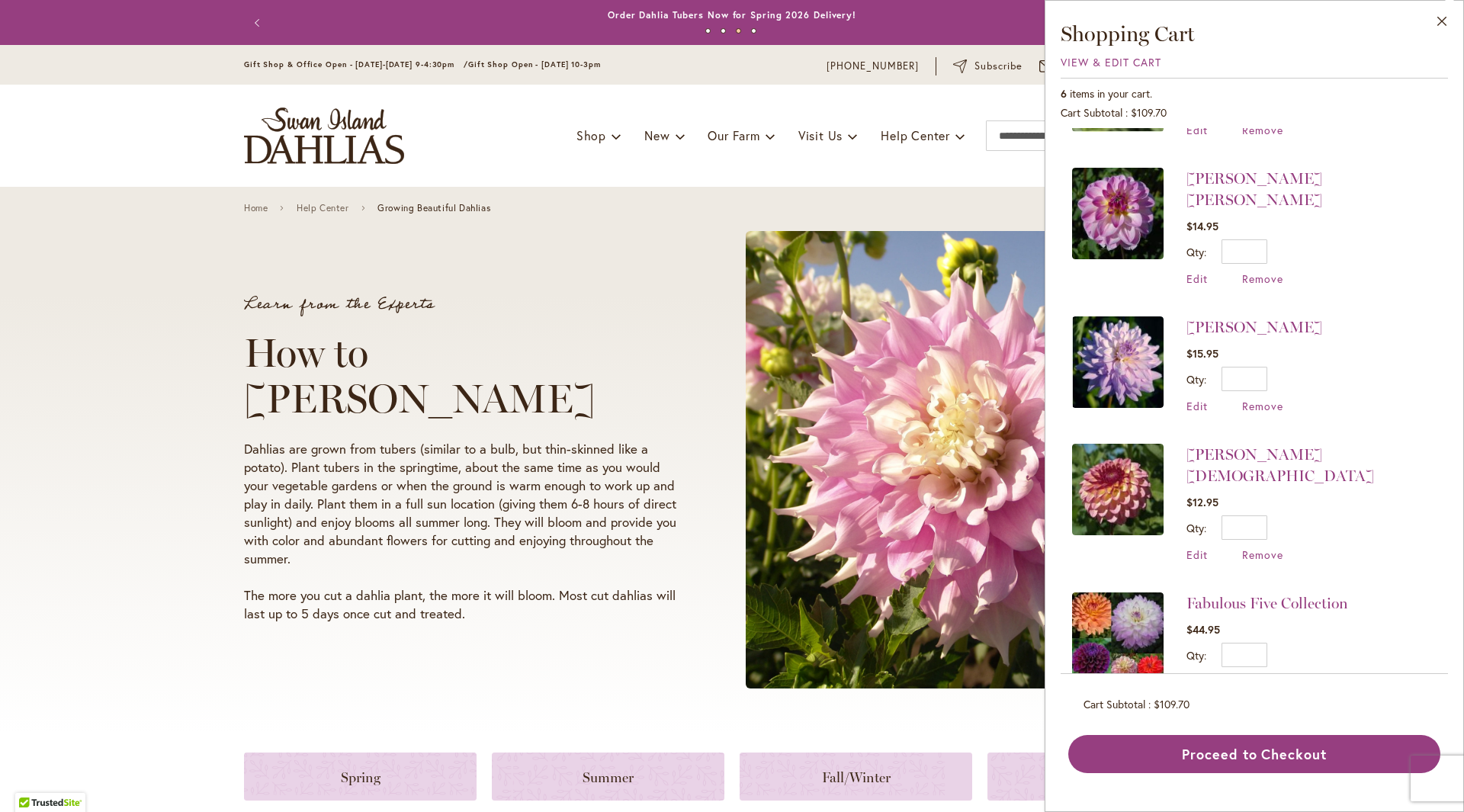
click at [1271, 375] on div "JORDAN NICOLE $15.95 Qty * Update Edit Remove" at bounding box center [1254, 364] width 136 height 97
click at [1266, 398] on span "Remove" at bounding box center [1263, 406] width 42 height 14
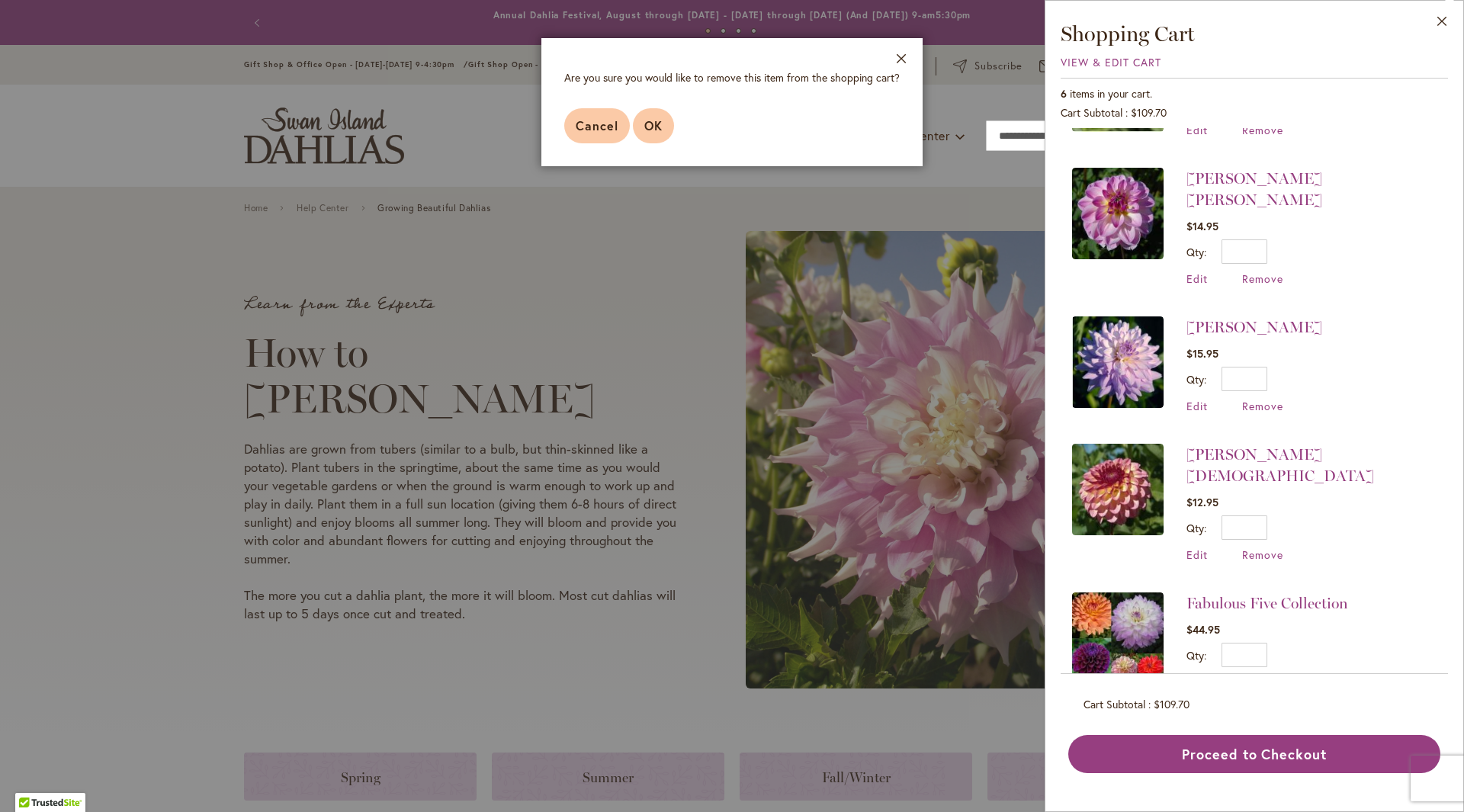
click at [655, 127] on span "OK" at bounding box center [654, 126] width 19 height 16
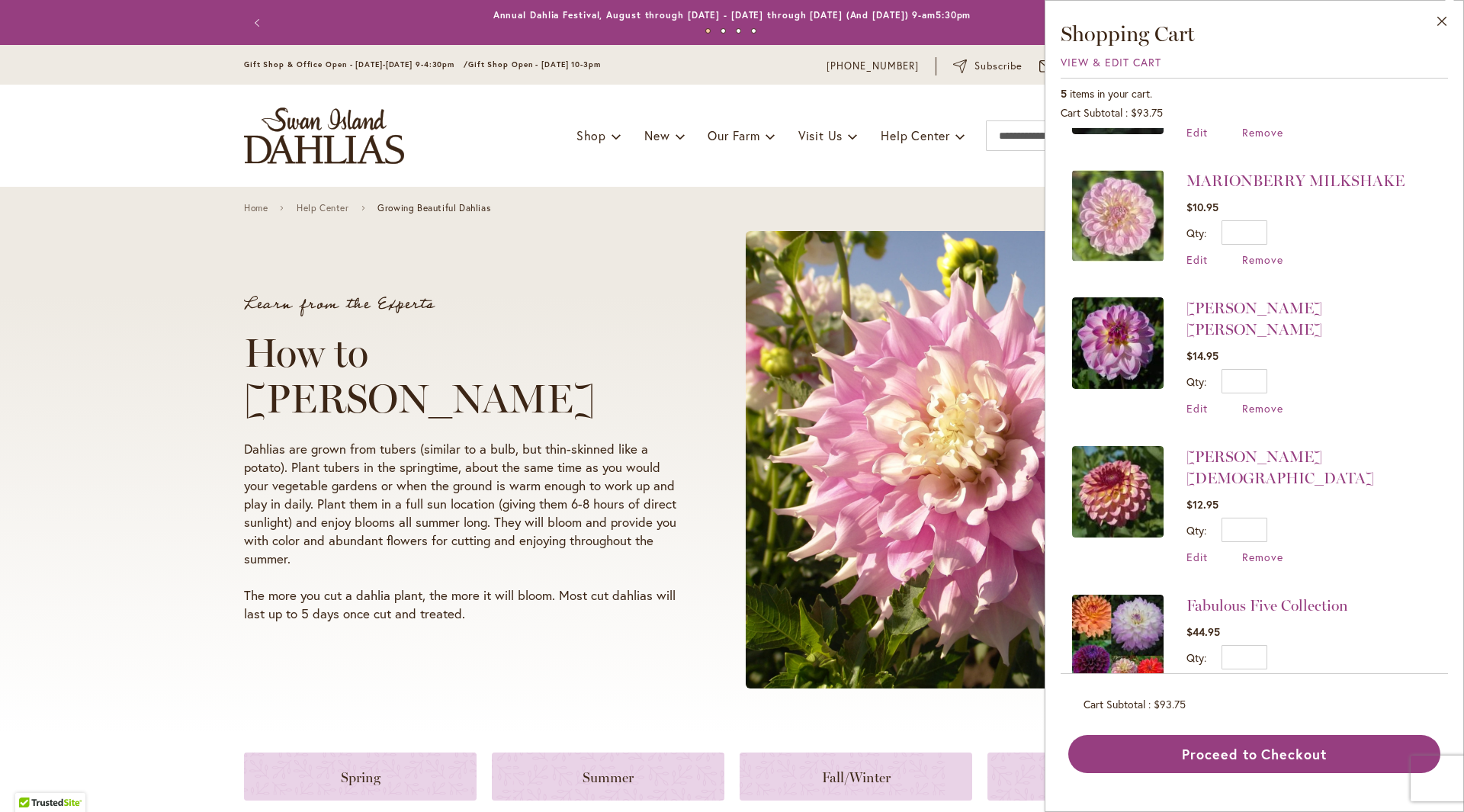
scroll to position [99, 0]
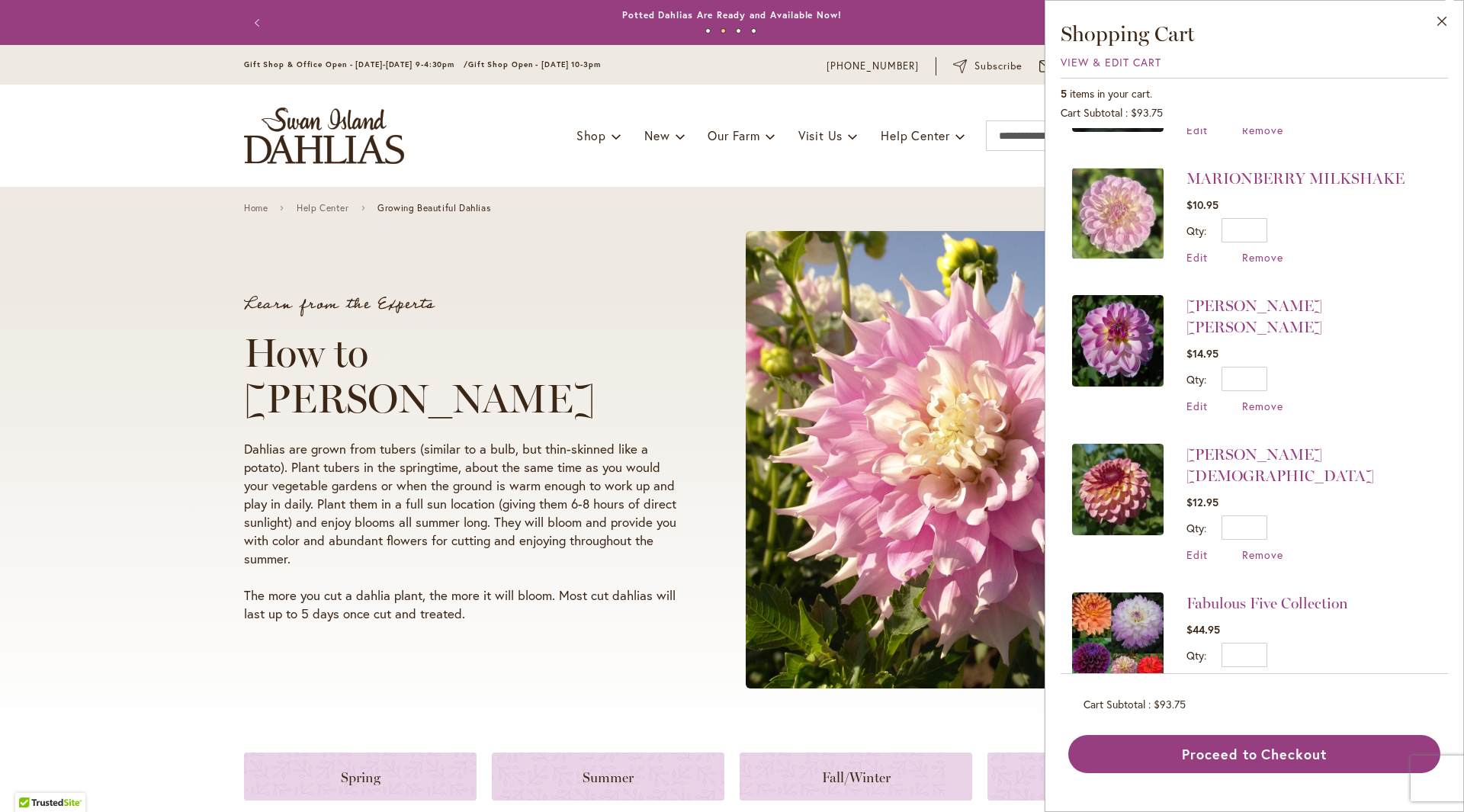
click at [1272, 250] on div "MARIONBERRY MILKSHAKE $10.95 Qty * Update Edit Remove" at bounding box center [1296, 215] width 218 height 97
click at [1257, 250] on div "MARIONBERRY MILKSHAKE $10.95 Qty * Update Edit Remove" at bounding box center [1296, 215] width 218 height 97
click at [1271, 250] on div "MARIONBERRY MILKSHAKE $10.95 Qty * Update Edit Remove" at bounding box center [1296, 215] width 218 height 97
click at [1262, 250] on span "Remove" at bounding box center [1263, 257] width 42 height 14
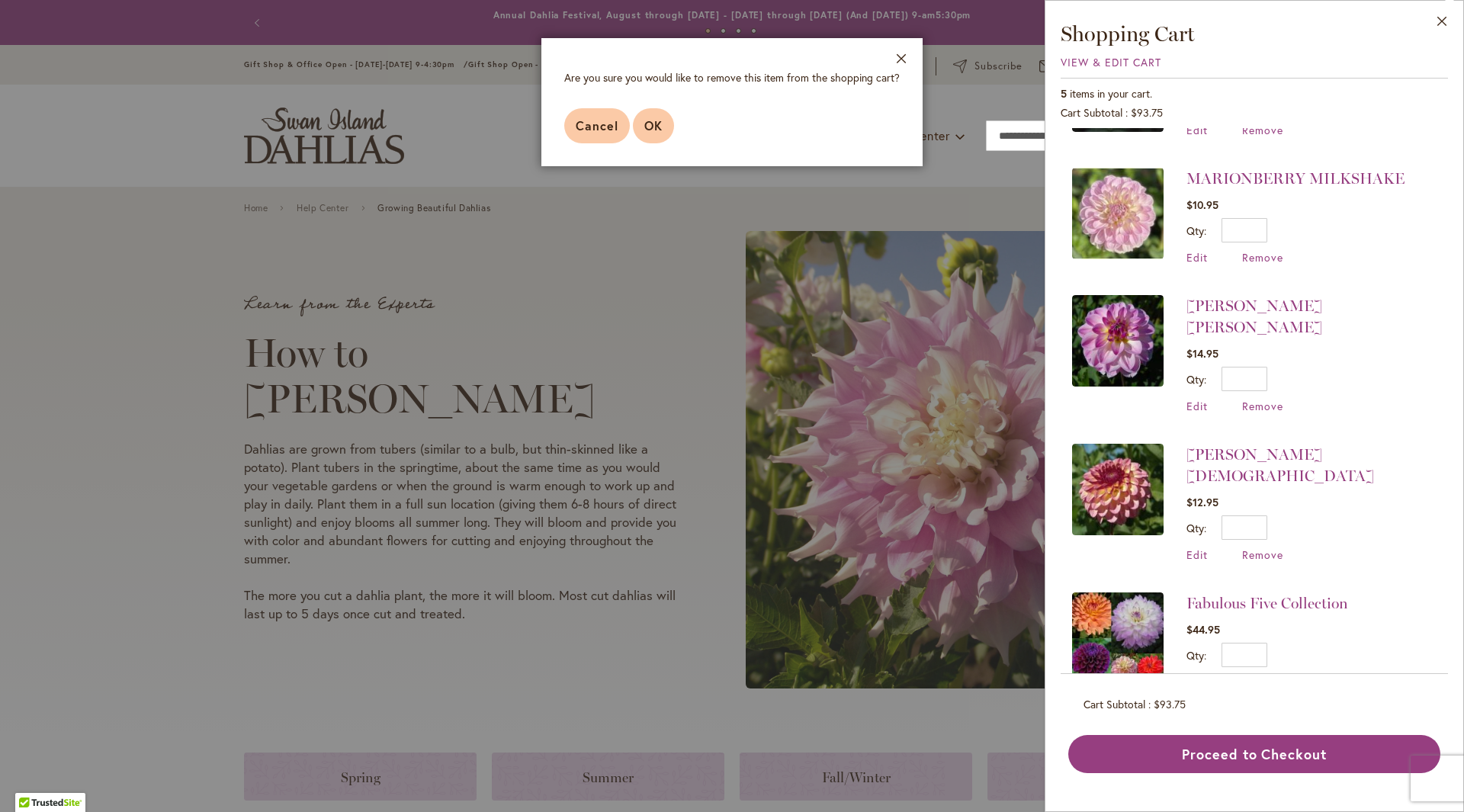
click at [656, 120] on span "OK" at bounding box center [654, 126] width 19 height 16
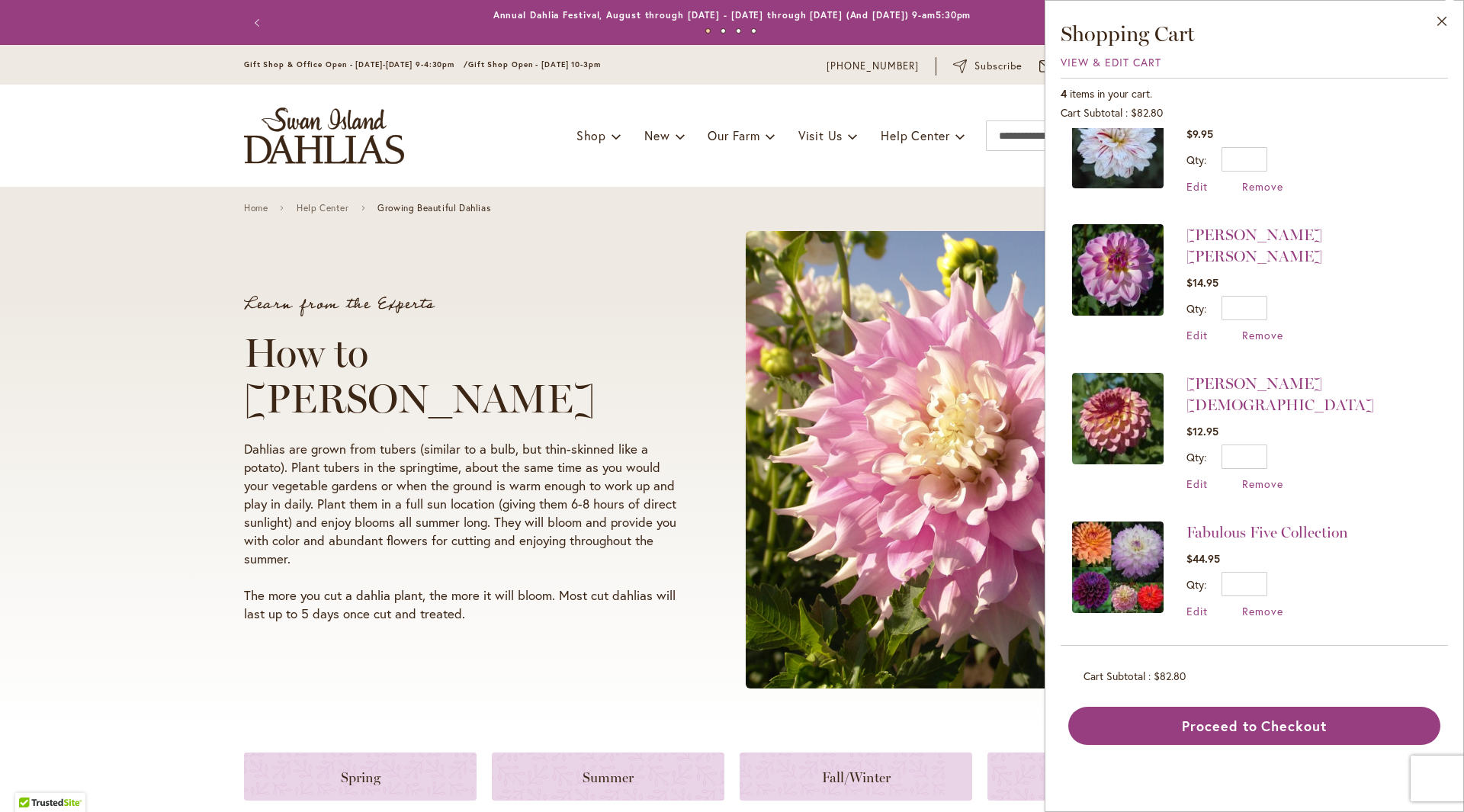
scroll to position [0, 0]
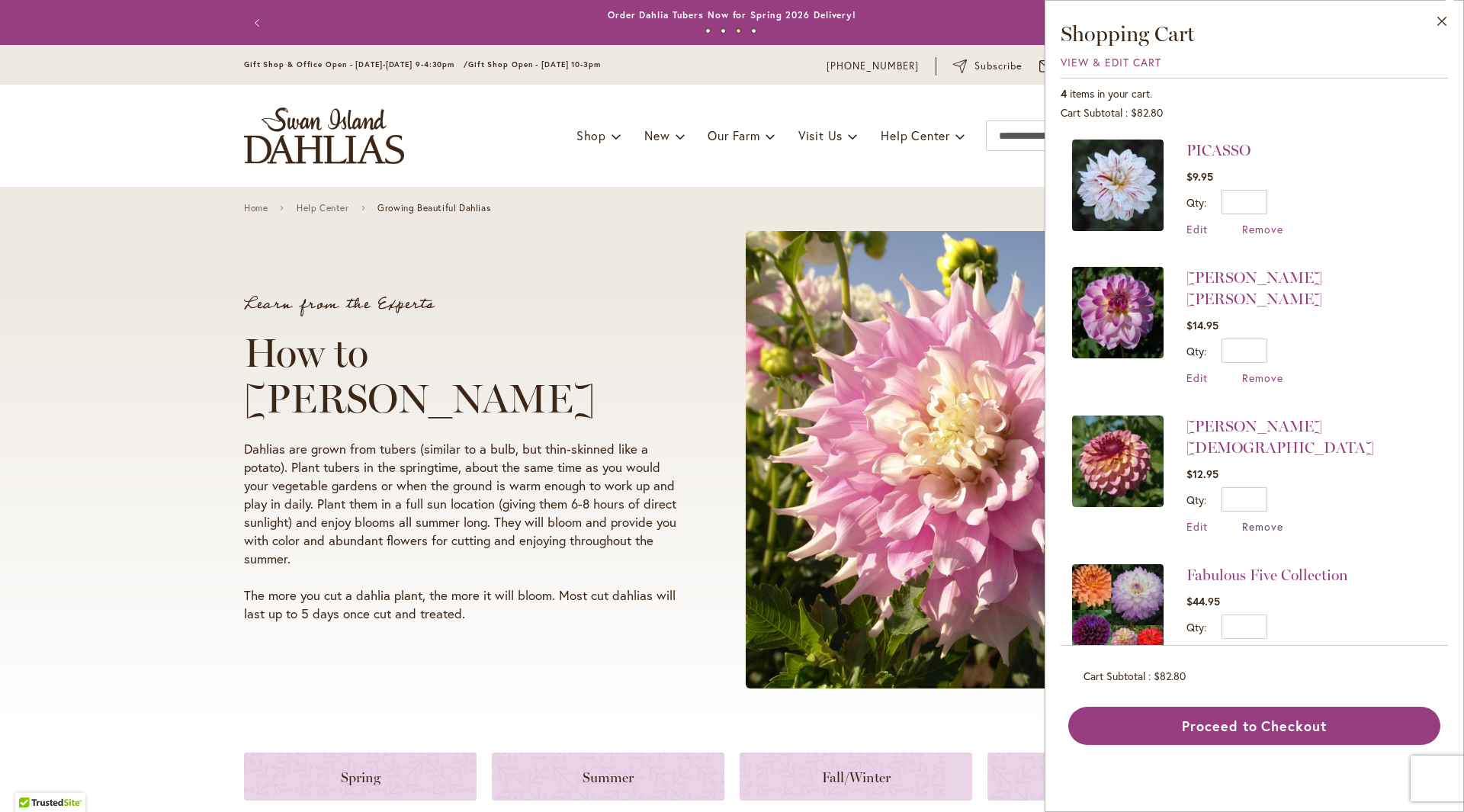
click at [1272, 519] on span "Remove" at bounding box center [1263, 526] width 42 height 14
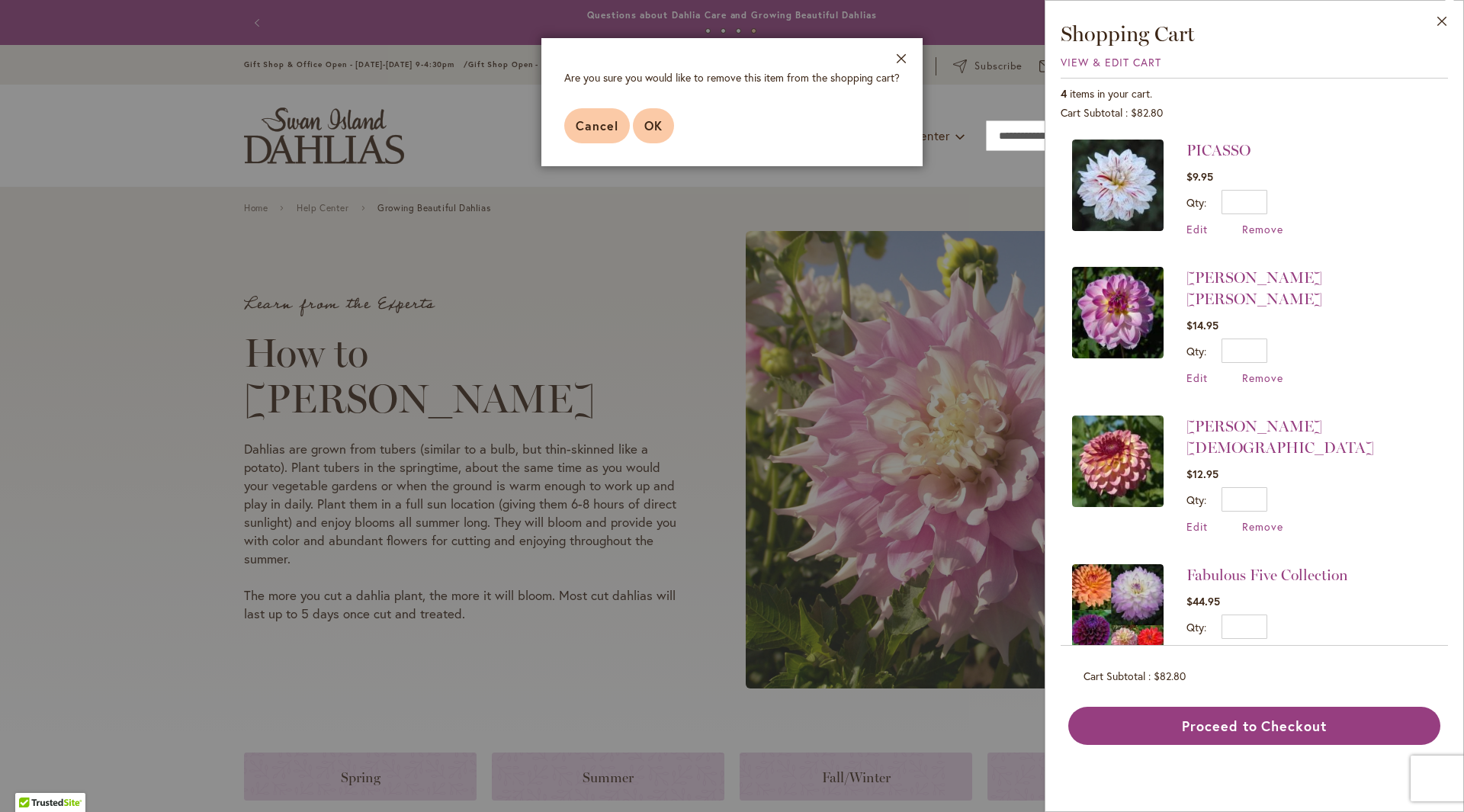
click at [656, 126] on span "OK" at bounding box center [654, 126] width 19 height 16
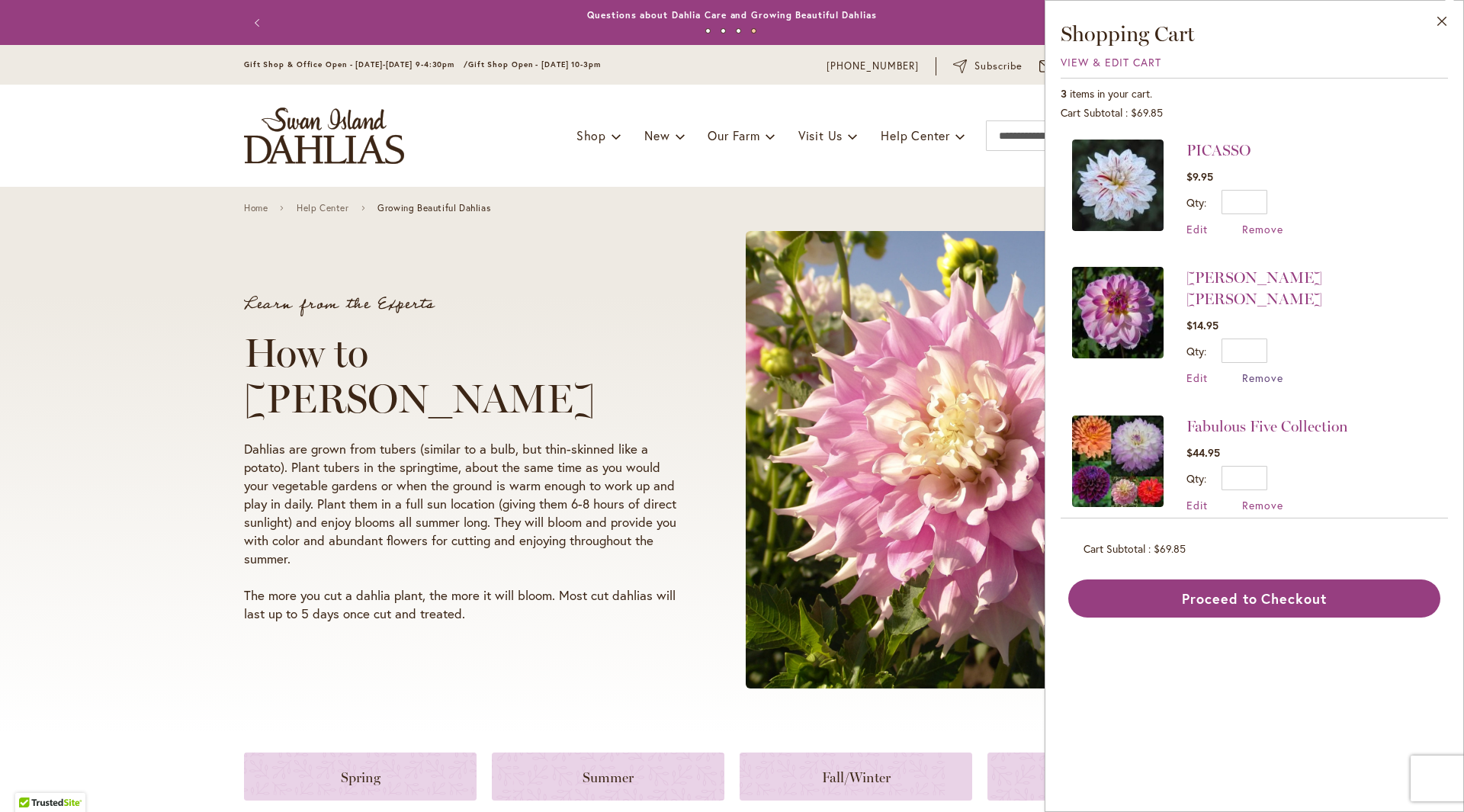
click at [1273, 371] on span "Remove" at bounding box center [1263, 378] width 42 height 14
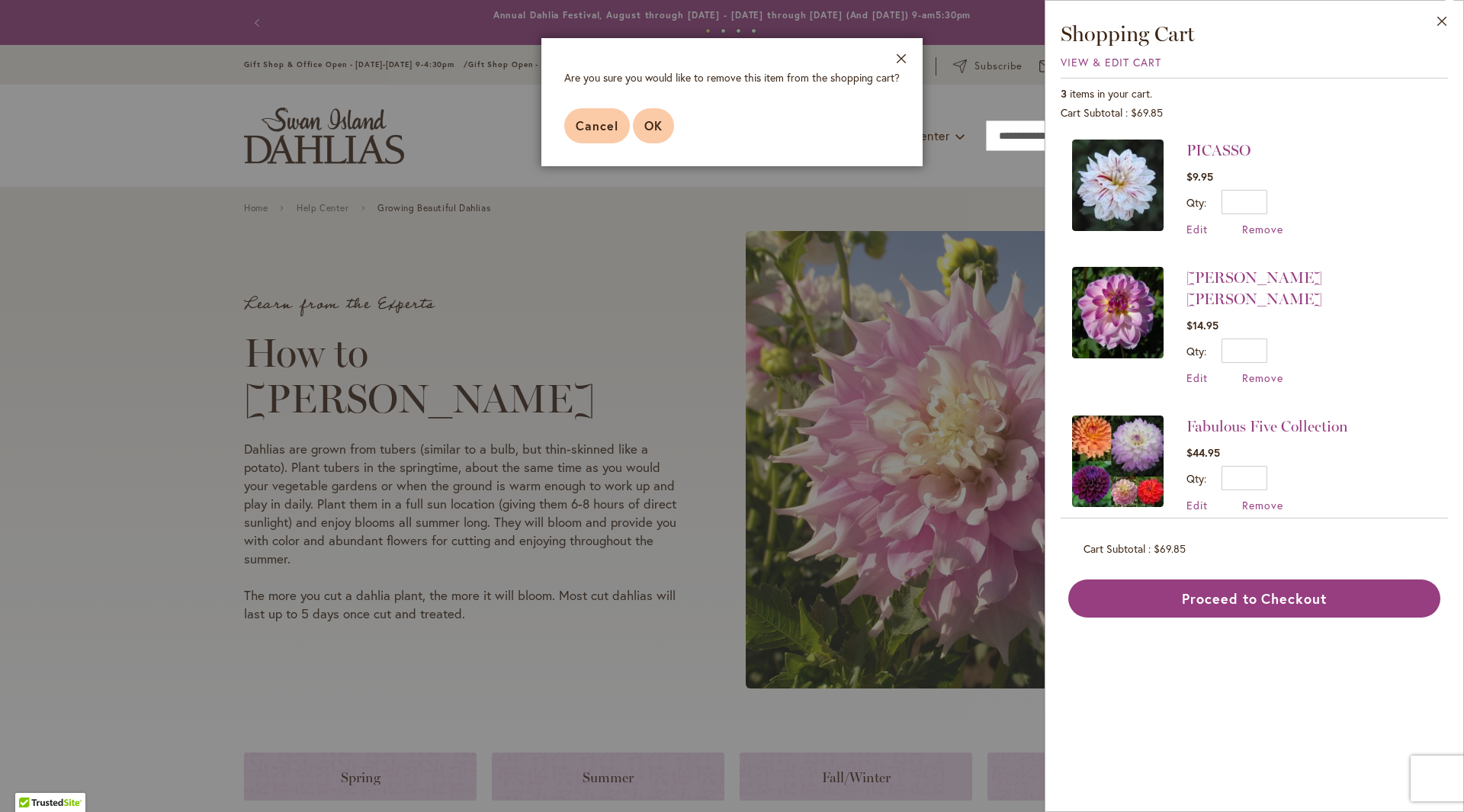
click at [652, 116] on button "OK" at bounding box center [654, 126] width 42 height 35
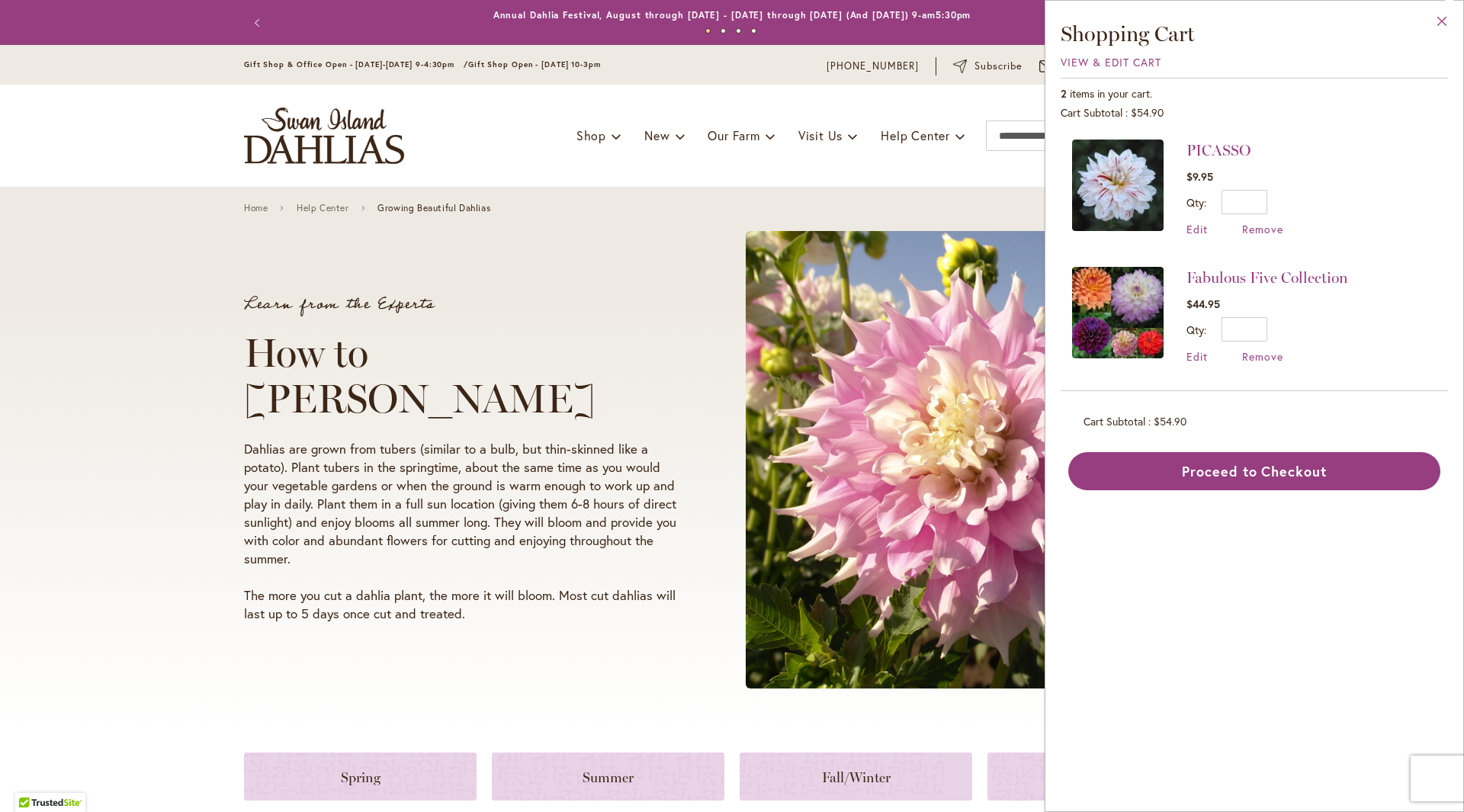
click at [1442, 16] on button "Close" at bounding box center [1442, 25] width 42 height 48
